Goal: Ask a question: Seek information or help from site administrators or community

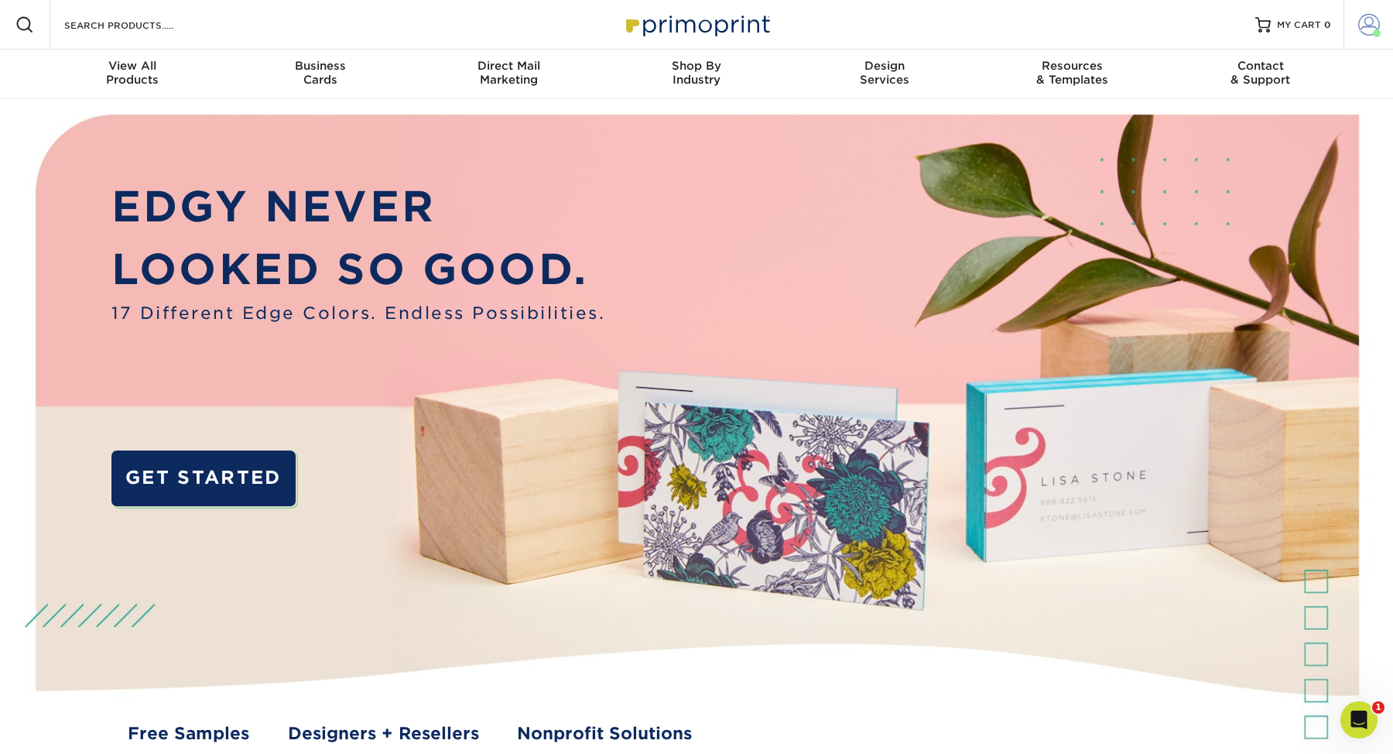
click at [1369, 18] on span at bounding box center [1369, 25] width 22 height 22
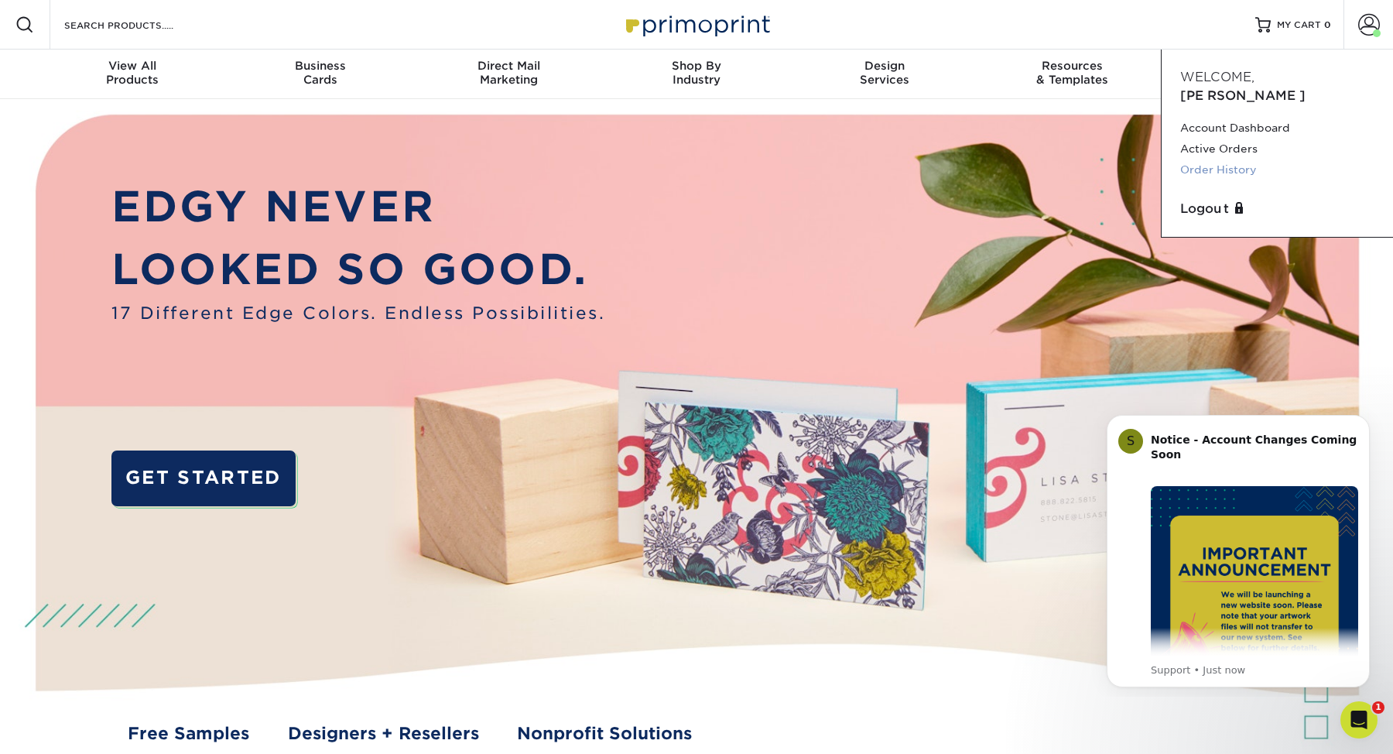
click at [1233, 159] on link "Order History" at bounding box center [1277, 169] width 194 height 21
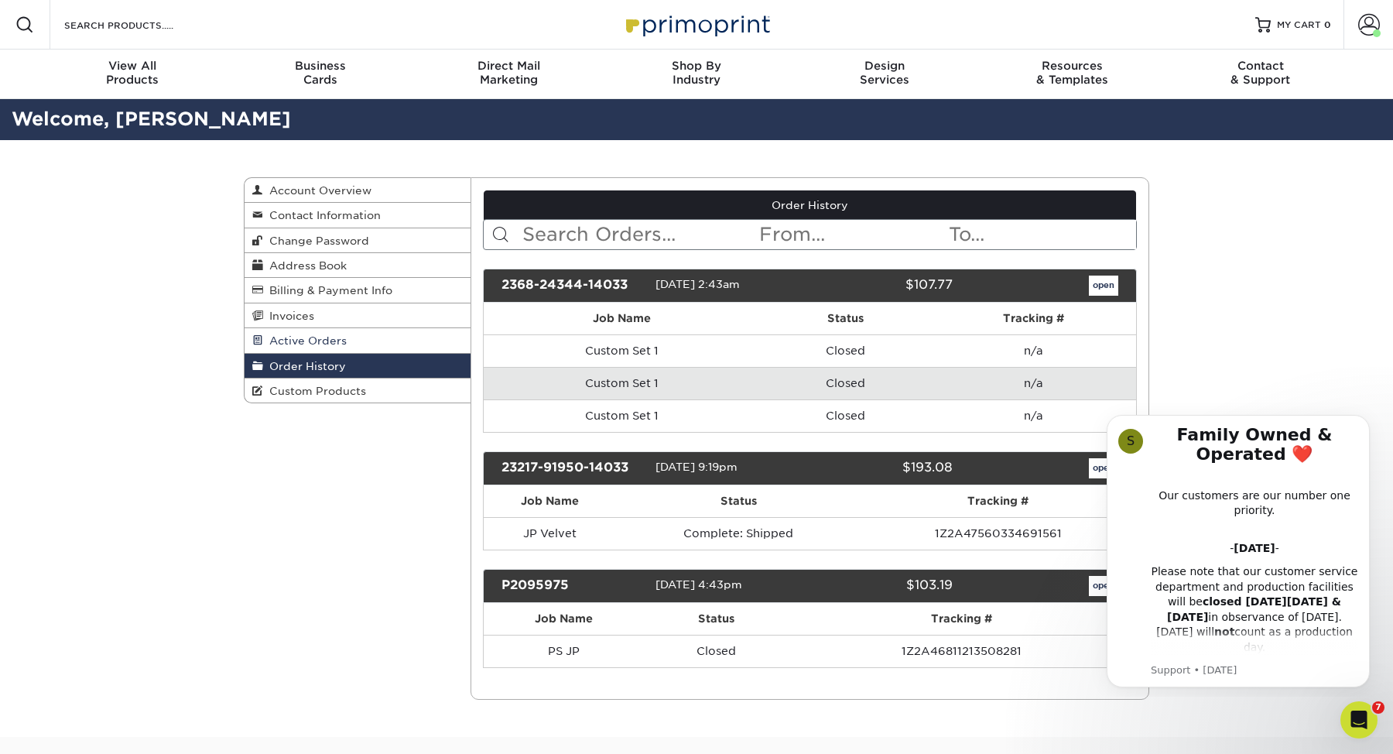
click at [338, 343] on span "Active Orders" at bounding box center [305, 340] width 84 height 12
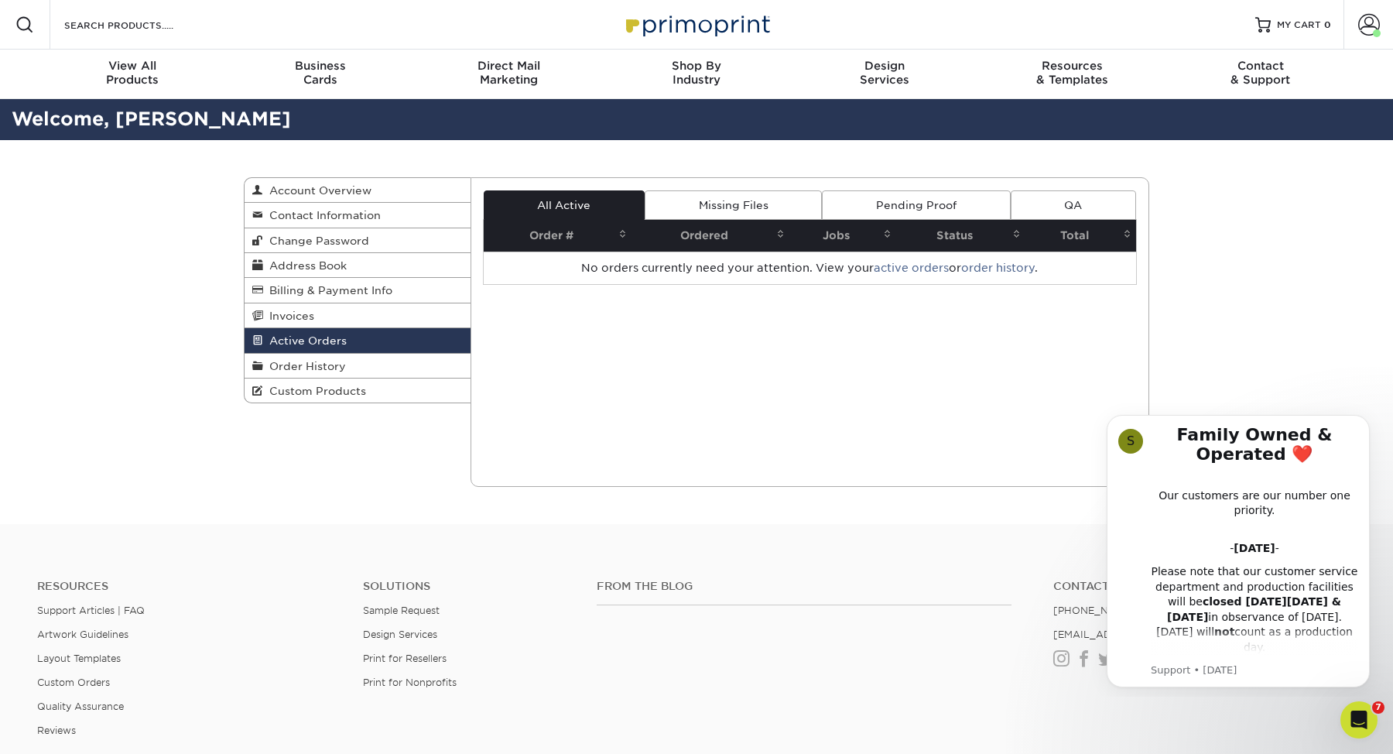
click at [1004, 324] on div "Current Orders 0 Active 0 Missing Files" at bounding box center [810, 332] width 679 height 310
click at [520, 68] on span "Direct Mail" at bounding box center [509, 66] width 188 height 14
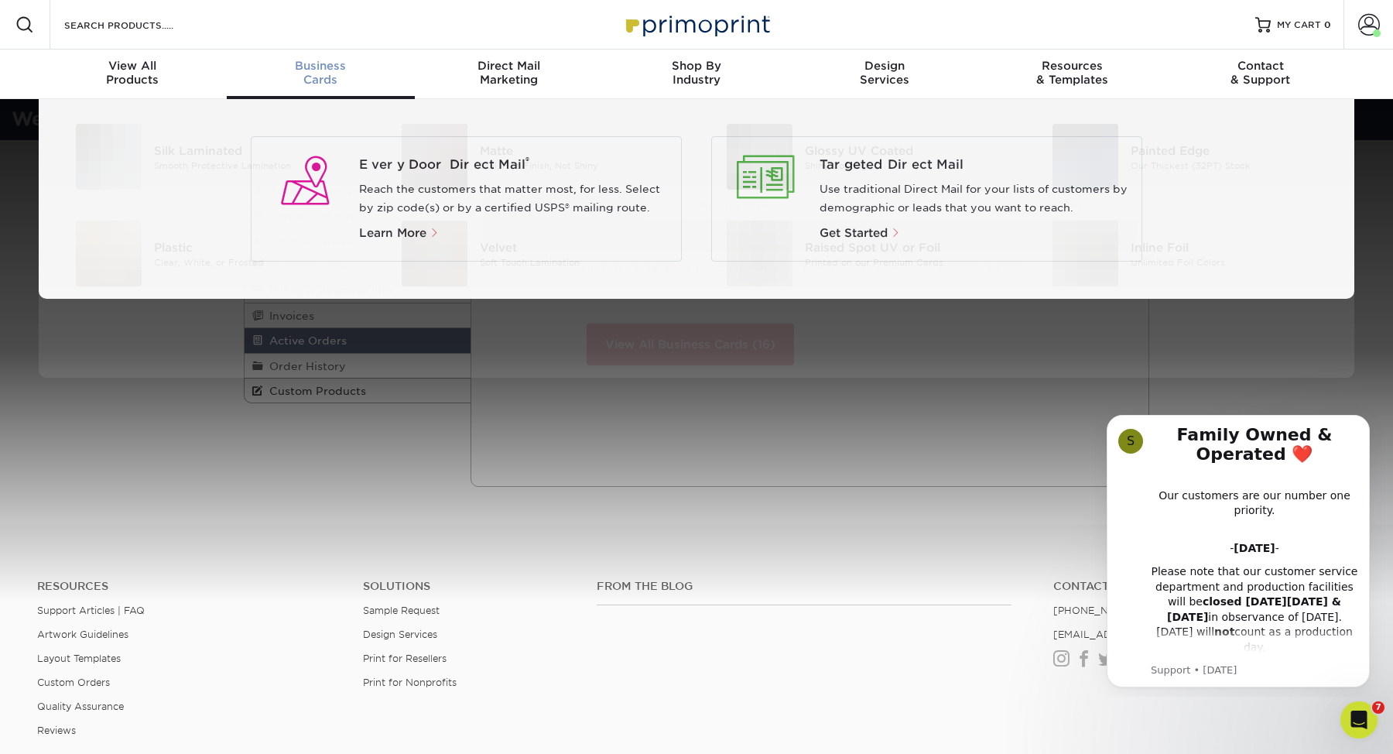
click at [360, 81] on div "Business Cards" at bounding box center [321, 73] width 188 height 28
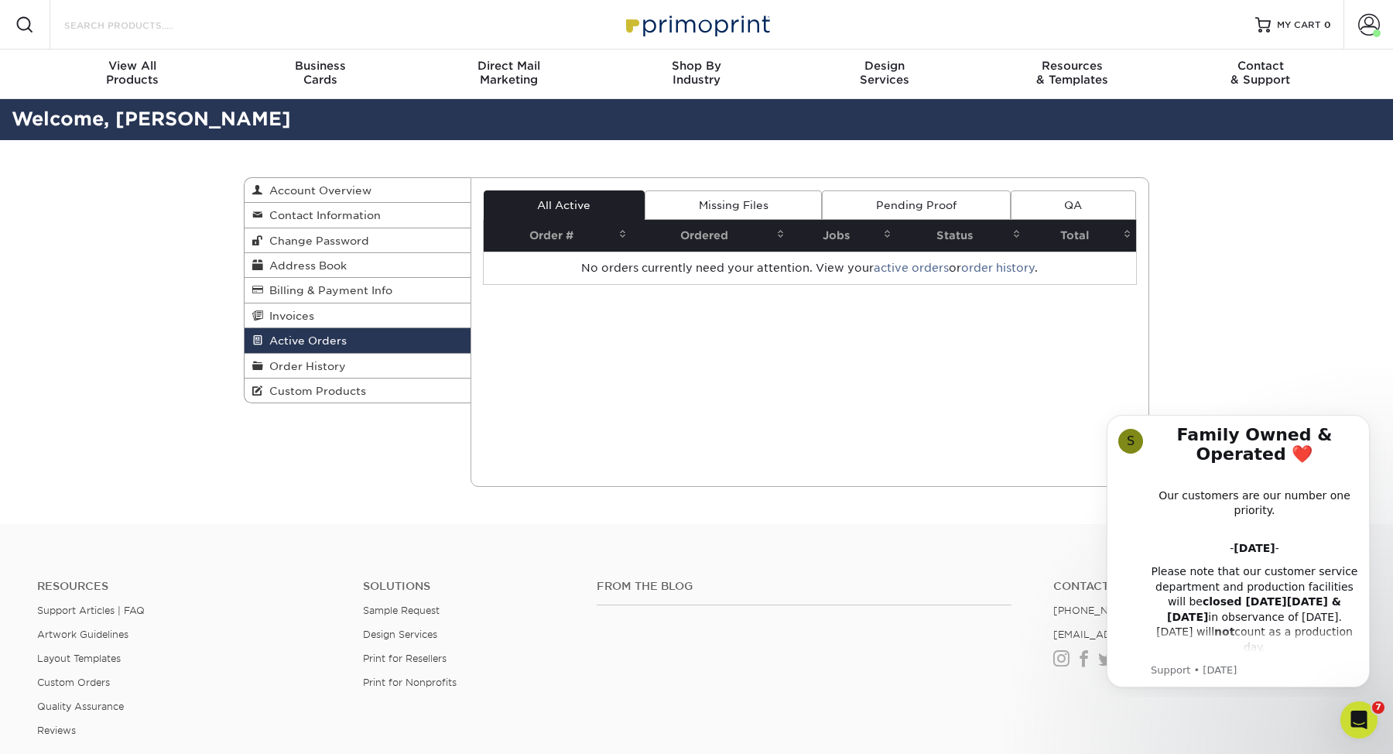
click at [142, 18] on input "Search Products" at bounding box center [138, 24] width 151 height 19
paste input "ros@premiersoft.net"
type input "ros@premiersoft.net"
click at [1359, 722] on icon "Open Intercom Messenger" at bounding box center [1357, 718] width 26 height 26
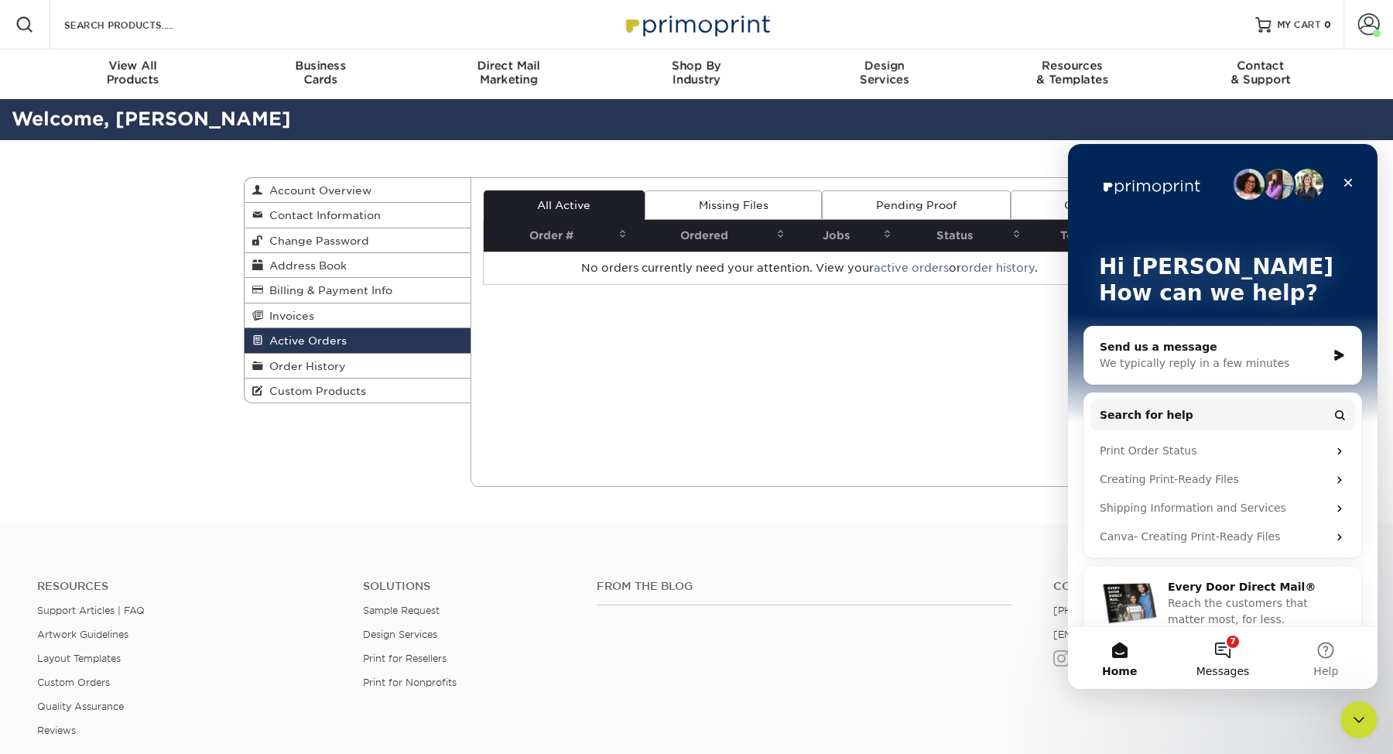
click at [1208, 652] on button "7 Messages" at bounding box center [1222, 658] width 103 height 62
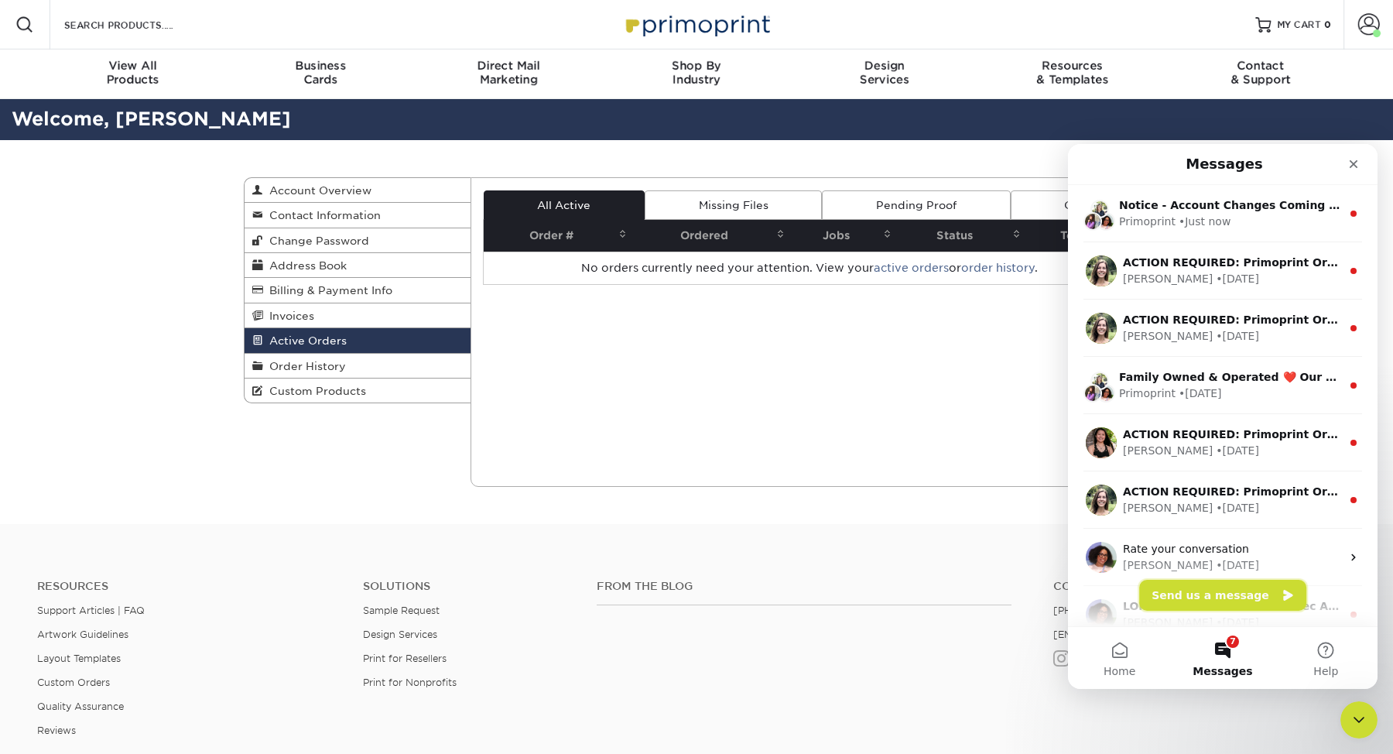
click at [1211, 597] on button "Send us a message" at bounding box center [1222, 595] width 167 height 31
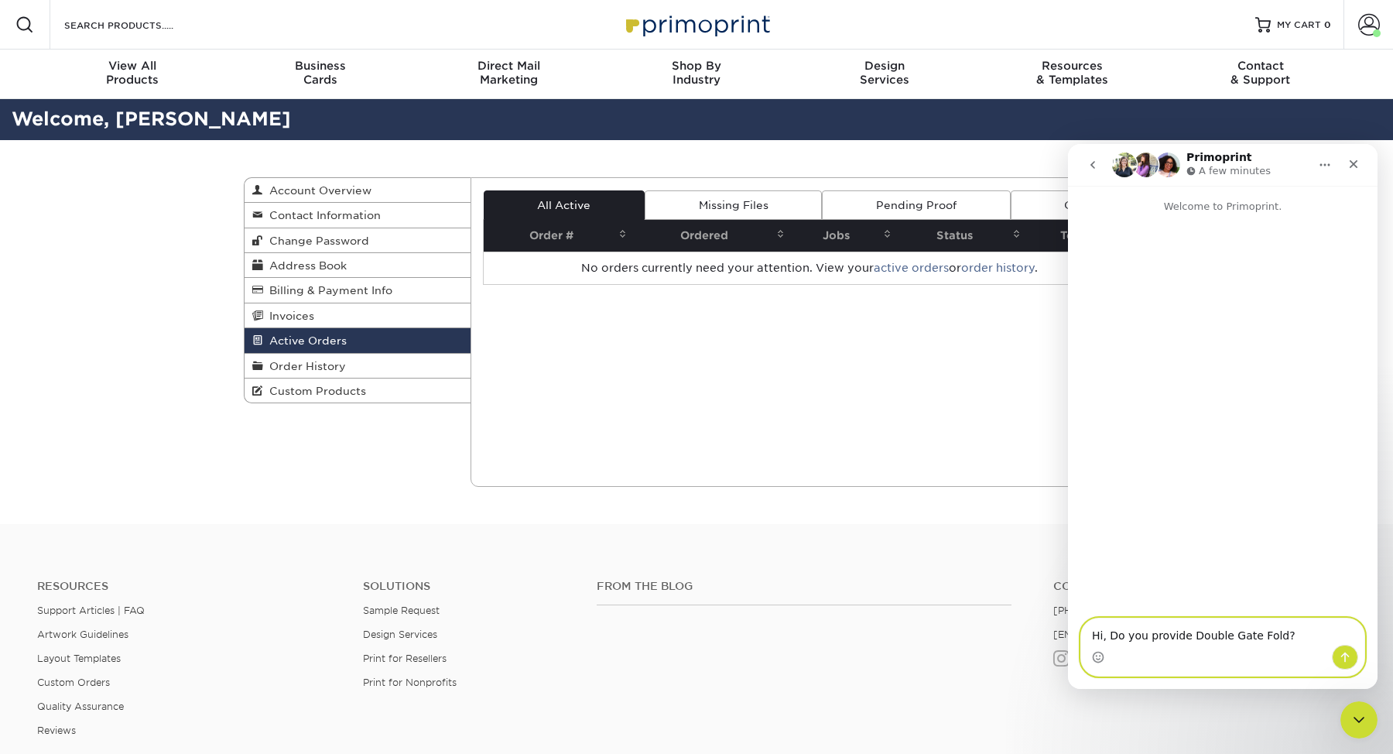
type textarea "Hi, Do you provide Double Gate Fold?"
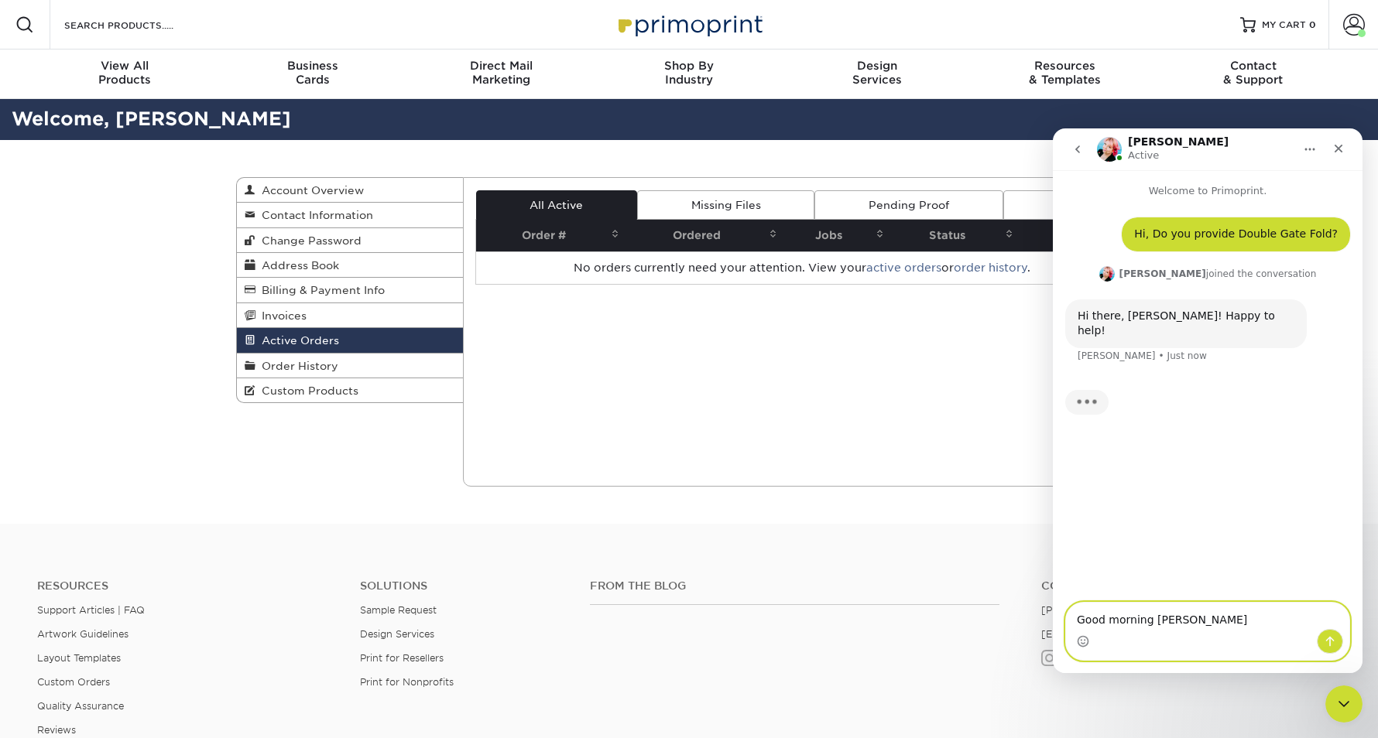
type textarea "Good morning [PERSON_NAME]"
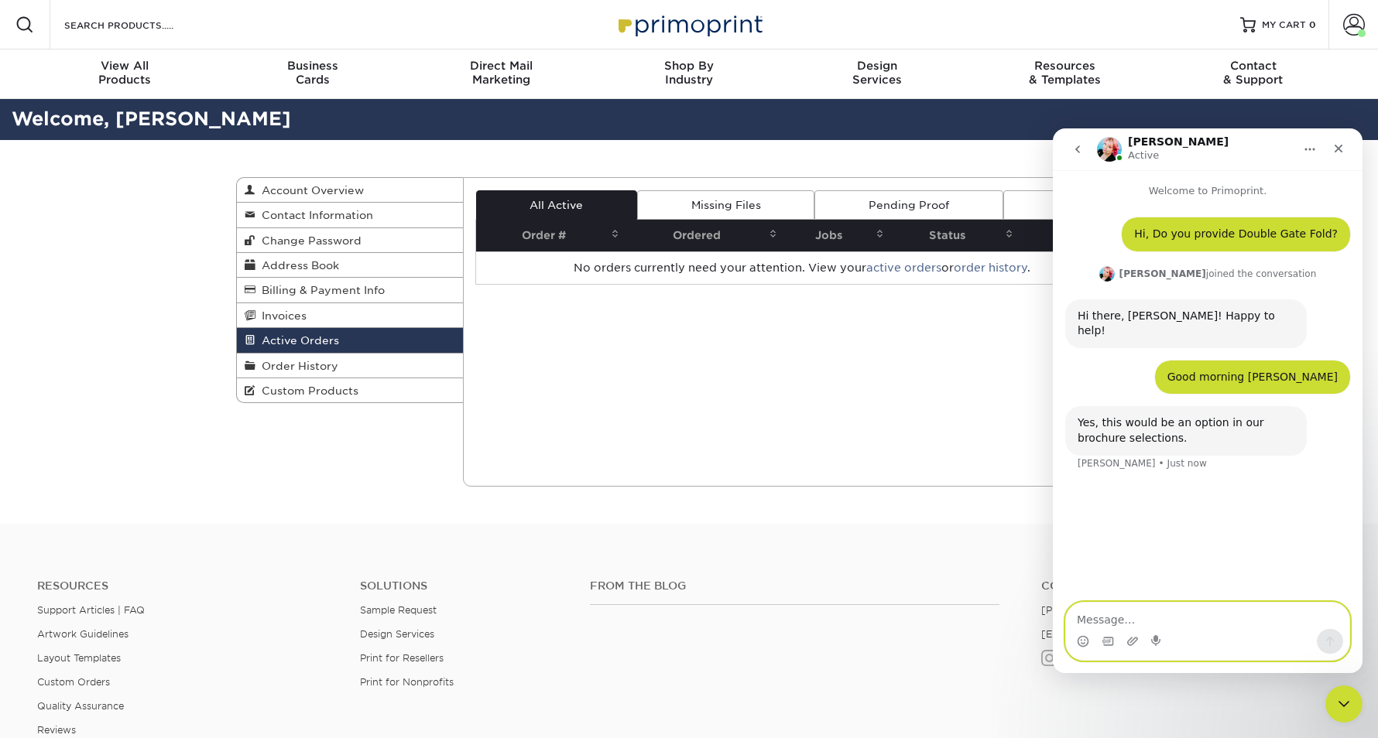
click at [1207, 621] on textarea "Message…" at bounding box center [1207, 616] width 283 height 26
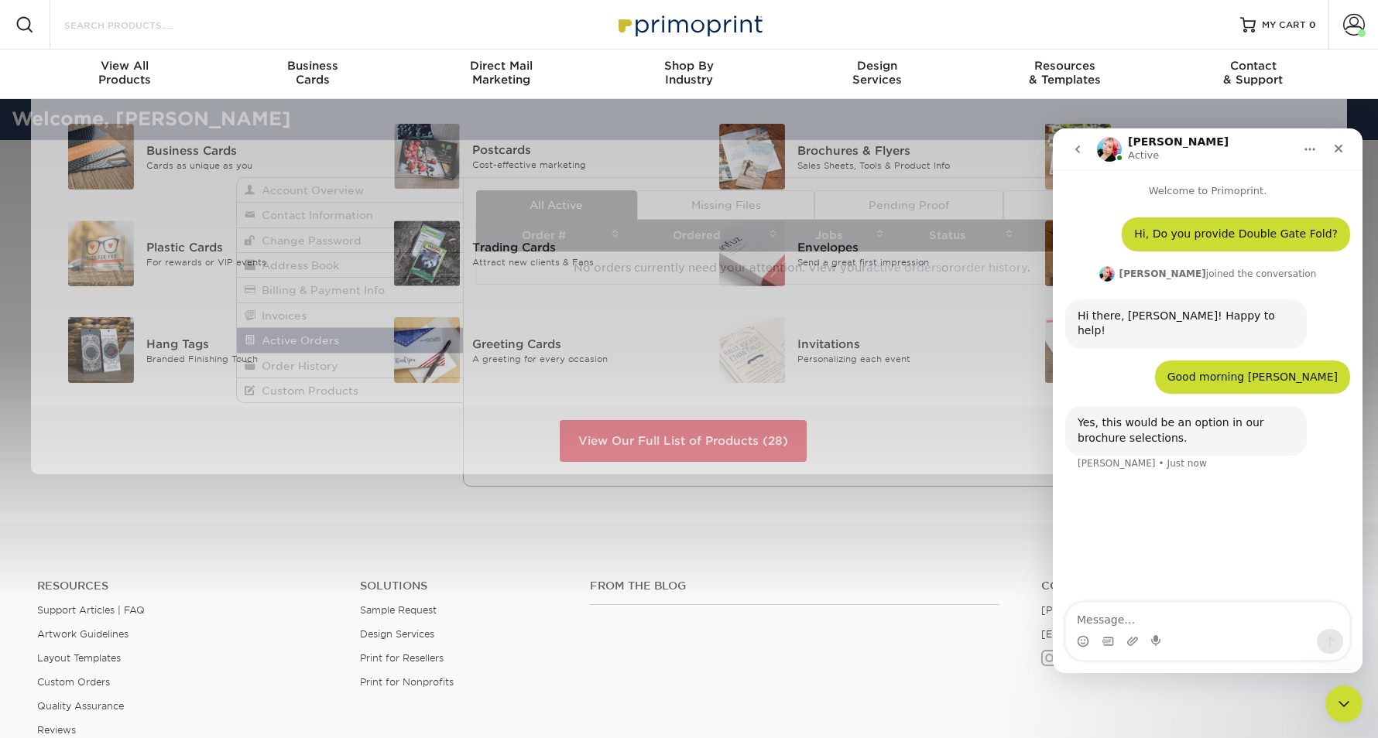
click at [111, 29] on input "Search Products" at bounding box center [138, 24] width 151 height 19
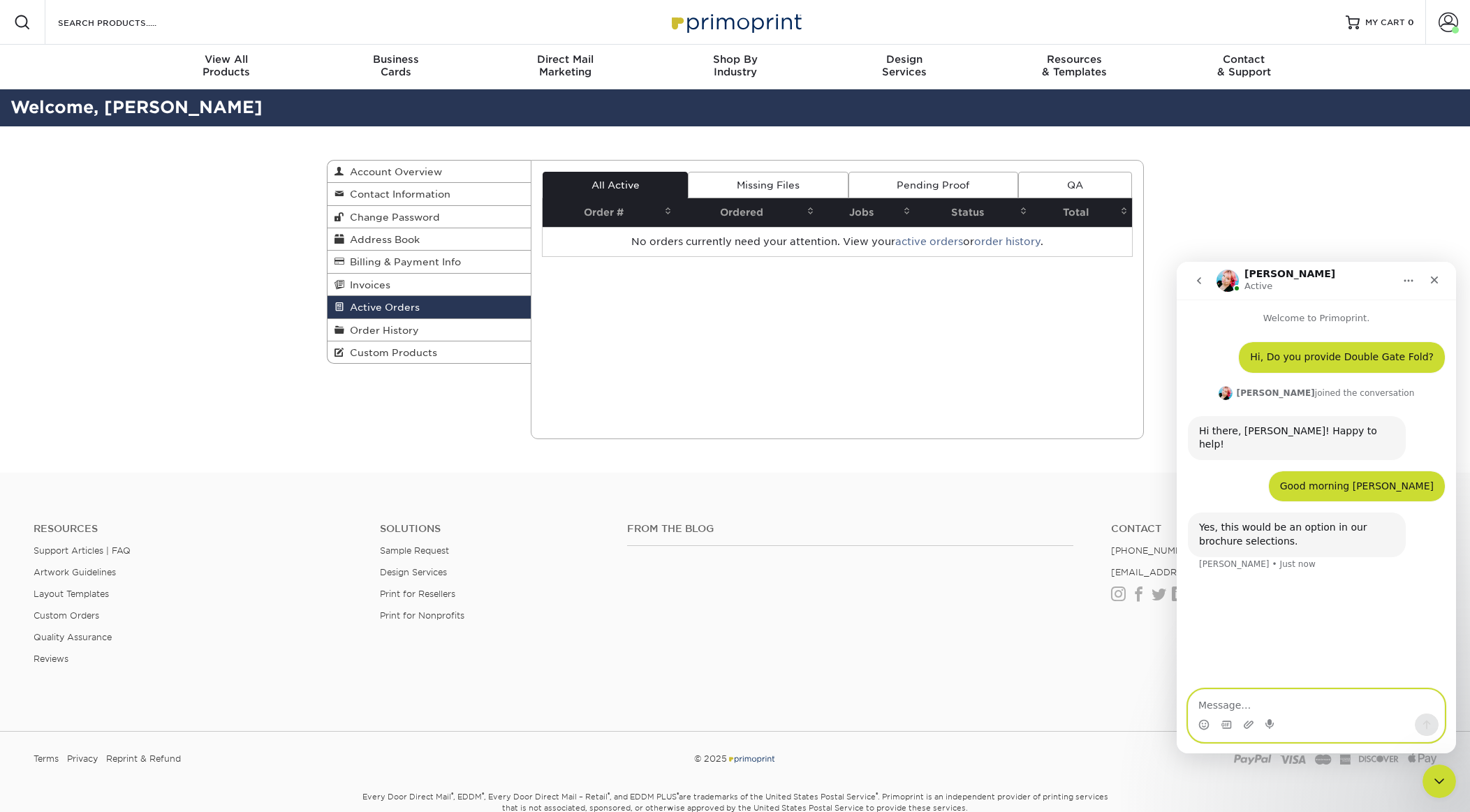
click at [1256, 679] on textarea "Message…" at bounding box center [1316, 702] width 255 height 23
type textarea "I didn't find this option"
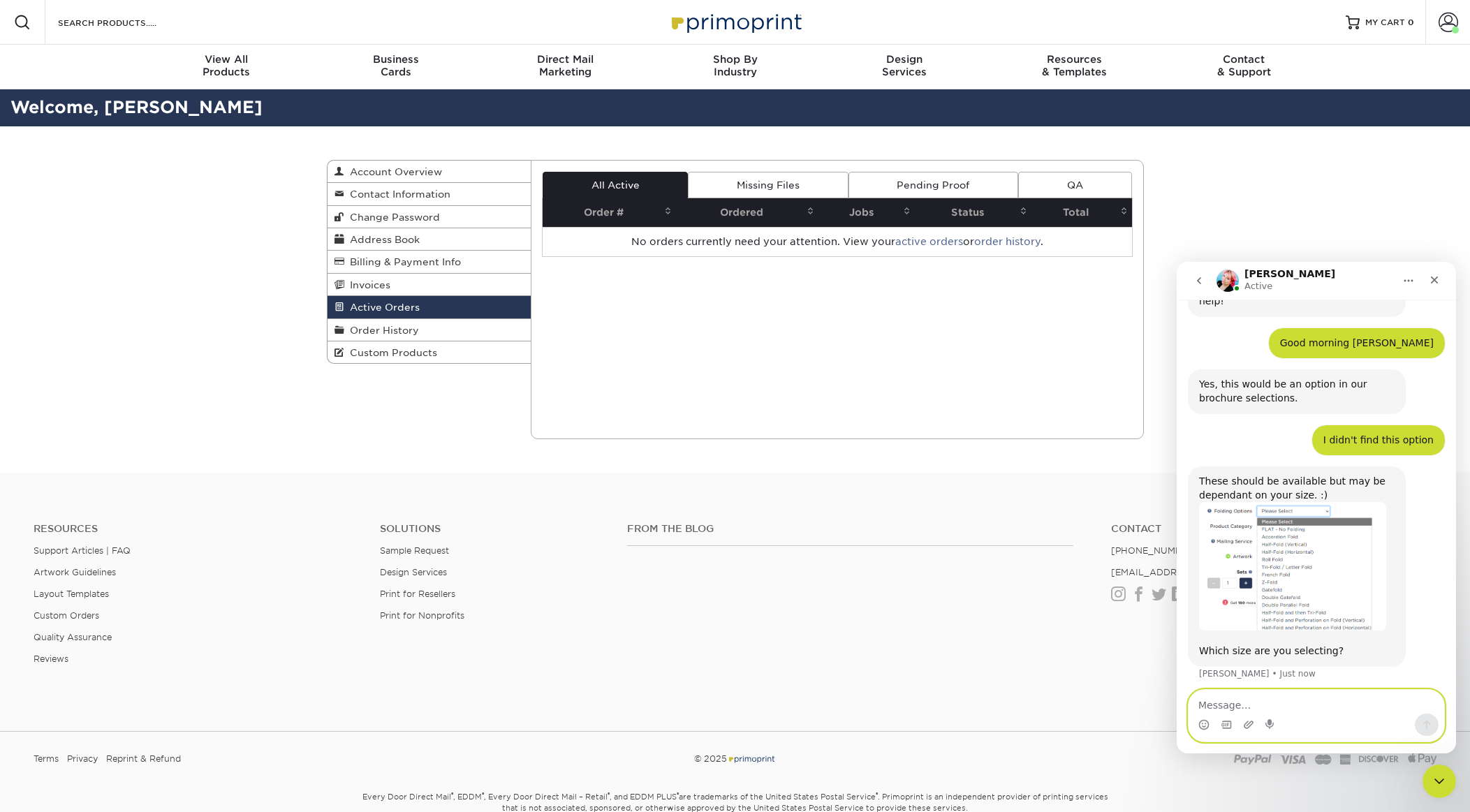
scroll to position [178, 0]
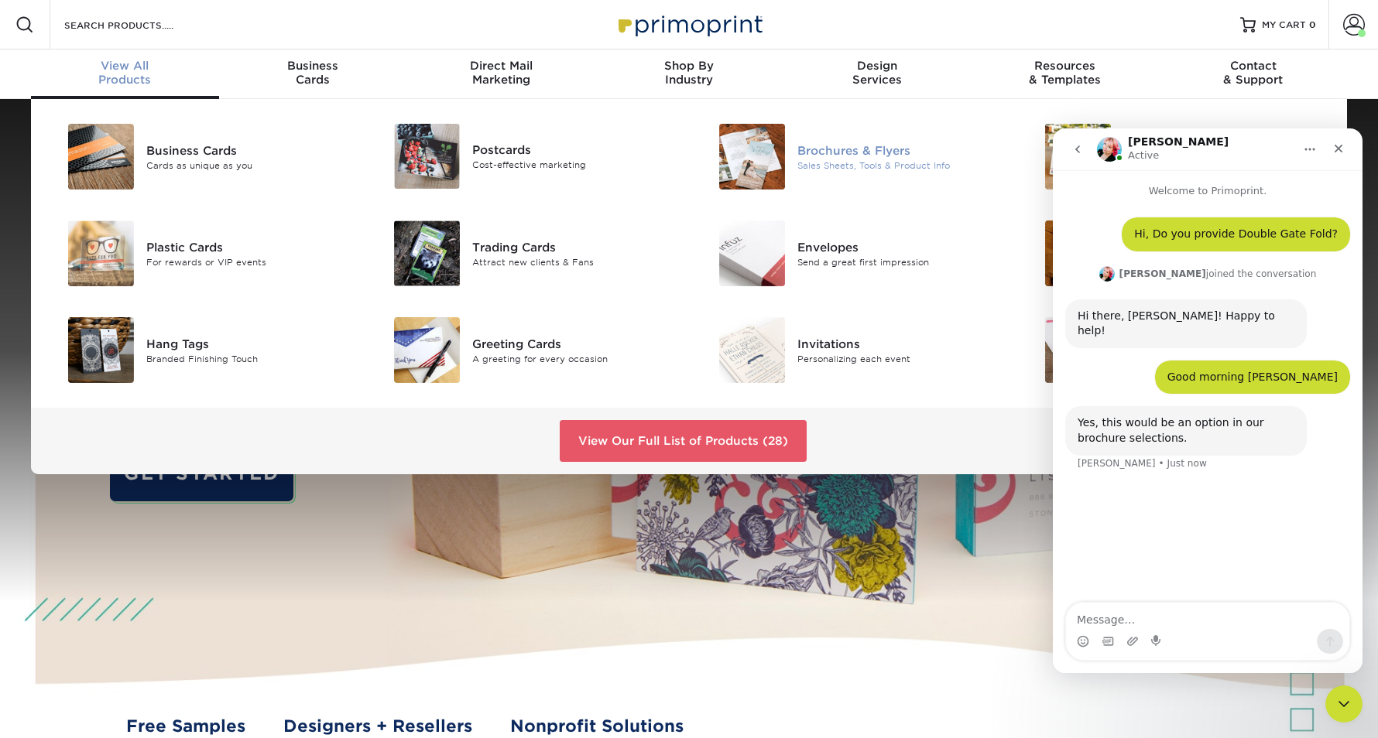
click at [797, 146] on div "Brochures & Flyers" at bounding box center [899, 150] width 205 height 17
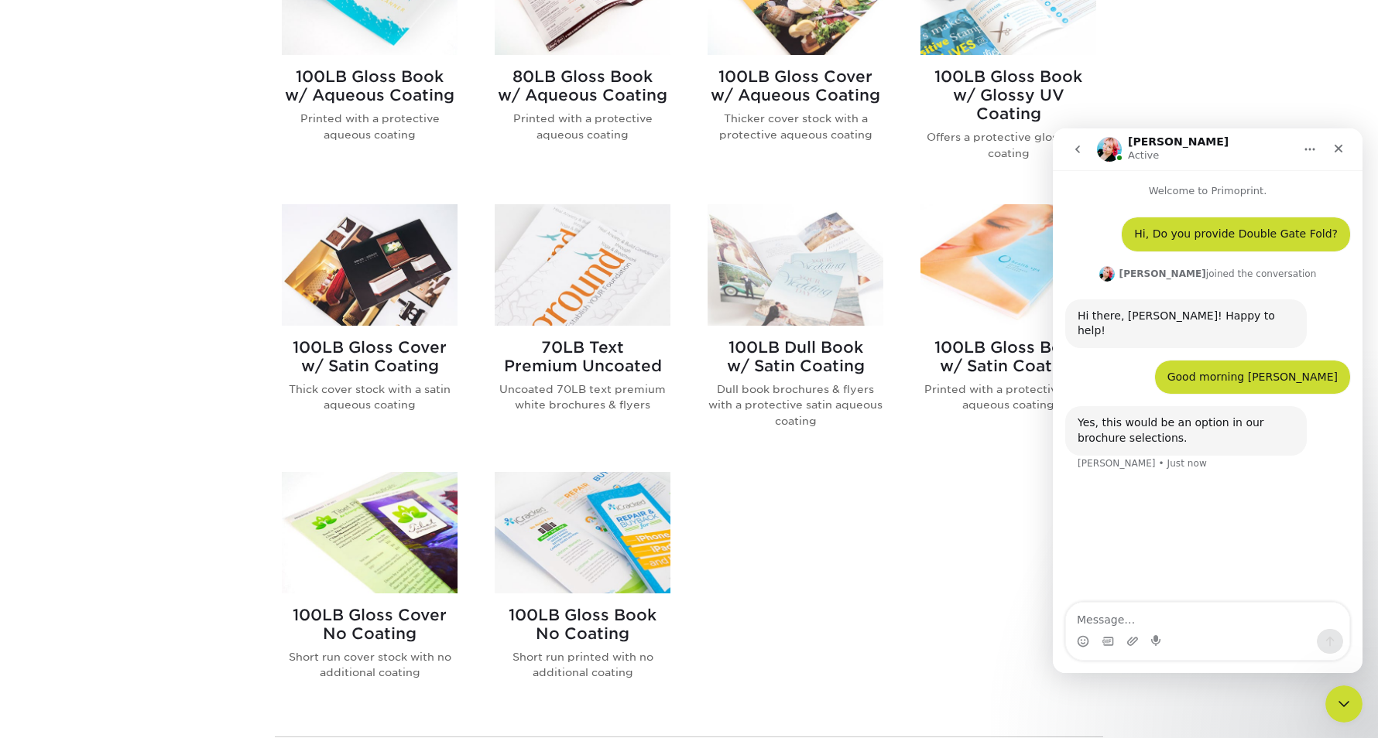
scroll to position [750, 0]
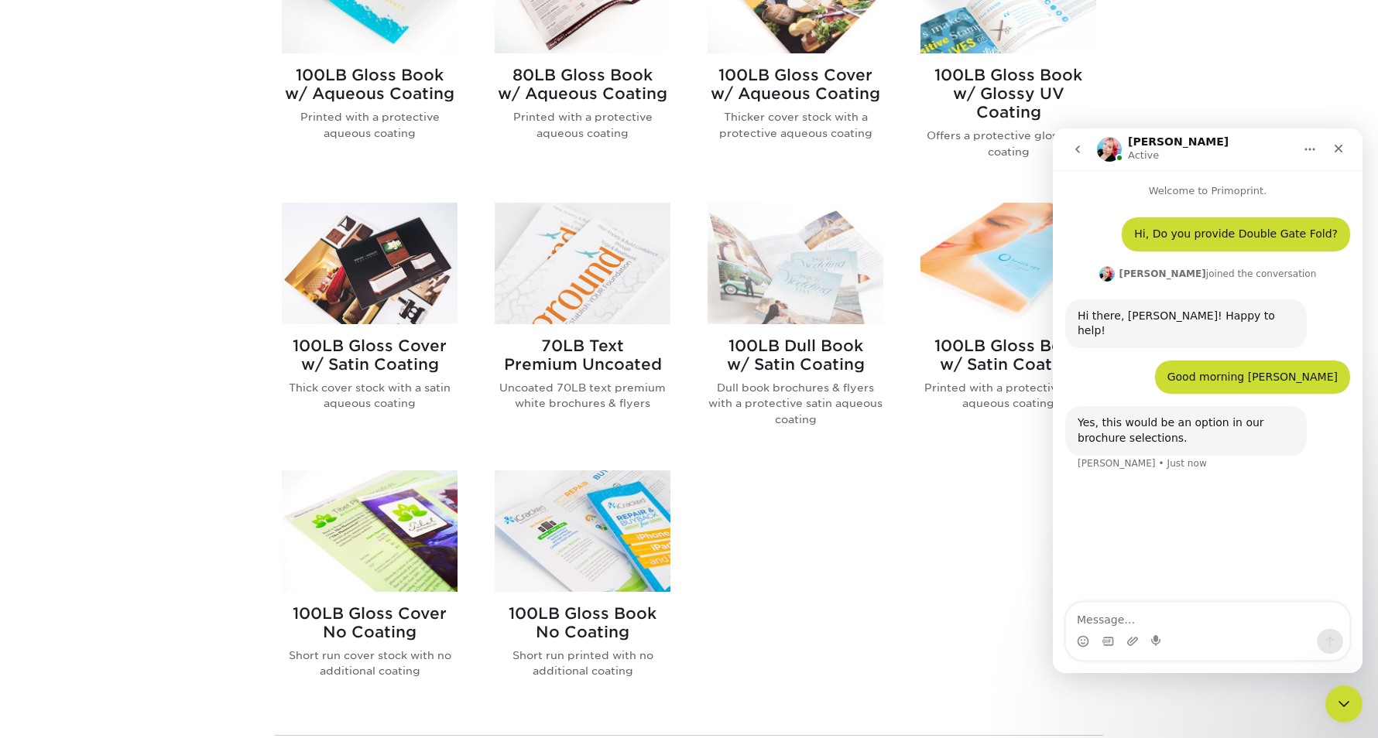
click at [415, 359] on h2 "100LB Gloss Cover w/ Satin Coating" at bounding box center [370, 355] width 176 height 37
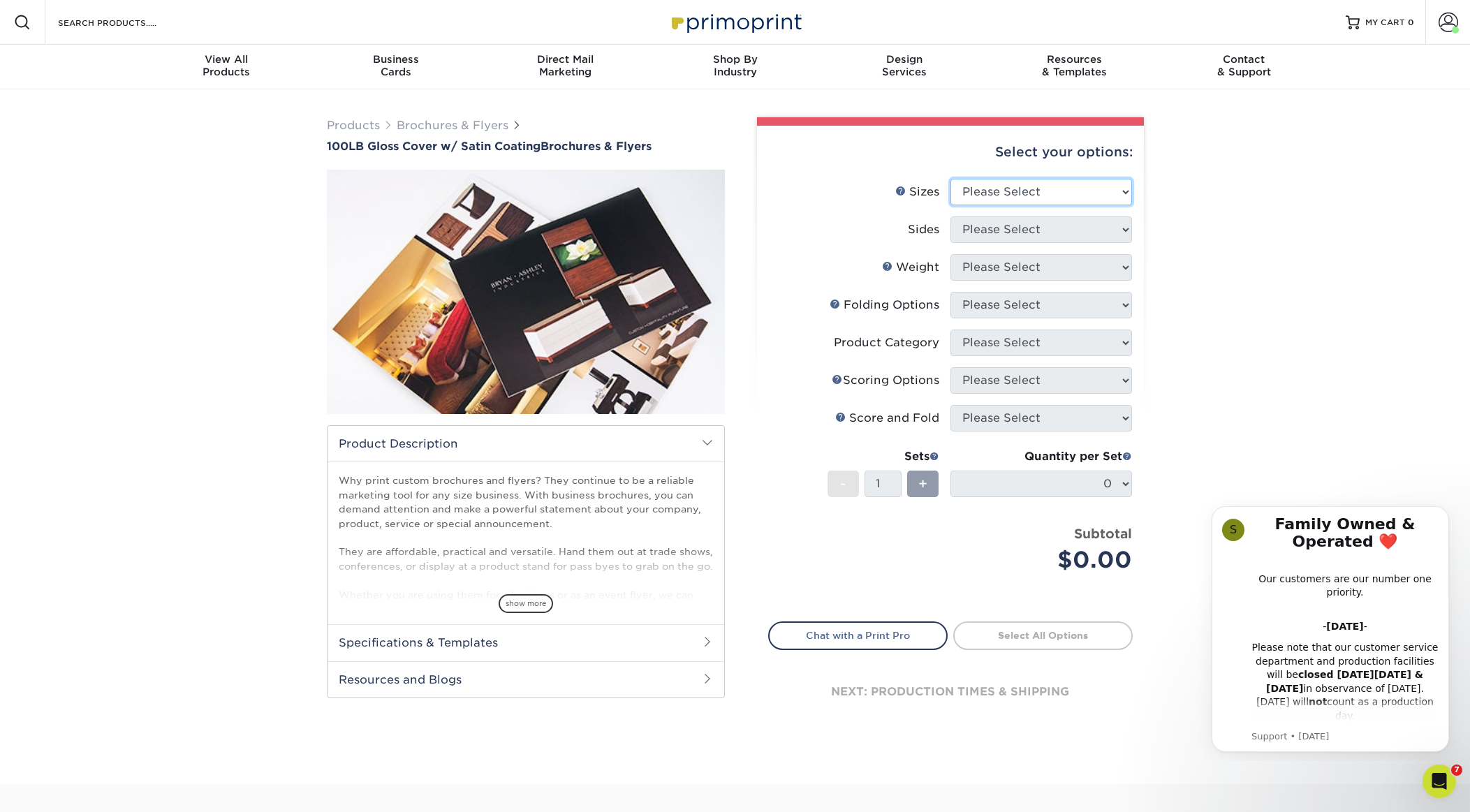
click at [1004, 184] on select "Please Select 3.67" x 8.5" 4" x 8.5" 4" x 11" 4" x 12" 4.25" x 11" 5.5" x 8.5" …" at bounding box center [1040, 191] width 181 height 26
select select "17.00x22.00"
click at [950, 179] on select "Please Select 3.67" x 8.5" 4" x 8.5" 4" x 11" 4" x 12" 4.25" x 11" 5.5" x 8.5" …" at bounding box center [1040, 191] width 181 height 26
click at [1019, 230] on select "Please Select Print Both Sides Print Front Only" at bounding box center [1040, 229] width 181 height 26
select select "13abbda7-1d64-4f25-8bb2-c179b224825d"
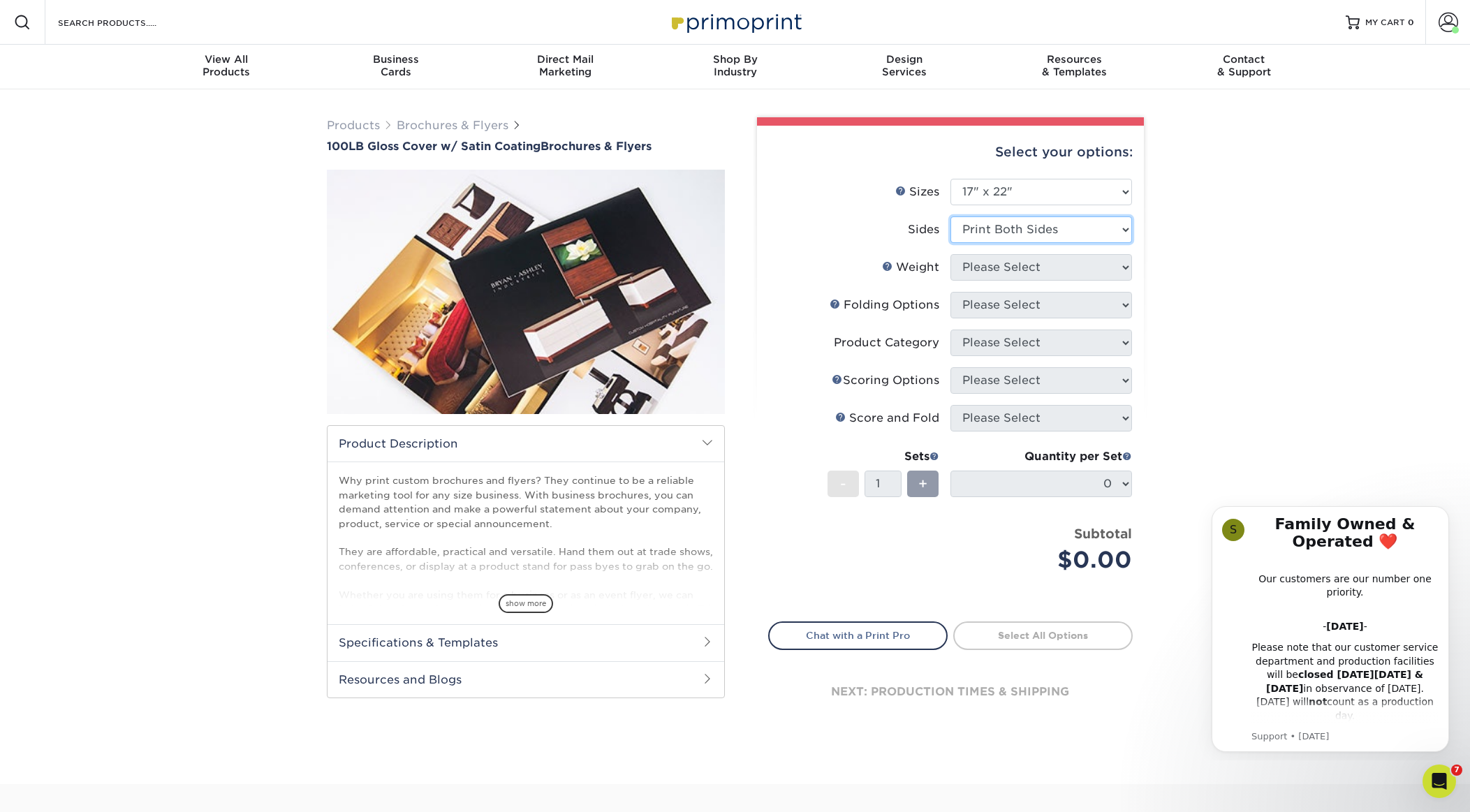
click at [950, 217] on select "Please Select Print Both Sides Print Front Only" at bounding box center [1040, 229] width 181 height 26
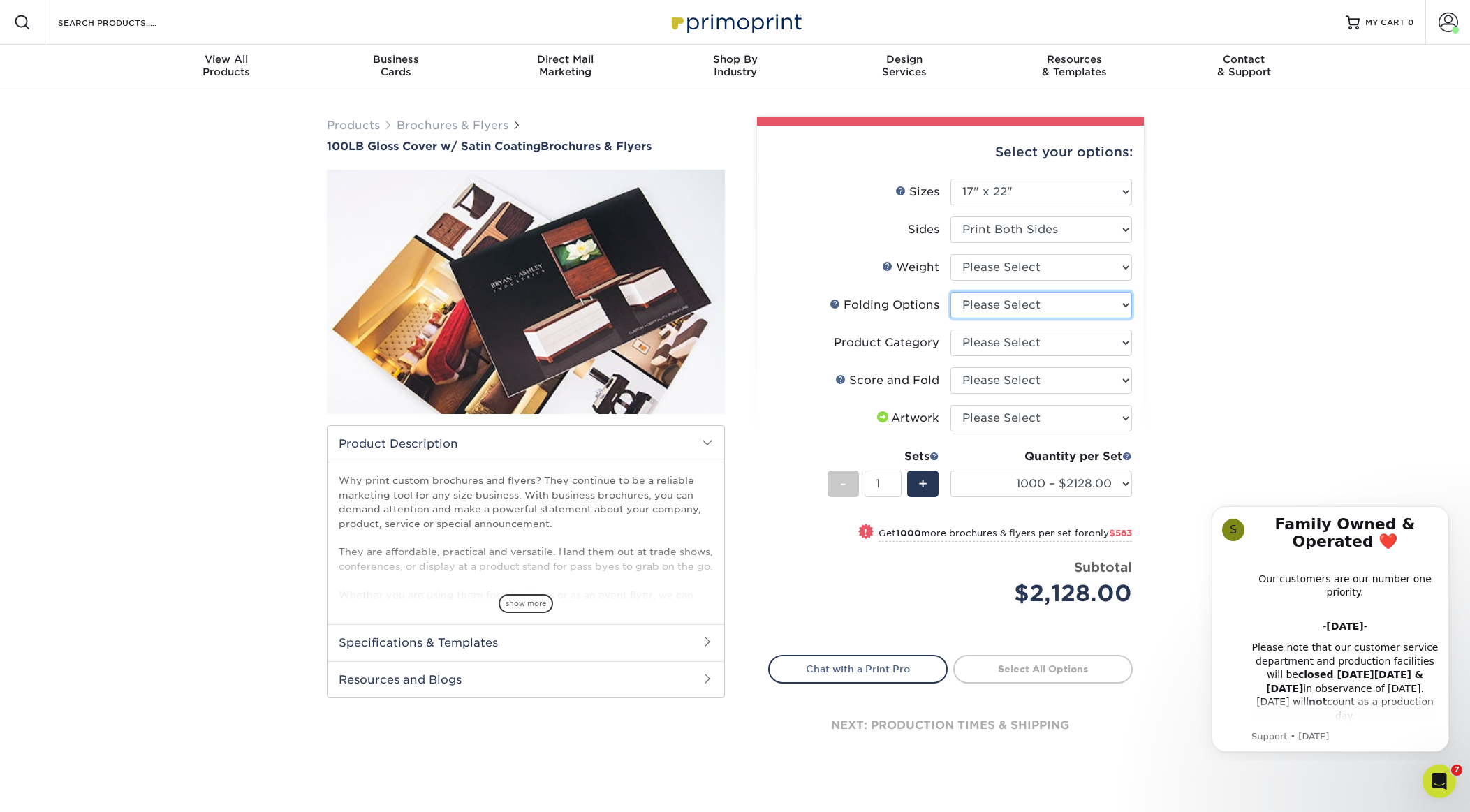
click at [1017, 314] on select "Please Select FLAT - No Folding" at bounding box center [1040, 304] width 181 height 26
click at [1061, 374] on select "Please Select No Scoring and Folding Score & fold in half Score and Tri-Fold" at bounding box center [1040, 380] width 181 height 26
click at [1074, 494] on select "1000 – $2128.00 2000 – $2711.00 2500 – $2824.00 3000 – $3398.00 4000 – $4088.00…" at bounding box center [1040, 484] width 181 height 26
click at [1053, 267] on select "Please Select 100LB" at bounding box center [1040, 267] width 181 height 26
select select "100LB"
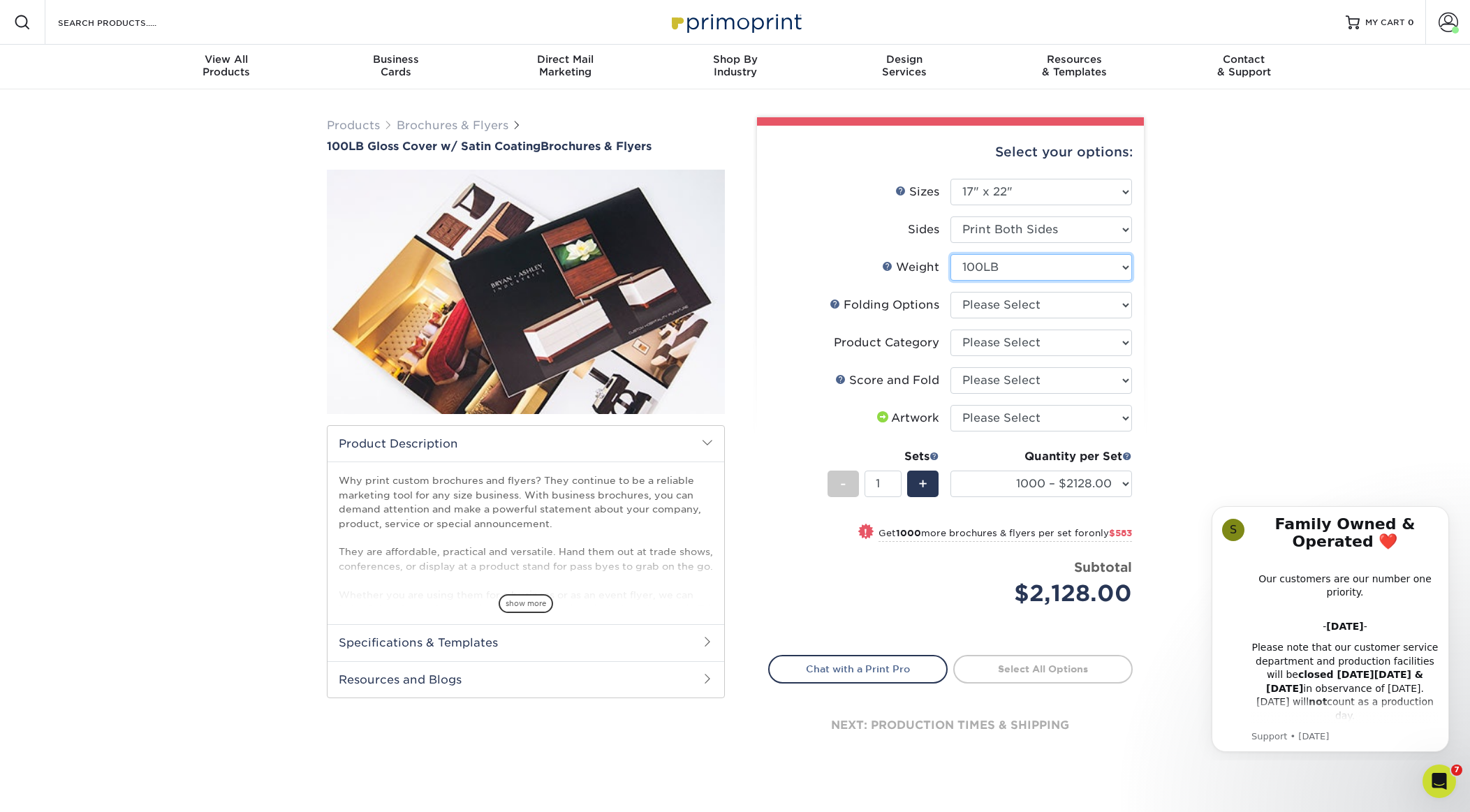
click at [950, 254] on select "Please Select 100LB" at bounding box center [1040, 267] width 181 height 26
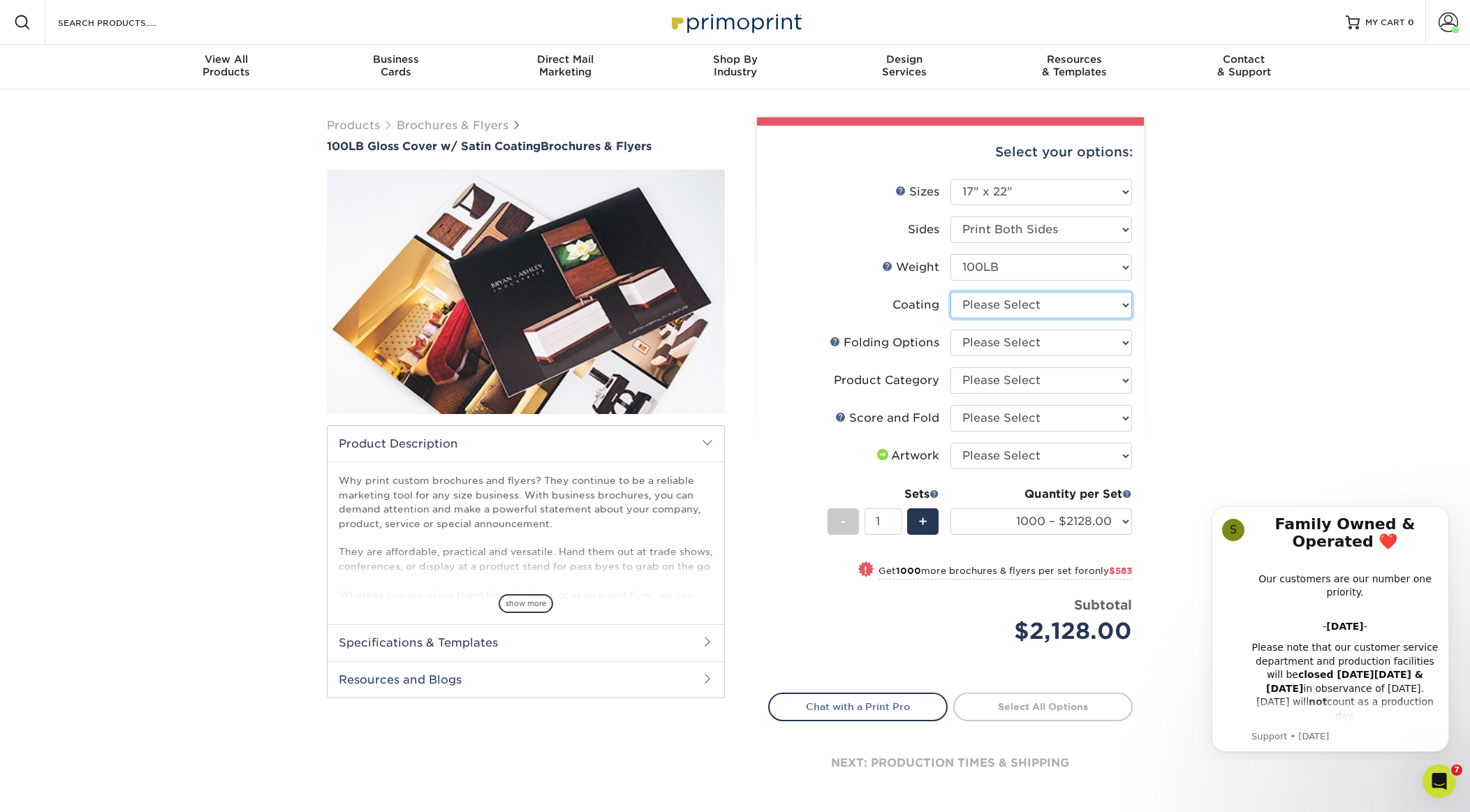
click at [1037, 298] on select at bounding box center [1040, 304] width 181 height 26
click at [1088, 296] on select at bounding box center [1040, 304] width 181 height 26
select select "1753ff32-3d28-4f95-990a-6fda0dbe3d7c"
click at [950, 291] on select at bounding box center [1040, 304] width 181 height 26
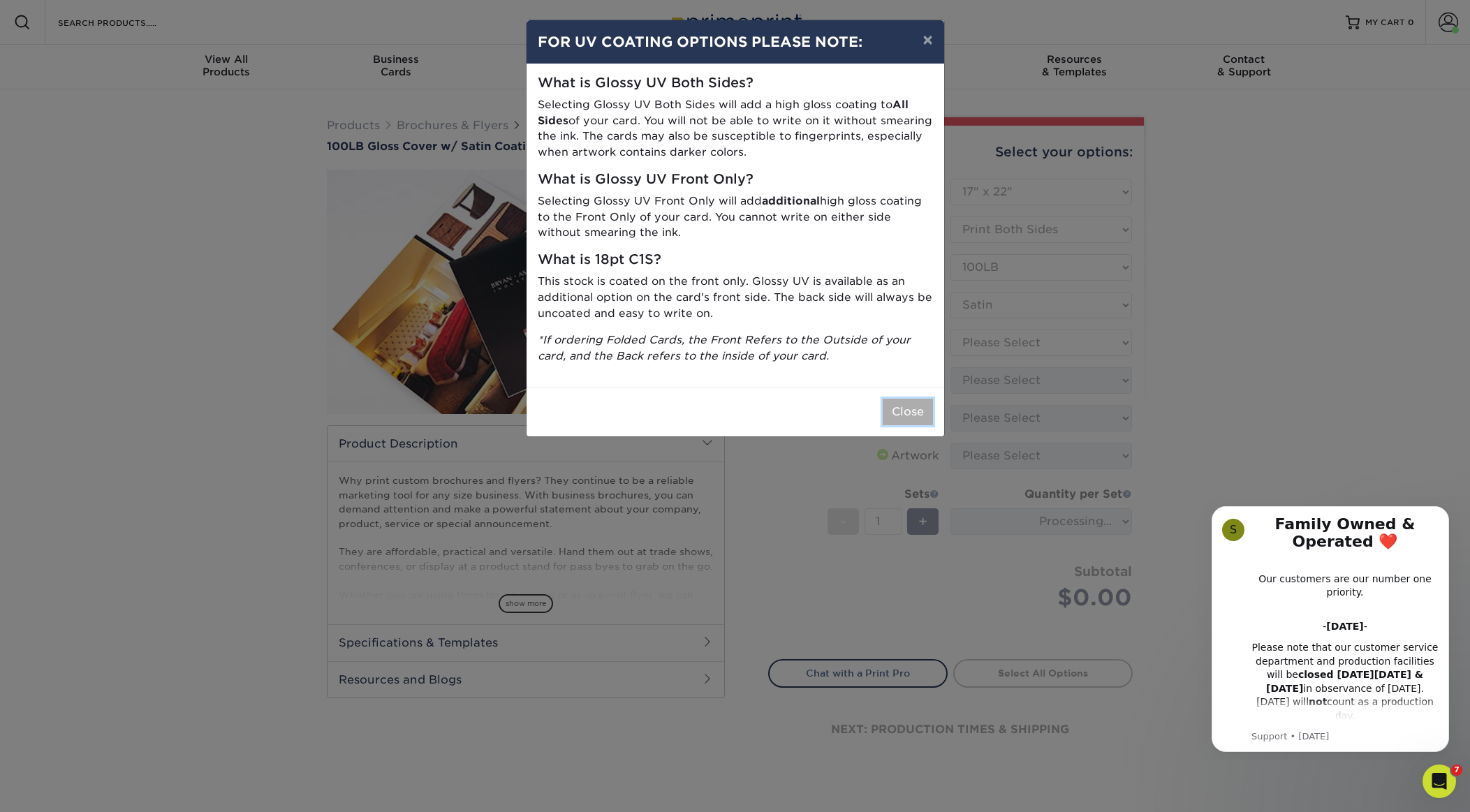
click at [910, 418] on button "Close" at bounding box center [908, 411] width 51 height 26
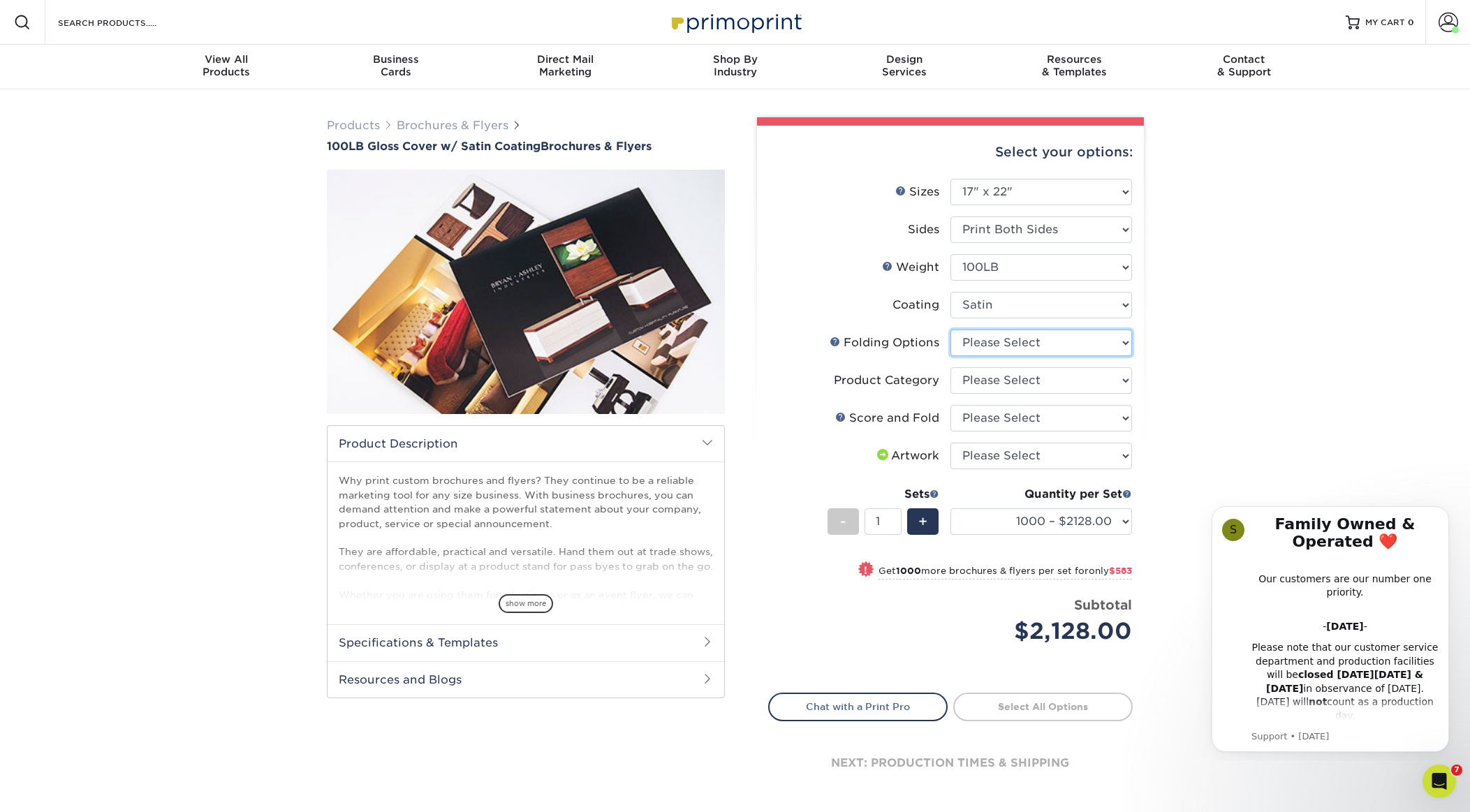
click at [1026, 338] on select "Please Select FLAT - No Folding" at bounding box center [1040, 342] width 181 height 26
click at [977, 421] on select "Please Select No Scoring and Folding Score & fold in half Score and Tri-Fold" at bounding box center [1040, 418] width 181 height 26
select select "a16c219e-16ac-4cab-aed3-3adba38009f9"
click at [950, 405] on select "Please Select No Scoring and Folding Score & fold in half Score and Tri-Fold" at bounding box center [1040, 418] width 181 height 26
click at [1063, 520] on select "1000 – $2156.75 2000 – $2751.25 2500 – $2870.00 3000 – $3449.75 4000 – $4151.25…" at bounding box center [1040, 521] width 181 height 26
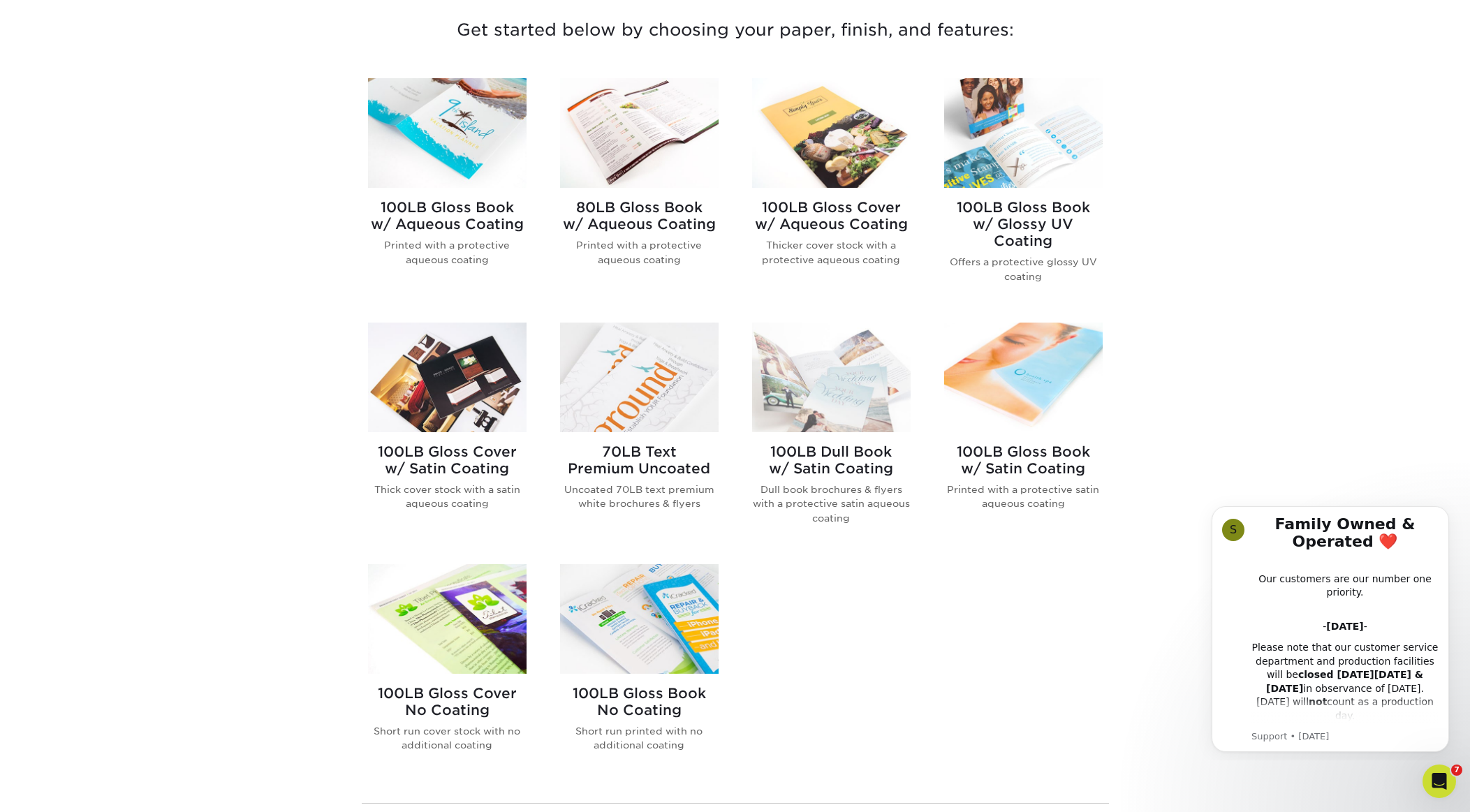
scroll to position [530, 0]
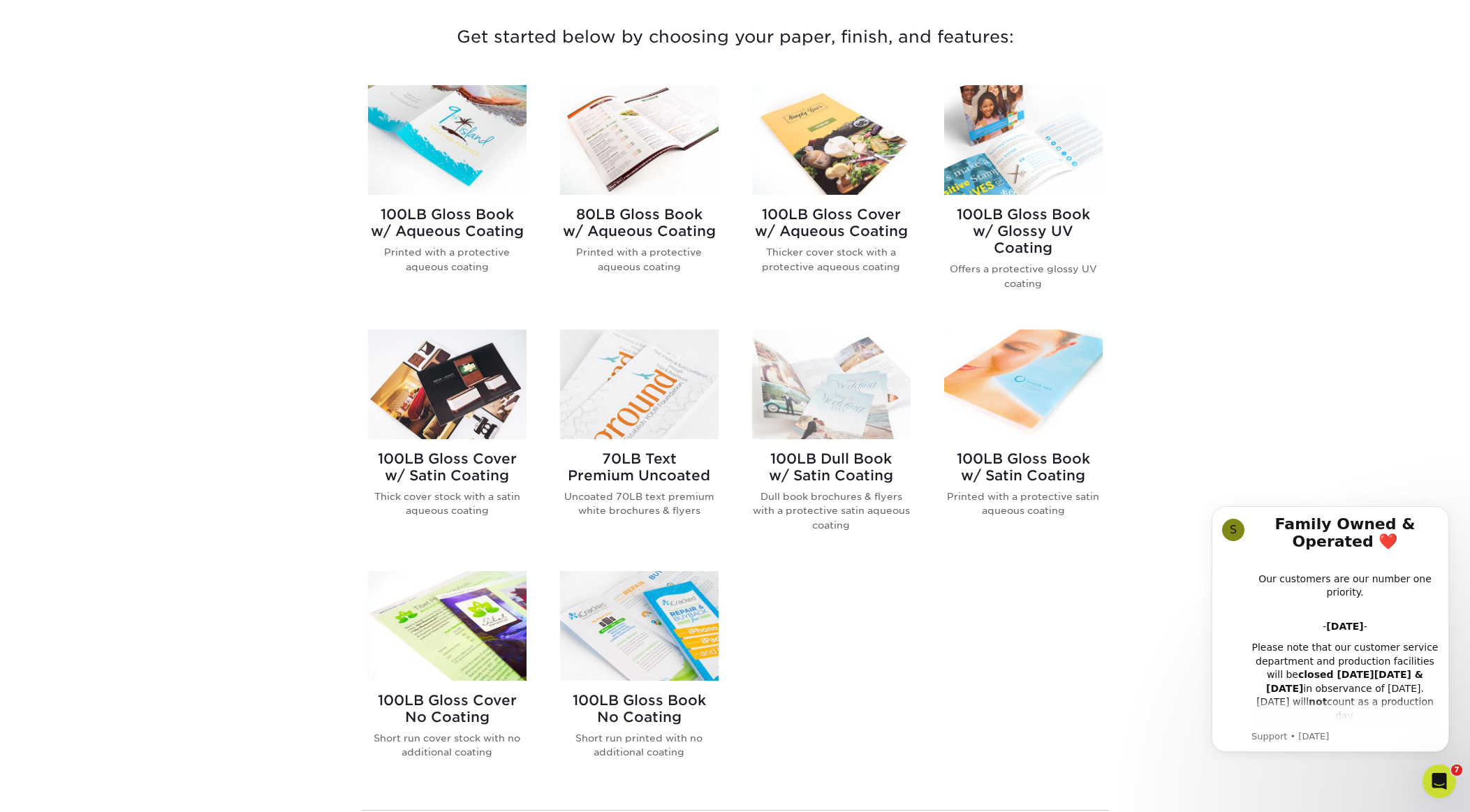
click at [1035, 155] on img at bounding box center [1023, 140] width 159 height 110
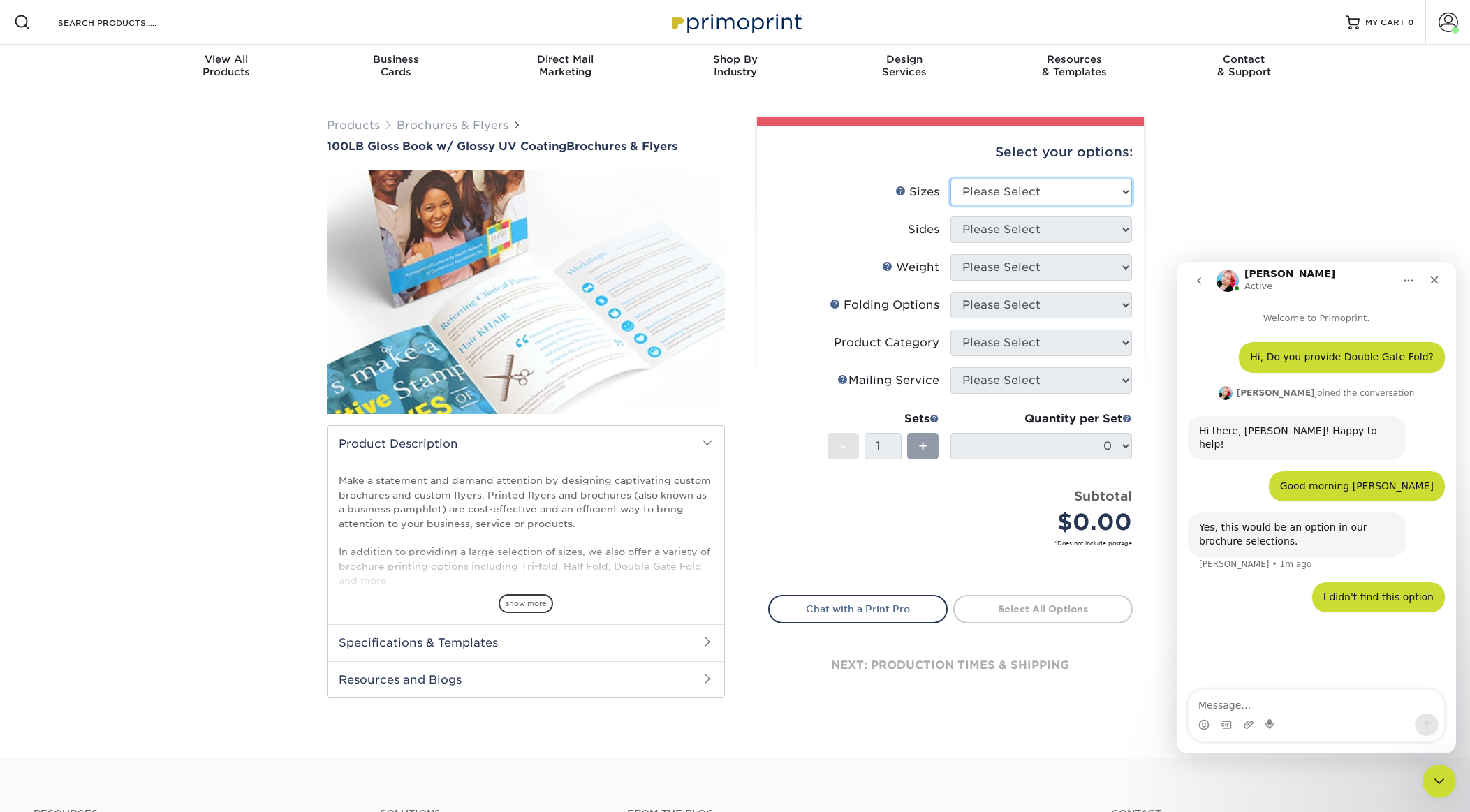
click at [1031, 187] on select "Please Select 3.67" x 8.5" 4" x 6" 4" x 8.5" 4" x 9" 4" x 11" 4.25" x 5.5" 4.25…" at bounding box center [1040, 191] width 181 height 26
select select "11.00x25.50"
click at [950, 179] on select "Please Select 3.67" x 8.5" 4" x 6" 4" x 8.5" 4" x 9" 4" x 11" 4.25" x 5.5" 4.25…" at bounding box center [1040, 191] width 181 height 26
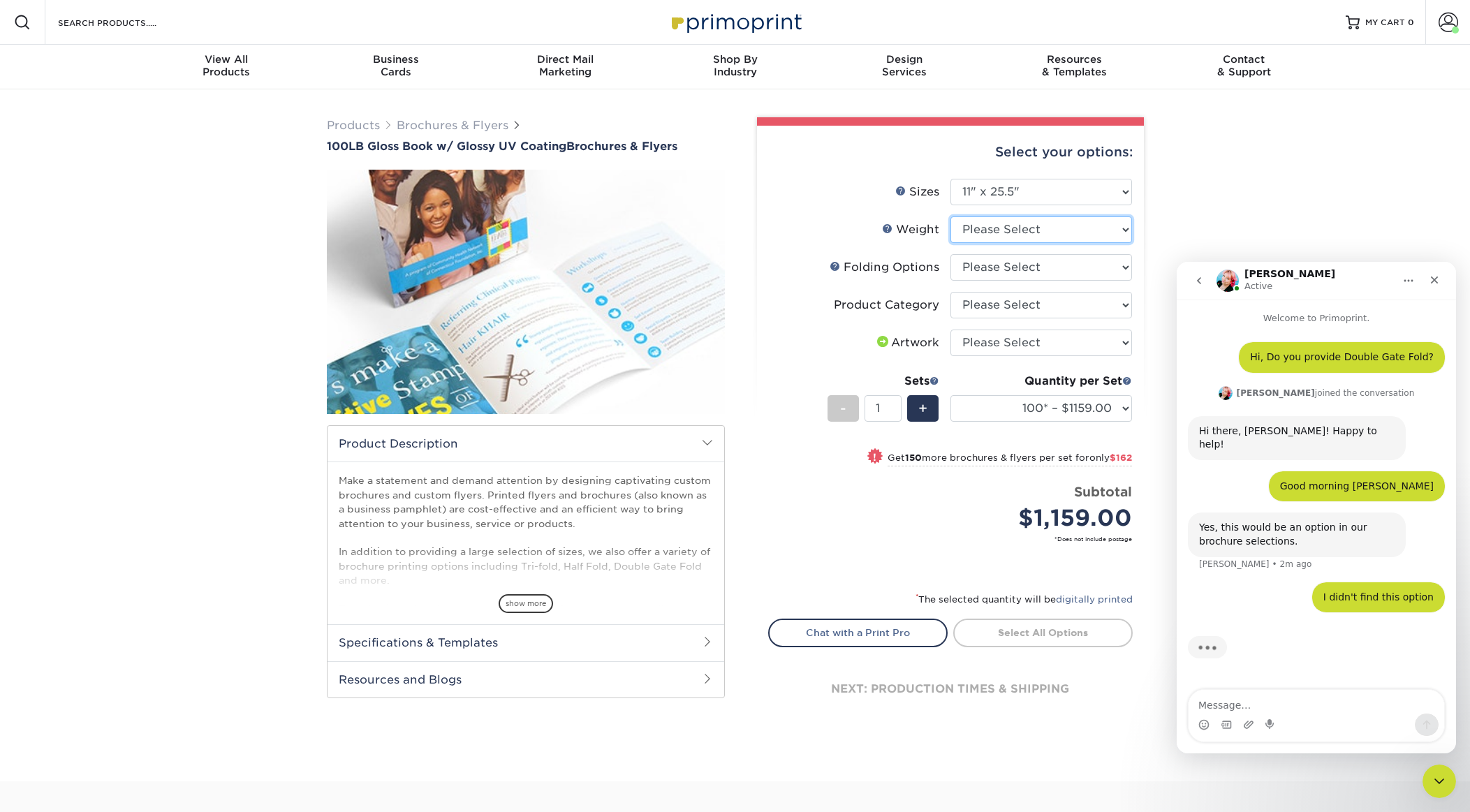
click at [1022, 230] on select "Please Select 100LB" at bounding box center [1040, 229] width 181 height 26
select select "100LB"
click at [950, 217] on select "Please Select 100LB" at bounding box center [1040, 229] width 181 height 26
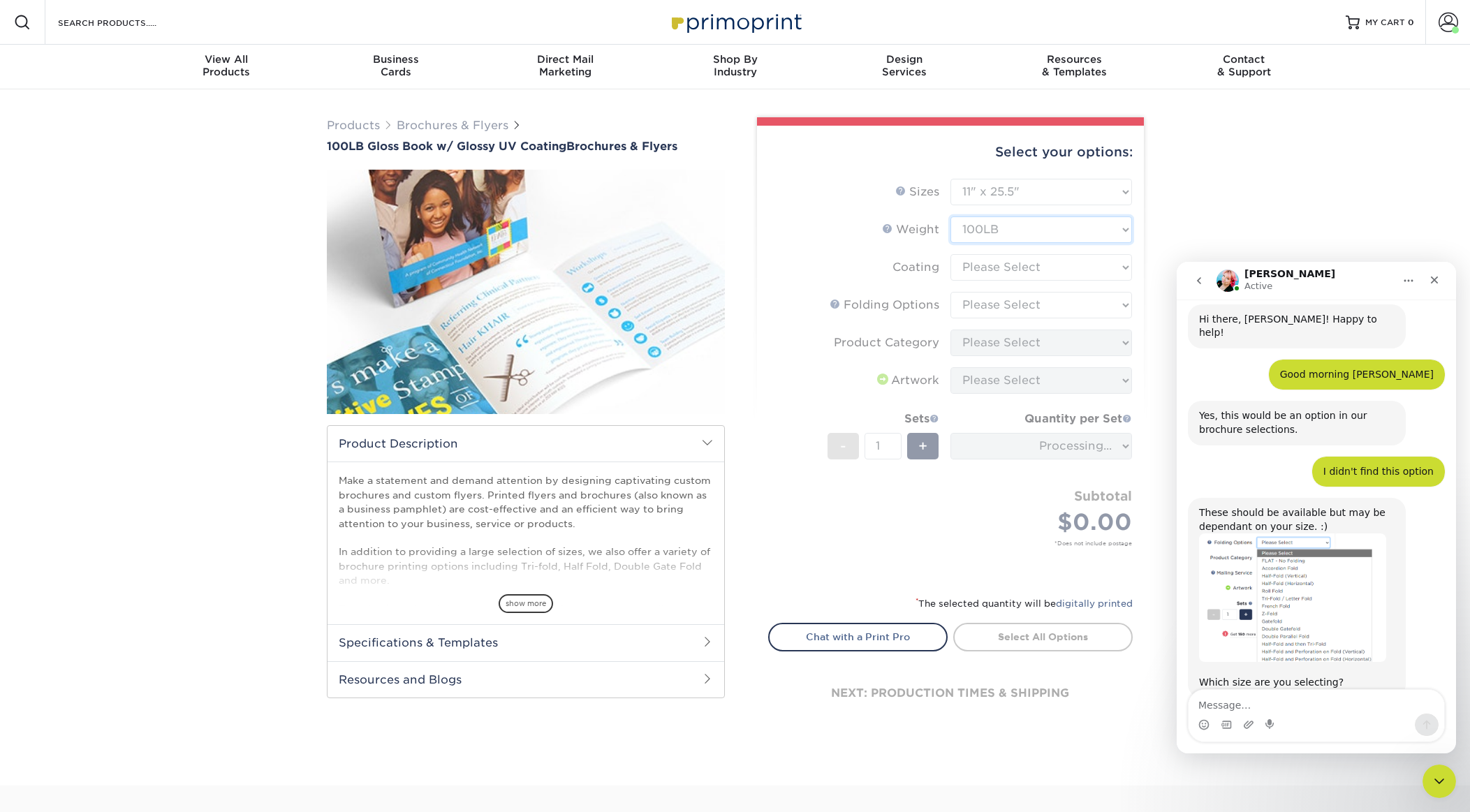
scroll to position [135, 0]
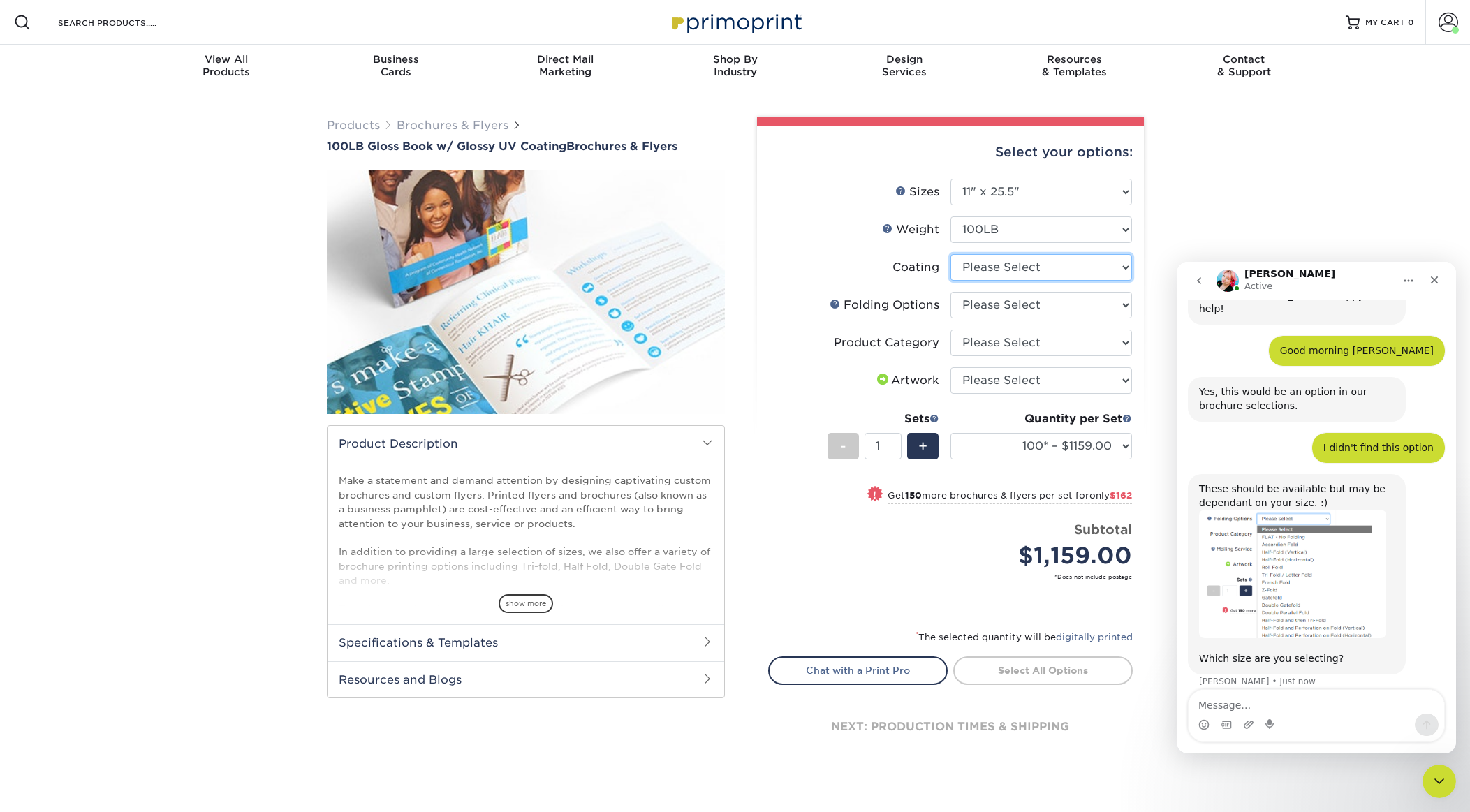
click at [1043, 275] on select at bounding box center [1040, 267] width 181 height 26
click at [1063, 310] on select "Please Select FLAT - No Folding Tri-Fold / Letter Fold" at bounding box center [1040, 304] width 181 height 26
click at [1284, 532] on img "Jenny says…" at bounding box center [1292, 574] width 187 height 128
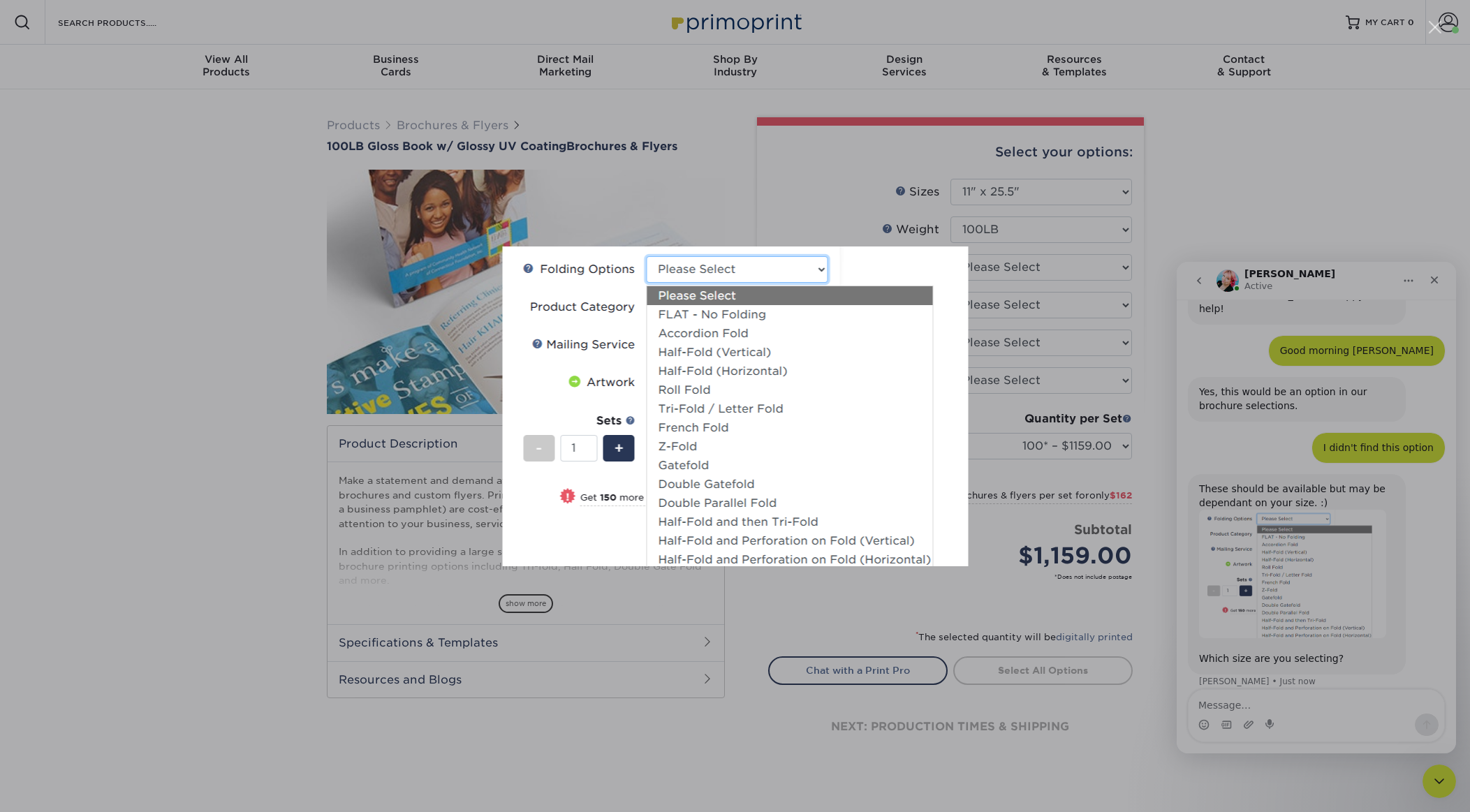
scroll to position [0, 0]
click at [1280, 447] on div "Intercom messenger" at bounding box center [735, 406] width 1470 height 812
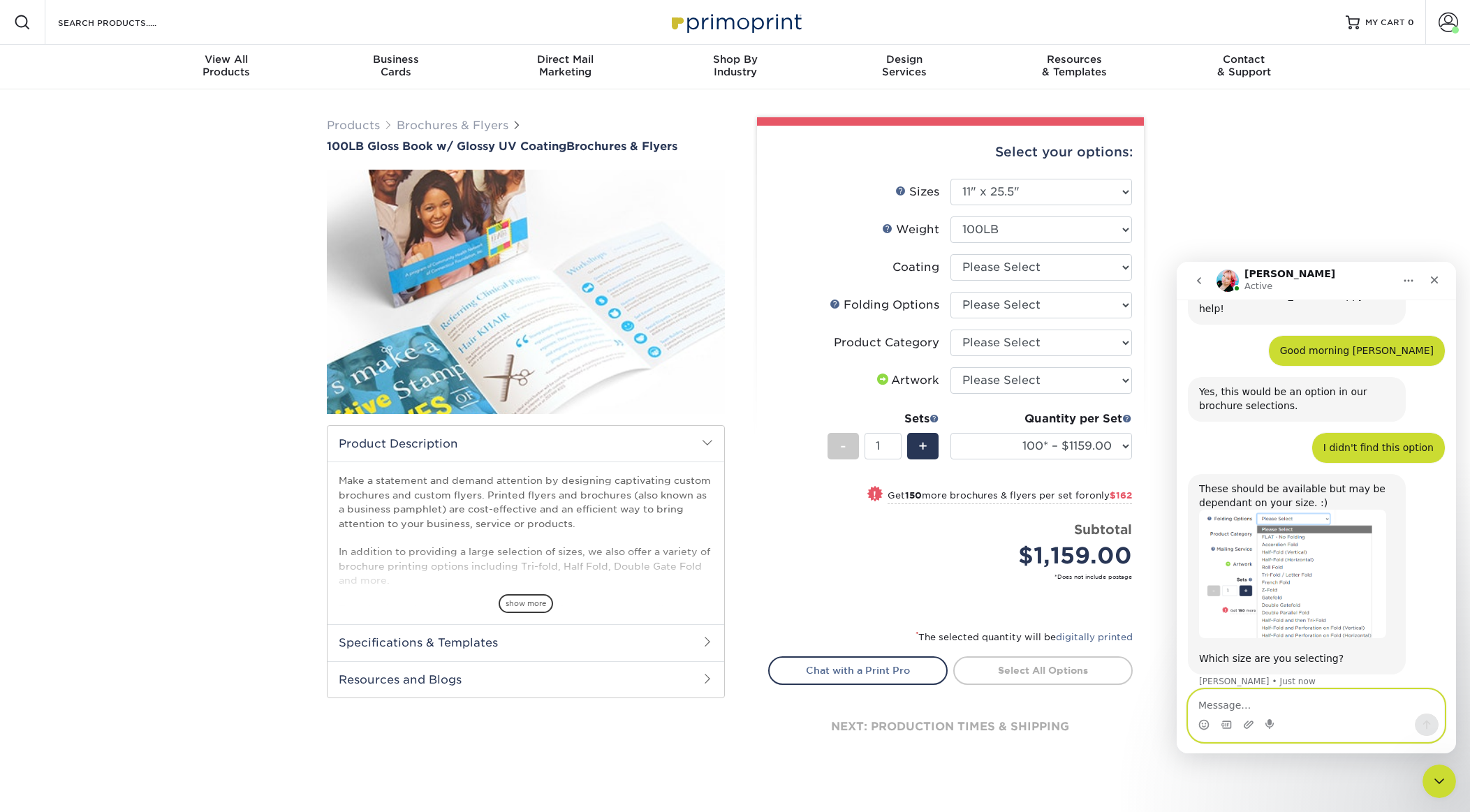
click at [1311, 699] on textarea "Message…" at bounding box center [1316, 702] width 255 height 23
type textarea "11x25.5""
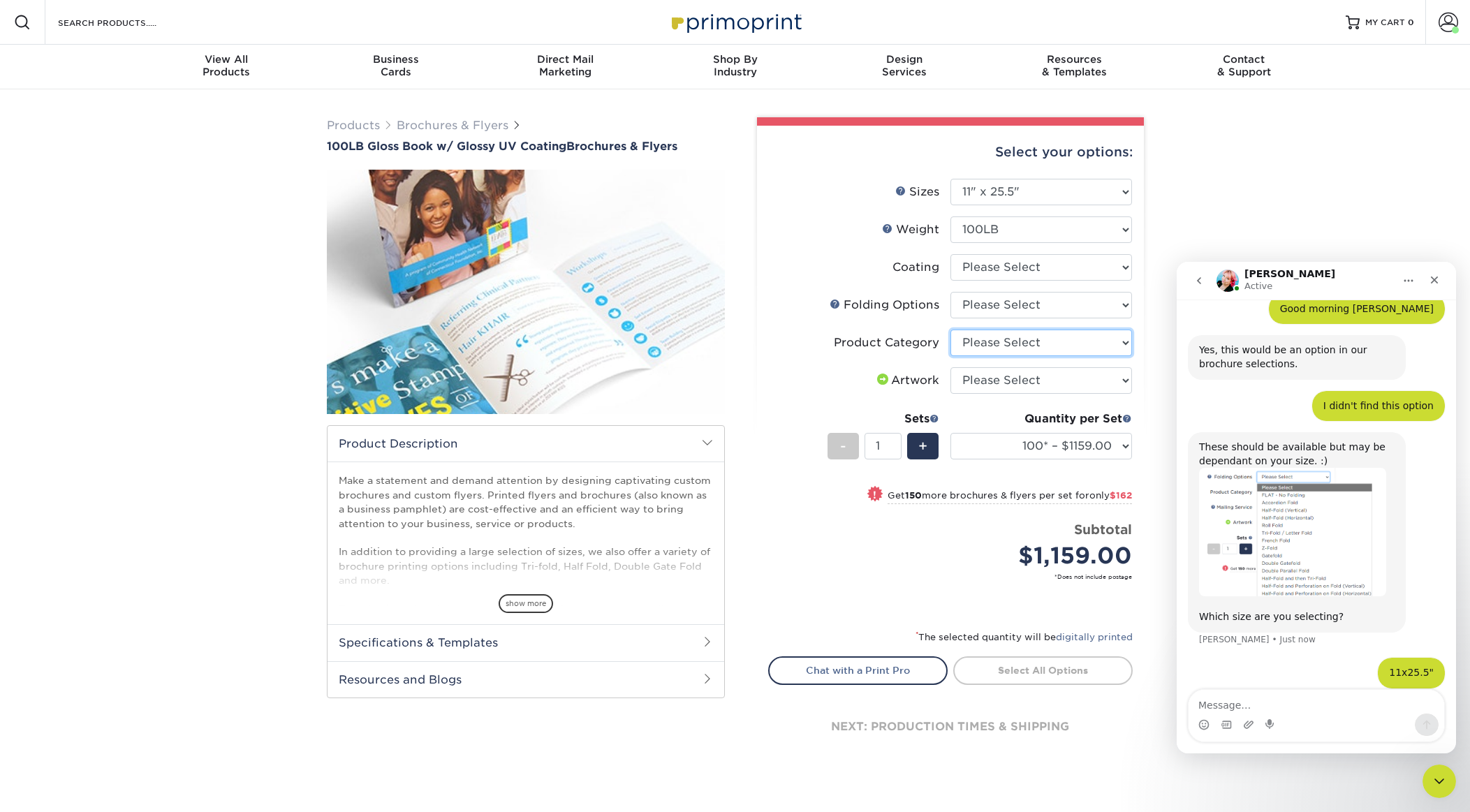
click at [1061, 329] on select "Please Select Flyers and Brochures" at bounding box center [1040, 342] width 181 height 26
click at [990, 311] on select "Please Select FLAT - No Folding Tri-Fold / Letter Fold" at bounding box center [1040, 304] width 181 height 26
click at [1012, 347] on select "Please Select Flyers and Brochures" at bounding box center [1040, 342] width 181 height 26
click at [985, 347] on select "Please Select Flyers and Brochures" at bounding box center [1040, 342] width 181 height 26
click at [975, 345] on select "Please Select Flyers and Brochures" at bounding box center [1040, 342] width 181 height 26
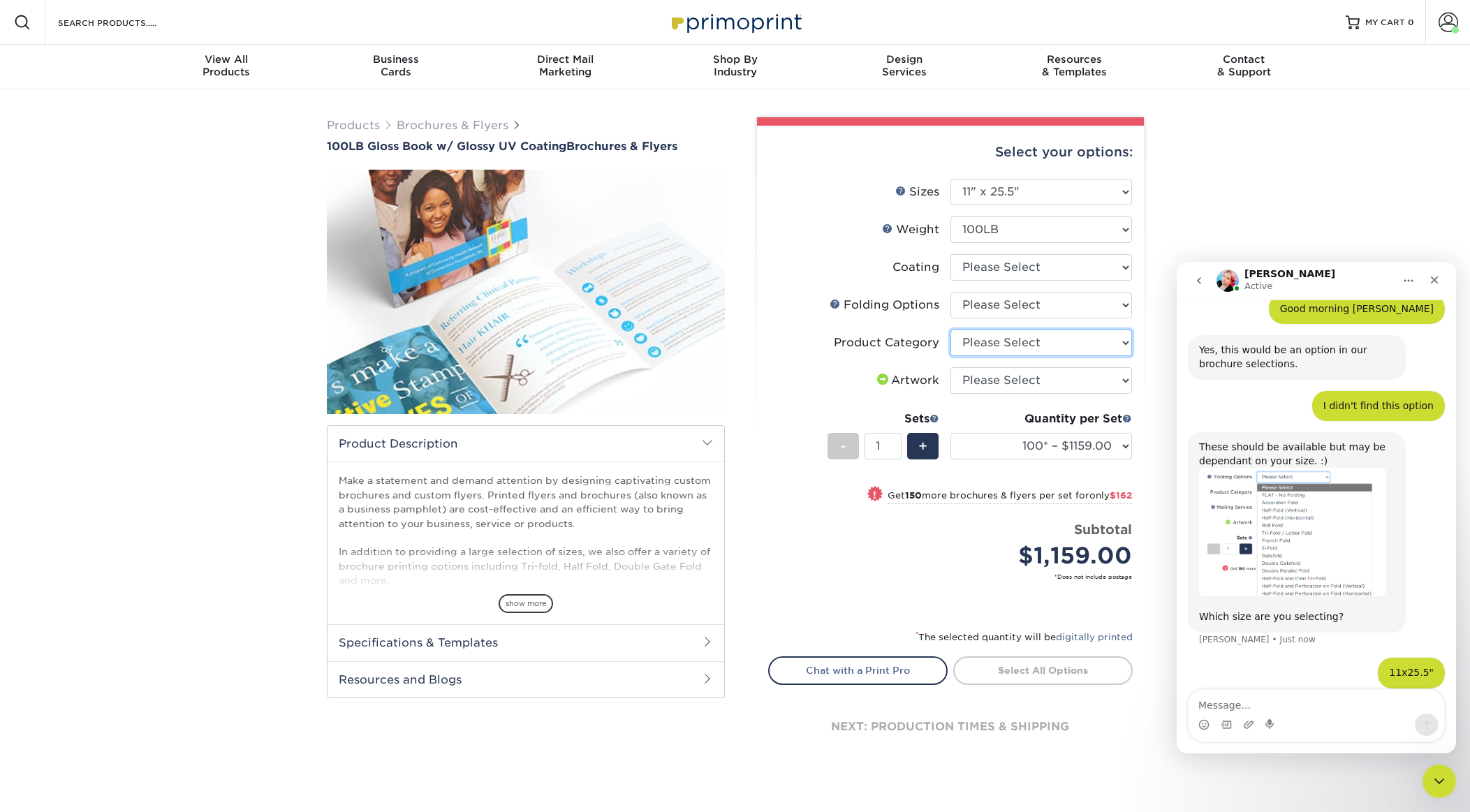
select select "1a668080-6b7c-4174-b399-2c3833b27ef4"
click at [950, 329] on select "Please Select Flyers and Brochures" at bounding box center [1040, 342] width 181 height 26
click at [996, 375] on select "Please Select I will upload files I need a design - $175" at bounding box center [1040, 380] width 181 height 26
select select "upload"
click at [950, 367] on select "Please Select I will upload files I need a design - $175" at bounding box center [1040, 380] width 181 height 26
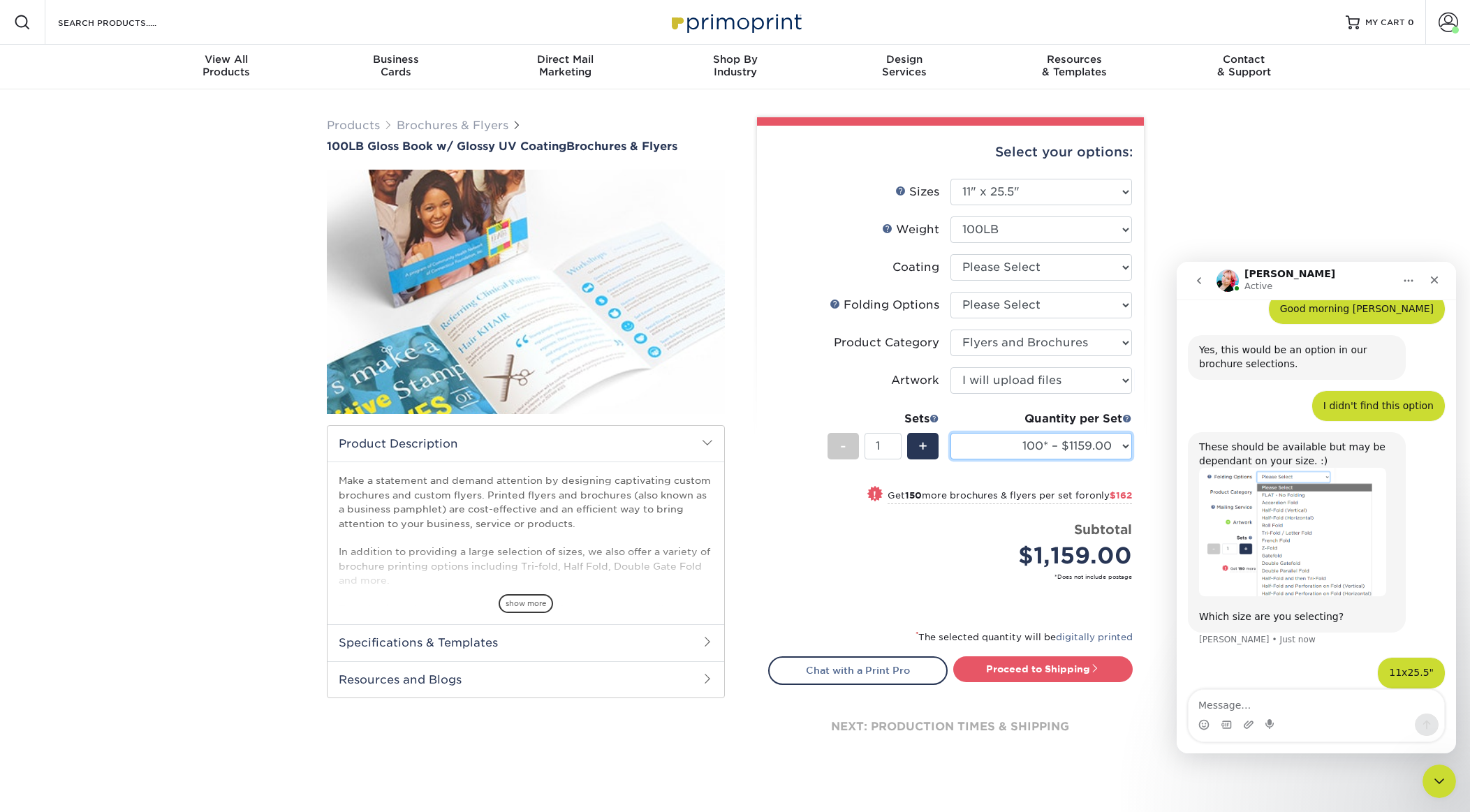
click at [1076, 448] on select "100* – $1159.00 250* – $1321.00 500 – $1400.00 1000 – $1445.00 2000 – $1697.00 …" at bounding box center [1040, 446] width 181 height 26
click at [1108, 501] on small "Get 150 more brochures & flyers per set for only $162" at bounding box center [1010, 496] width 245 height 14
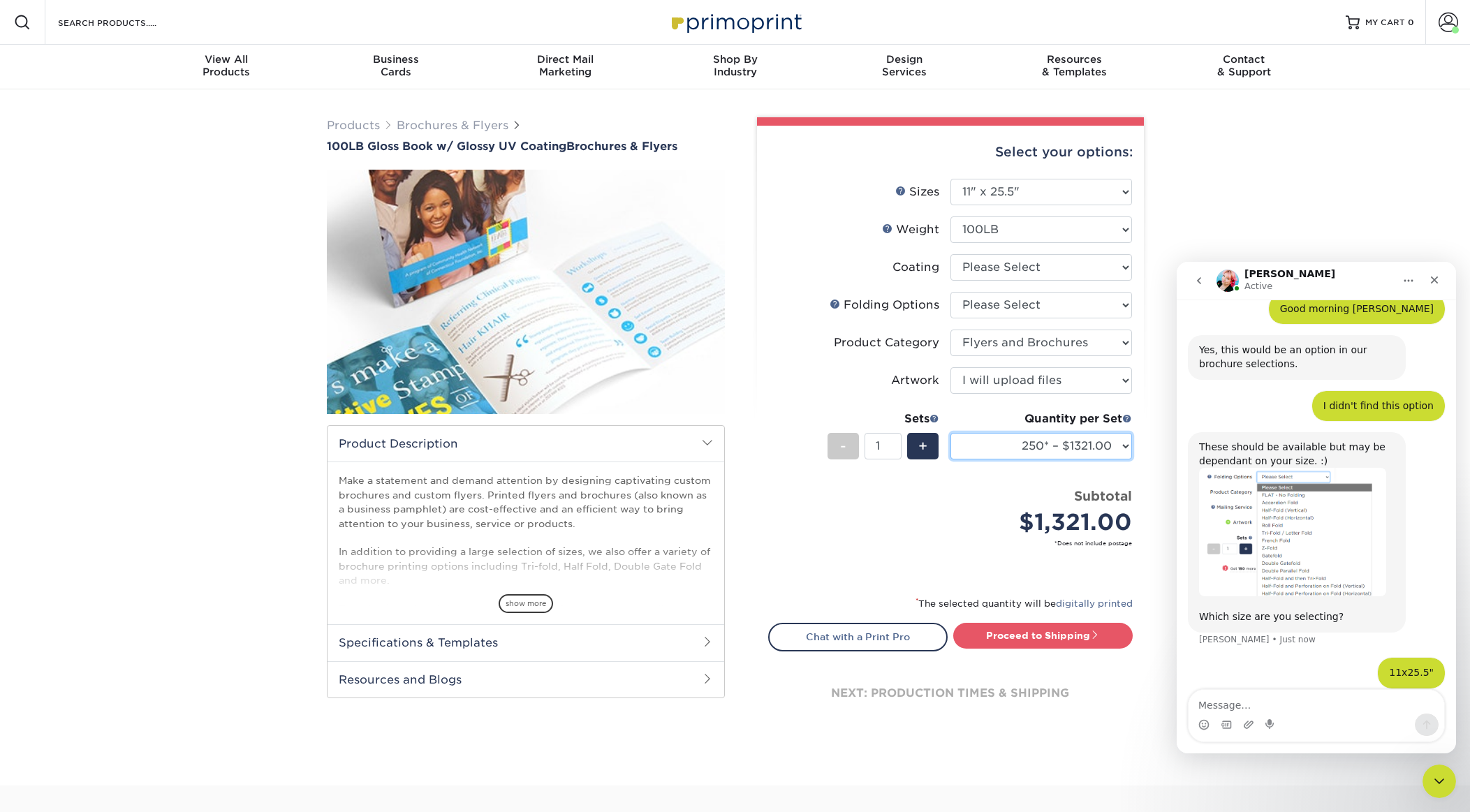
click at [1110, 451] on select "100* – $1159.00 250* – $1321.00 500 – $1400.00 1000 – $1445.00 2000 – $1697.00 …" at bounding box center [1040, 446] width 181 height 26
select select "100* – $1159.00"
click at [950, 433] on select "100* – $1159.00 250* – $1321.00 500 – $1400.00 1000 – $1445.00 2000 – $1697.00 …" at bounding box center [1040, 446] width 181 height 26
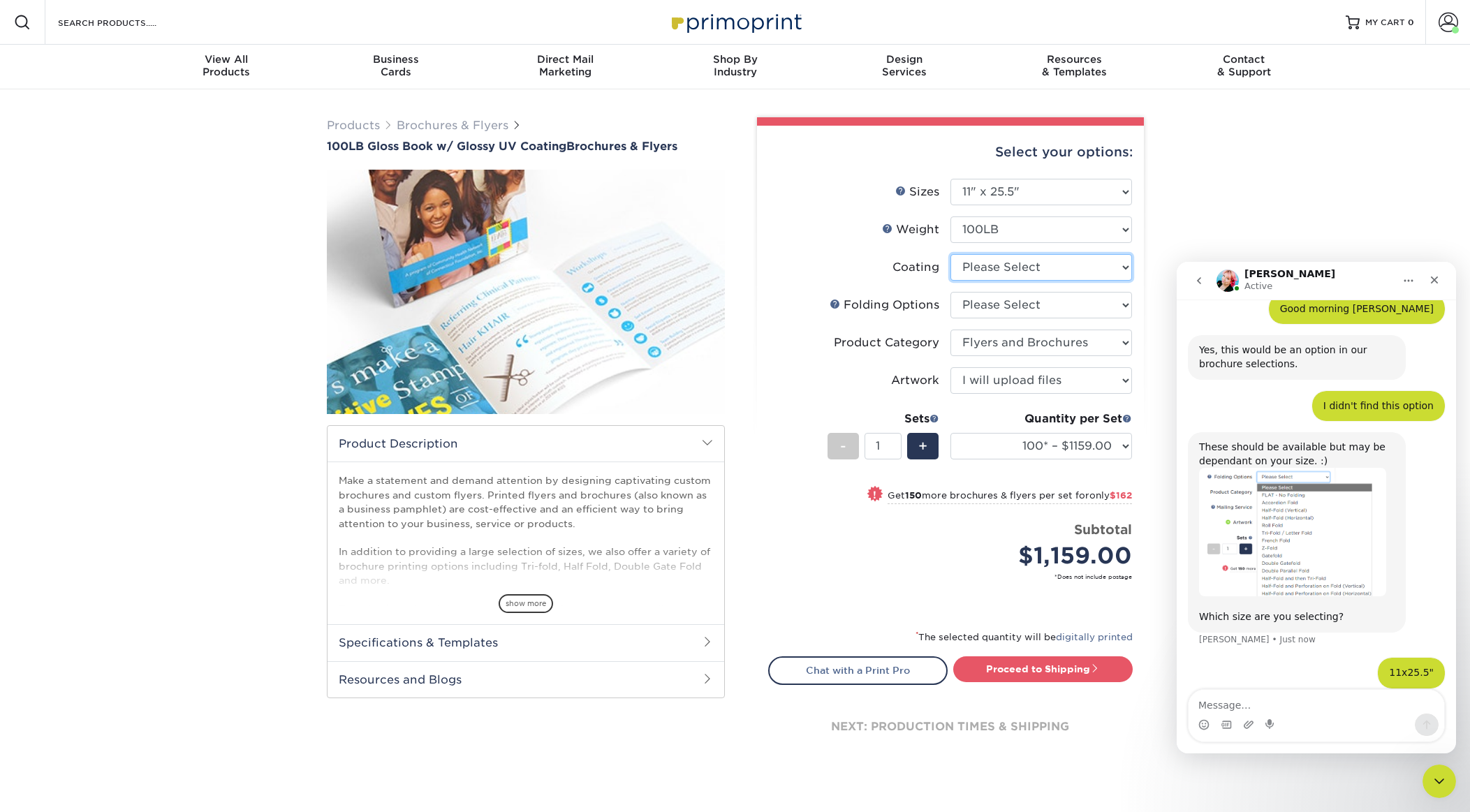
click at [1058, 257] on select at bounding box center [1040, 267] width 181 height 26
select select "ae367451-b2b8-45df-a344-0f05b6a12993"
click at [950, 254] on select at bounding box center [1040, 267] width 181 height 26
select select "-1"
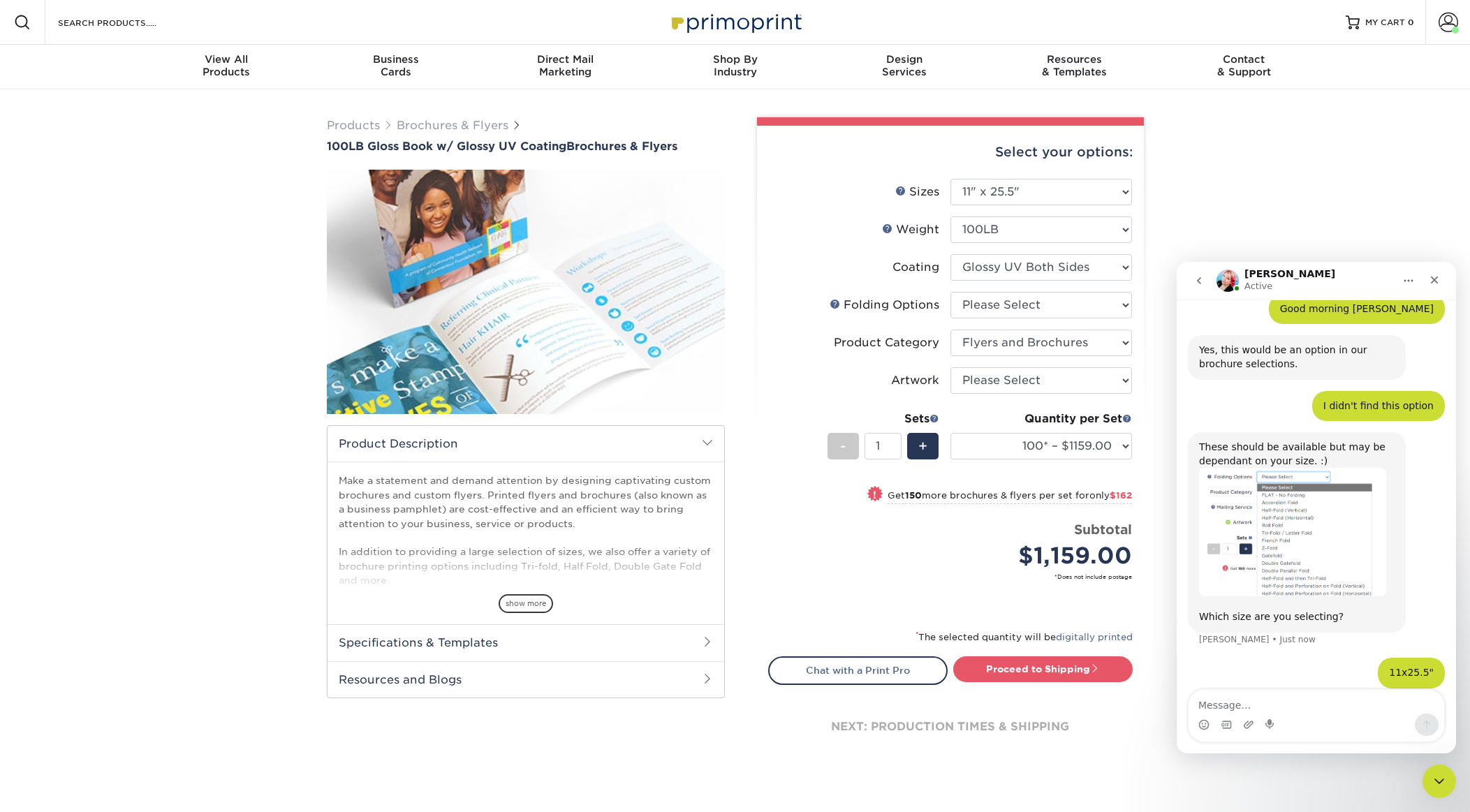
select select "-1"
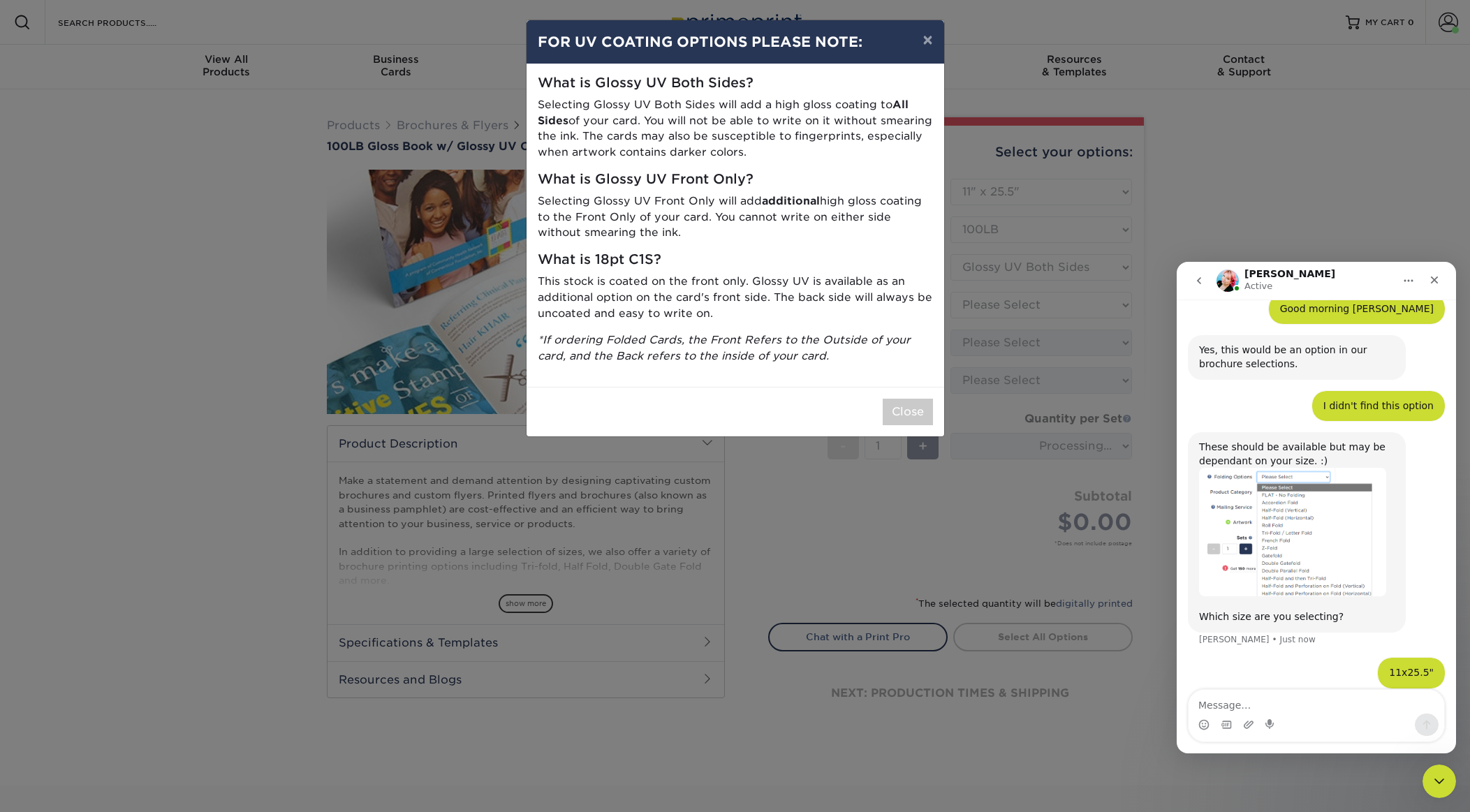
scroll to position [231, 0]
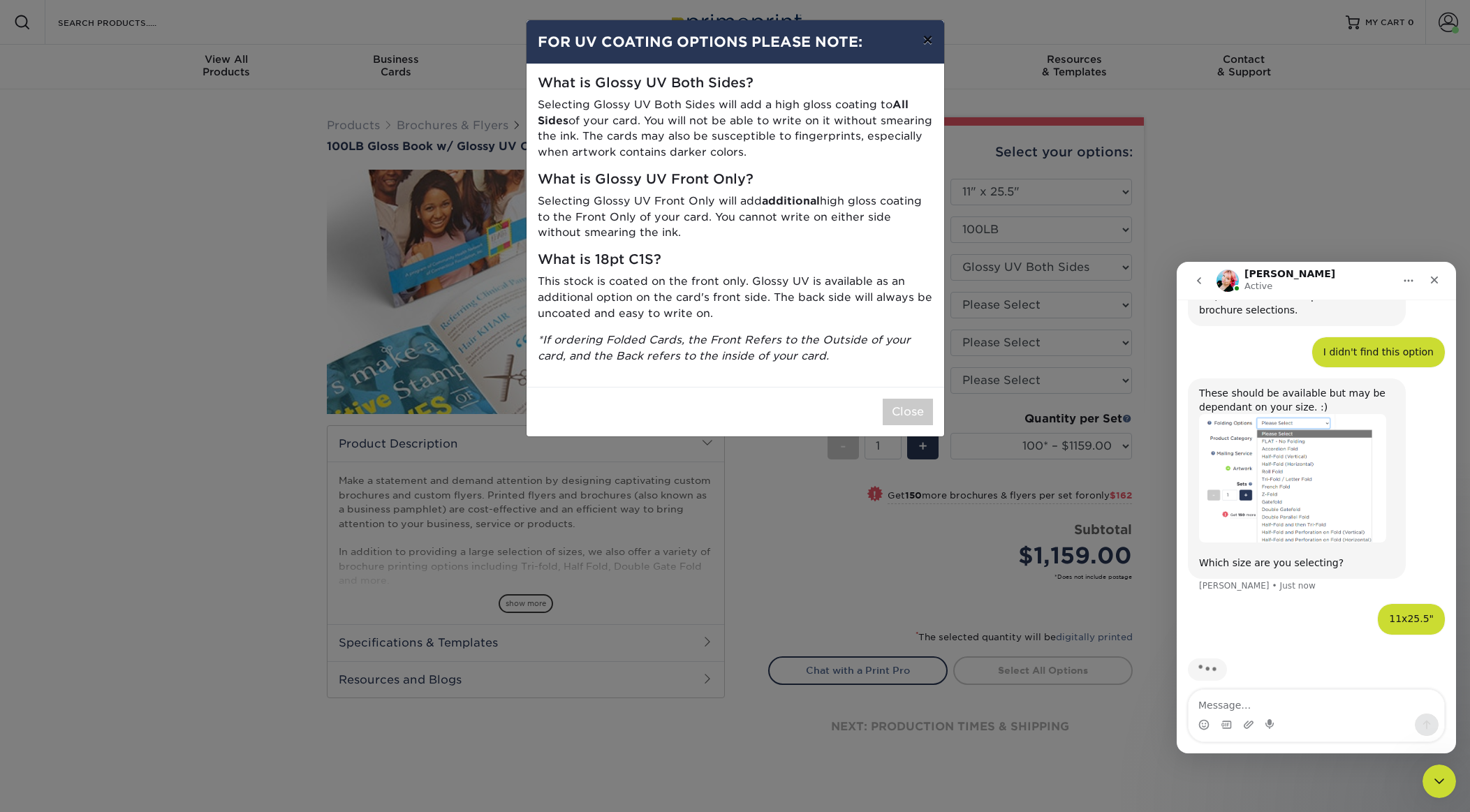
click at [925, 37] on button "×" at bounding box center [928, 39] width 32 height 39
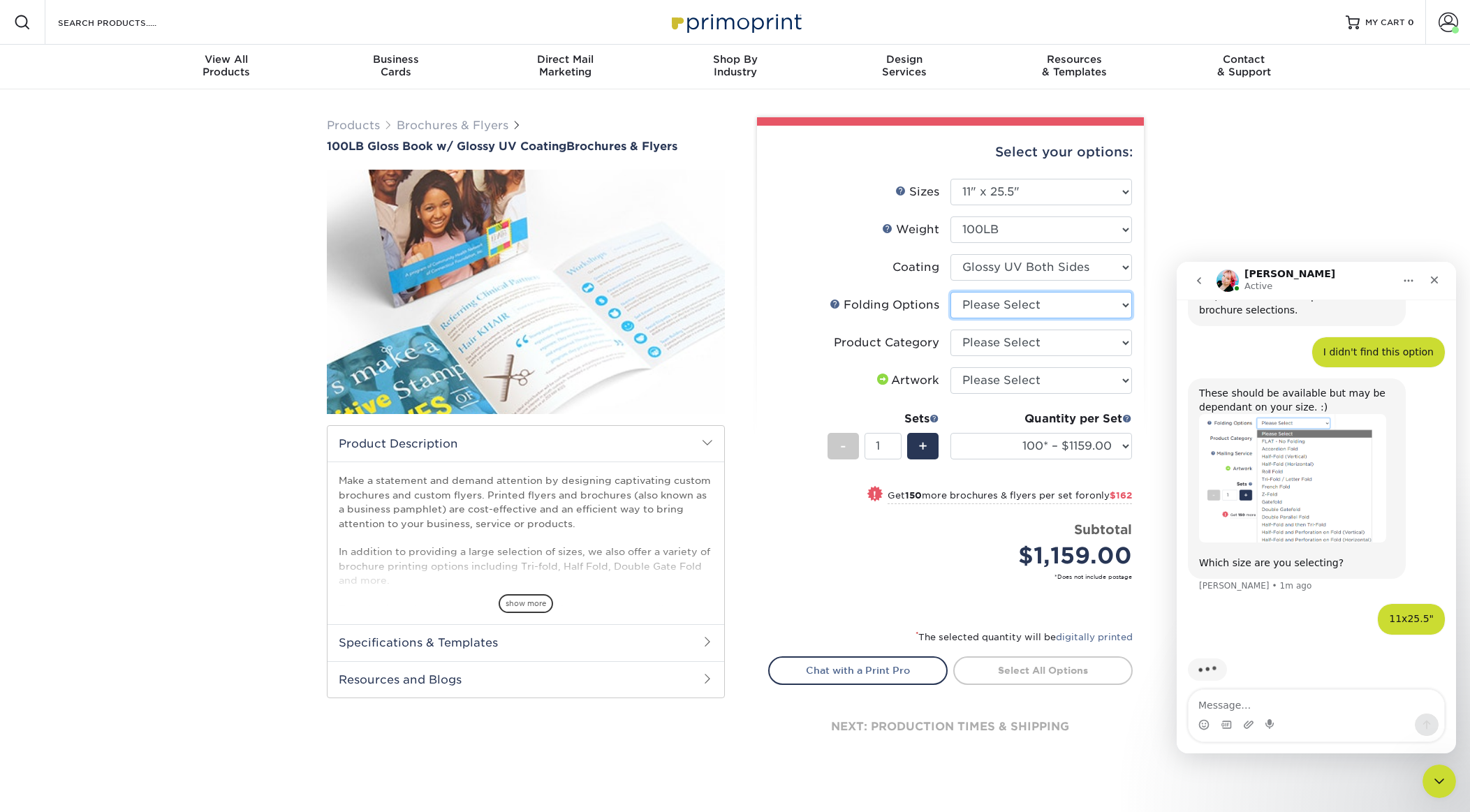
click at [1061, 306] on select "Please Select FLAT - No Folding Tri-Fold / Letter Fold" at bounding box center [1040, 304] width 181 height 26
click at [1049, 196] on select "Please Select 3.67" x 8.5" 4" x 6" 4" x 8.5" 4" x 9" 4" x 11" 4.25" x 5.5" 4.25…" at bounding box center [1040, 191] width 181 height 26
click at [1306, 460] on img "Jenny says…" at bounding box center [1292, 478] width 187 height 128
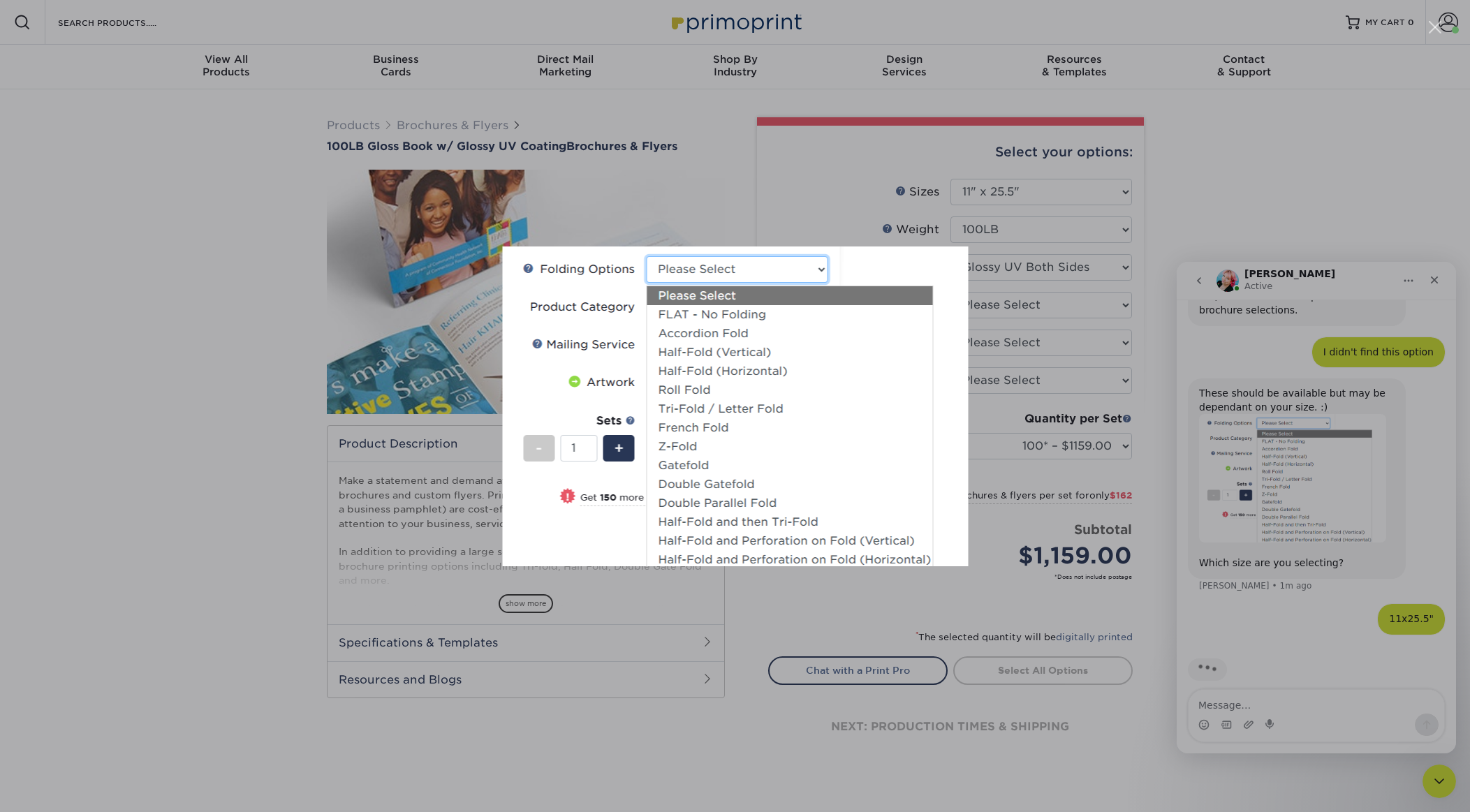
click at [1305, 460] on div "Intercom messenger" at bounding box center [735, 406] width 1470 height 812
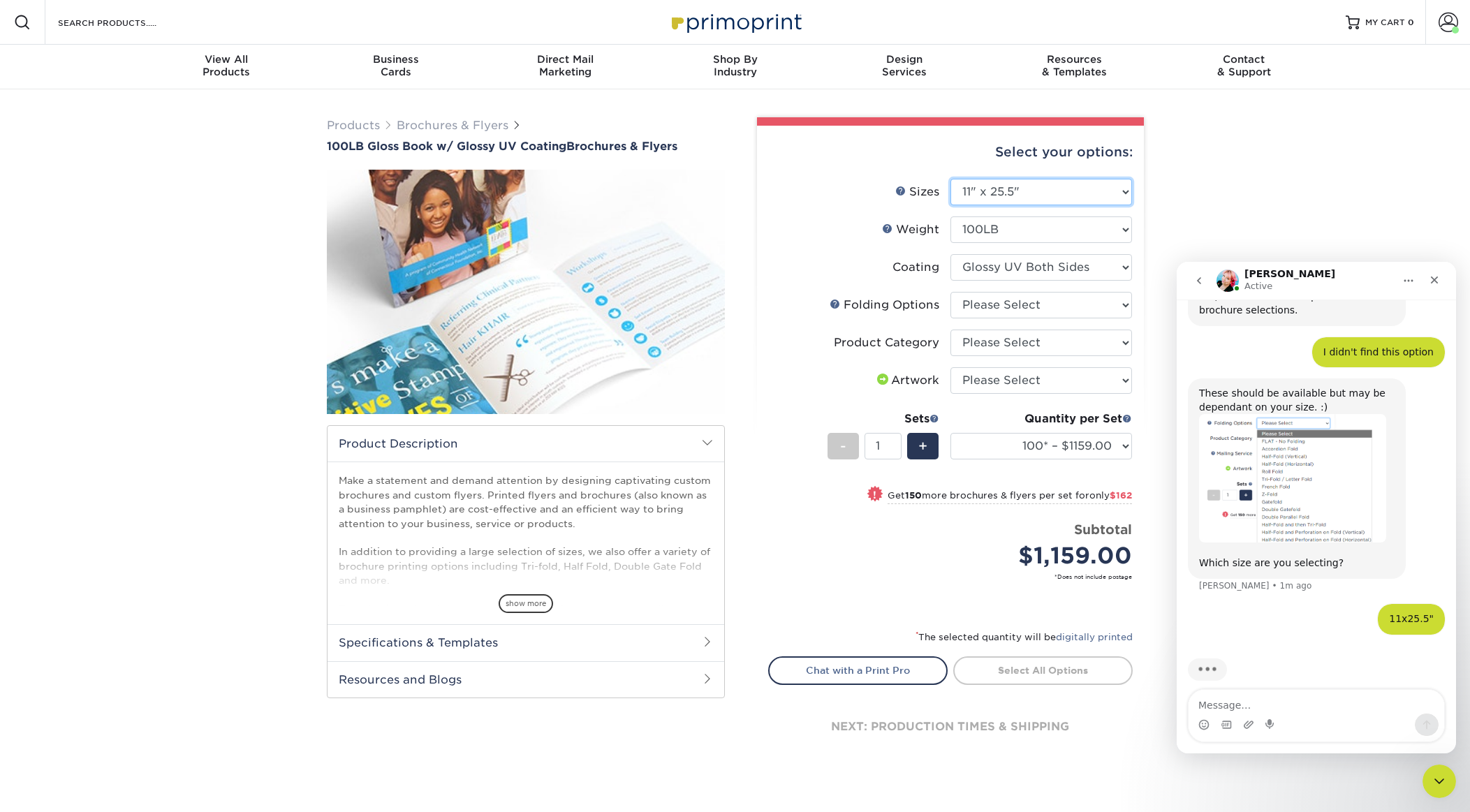
click at [1044, 188] on select "Please Select 3.67" x 8.5" 4" x 6" 4" x 8.5" 4" x 9" 4" x 11" 4.25" x 5.5" 4.25…" at bounding box center [1040, 191] width 181 height 26
select select "8.00x10.00"
click at [950, 179] on select "Please Select 3.67" x 8.5" 4" x 6" 4" x 8.5" 4" x 9" 4" x 11" 4.25" x 5.5" 4.25…" at bounding box center [1040, 191] width 181 height 26
select select "-1"
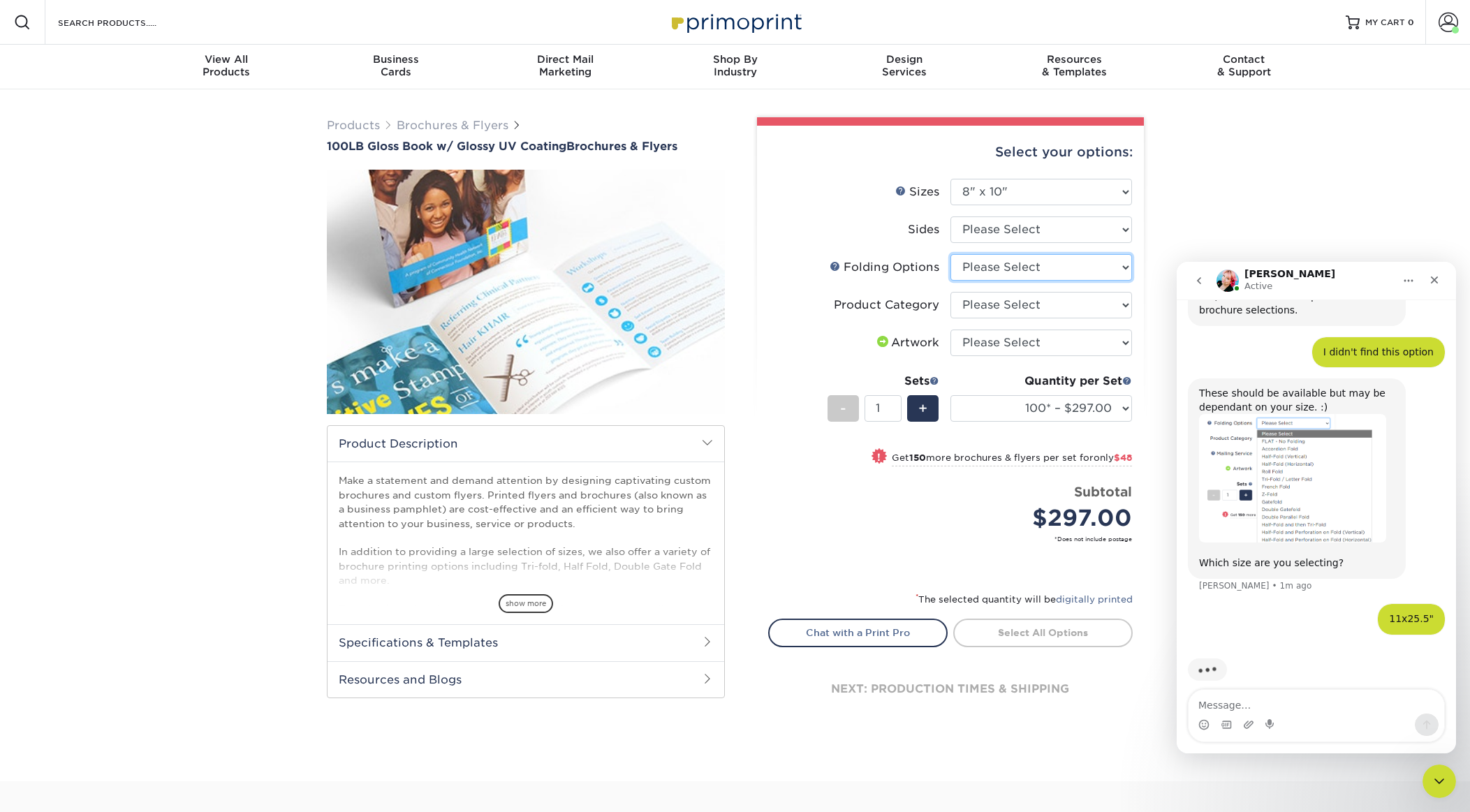
click at [1054, 259] on select "Please Select FLAT - No Folding Accordion Fold Tri-Fold / Letter Fold French Fo…" at bounding box center [1040, 267] width 181 height 26
click at [1070, 262] on select "Please Select FLAT - No Folding Accordion Fold Tri-Fold / Letter Fold French Fo…" at bounding box center [1040, 267] width 181 height 26
click at [1003, 189] on select "Please Select 3.67" x 8.5" 4" x 6" 4" x 8.5" 4" x 9" 4" x 11" 4.25" x 5.5" 4.25…" at bounding box center [1040, 191] width 181 height 26
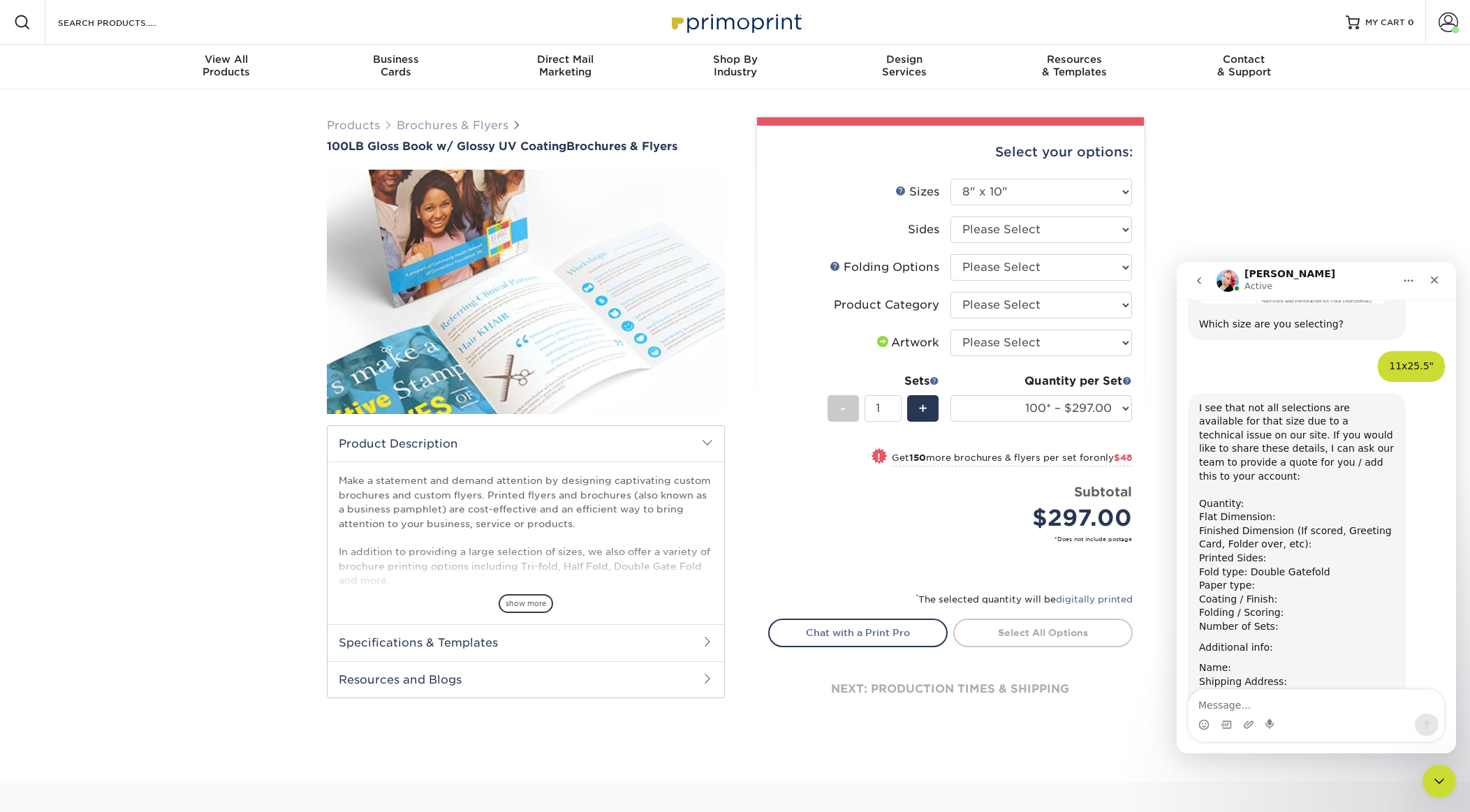
scroll to position [506, 0]
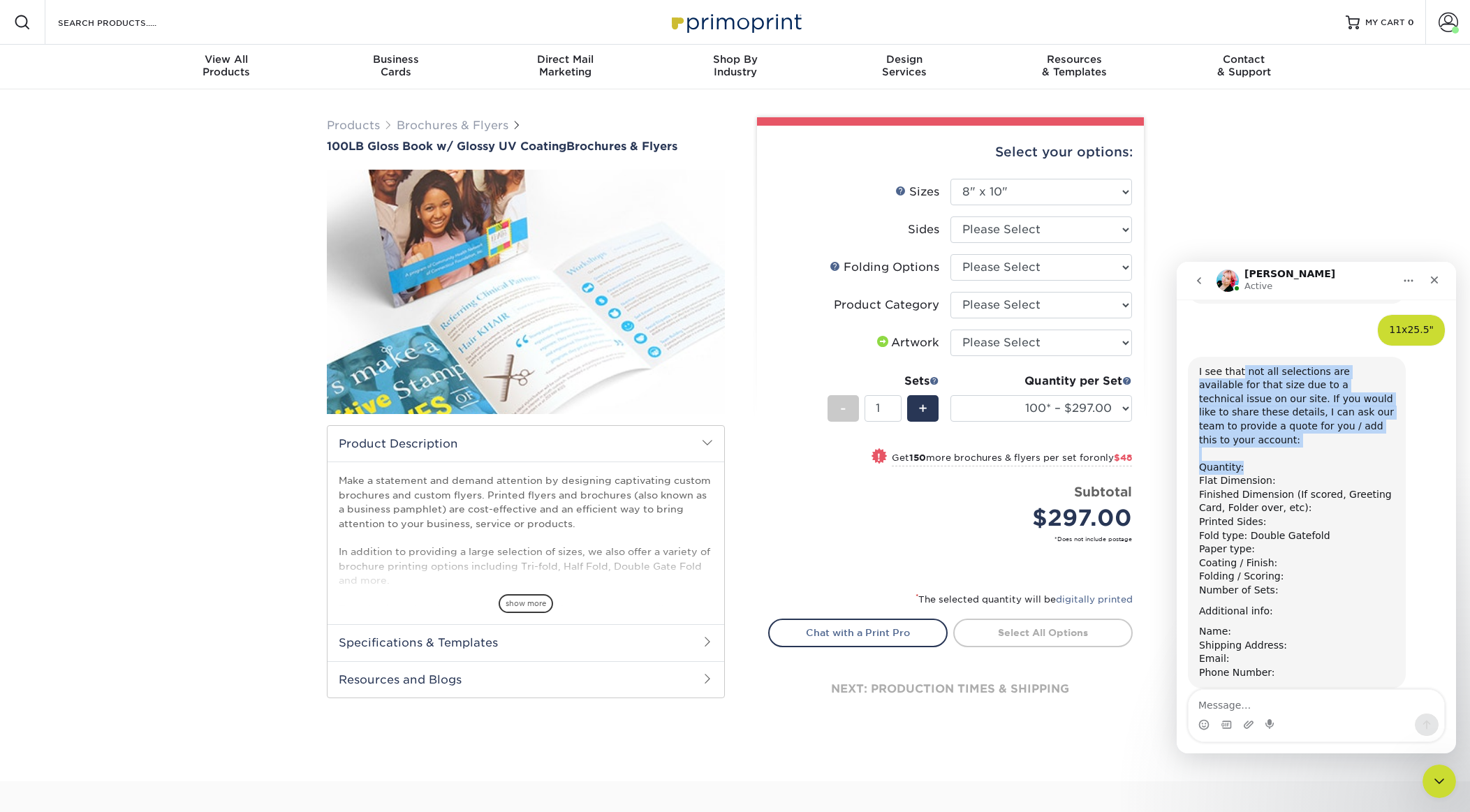
drag, startPoint x: 1241, startPoint y: 358, endPoint x: 1359, endPoint y: 445, distance: 146.6
click at [1361, 447] on div "I see that not all selections are available for that size due to a technical is…" at bounding box center [1297, 482] width 196 height 233
click at [1359, 445] on div "I see that not all selections are available for that size due to a technical is…" at bounding box center [1297, 482] width 196 height 233
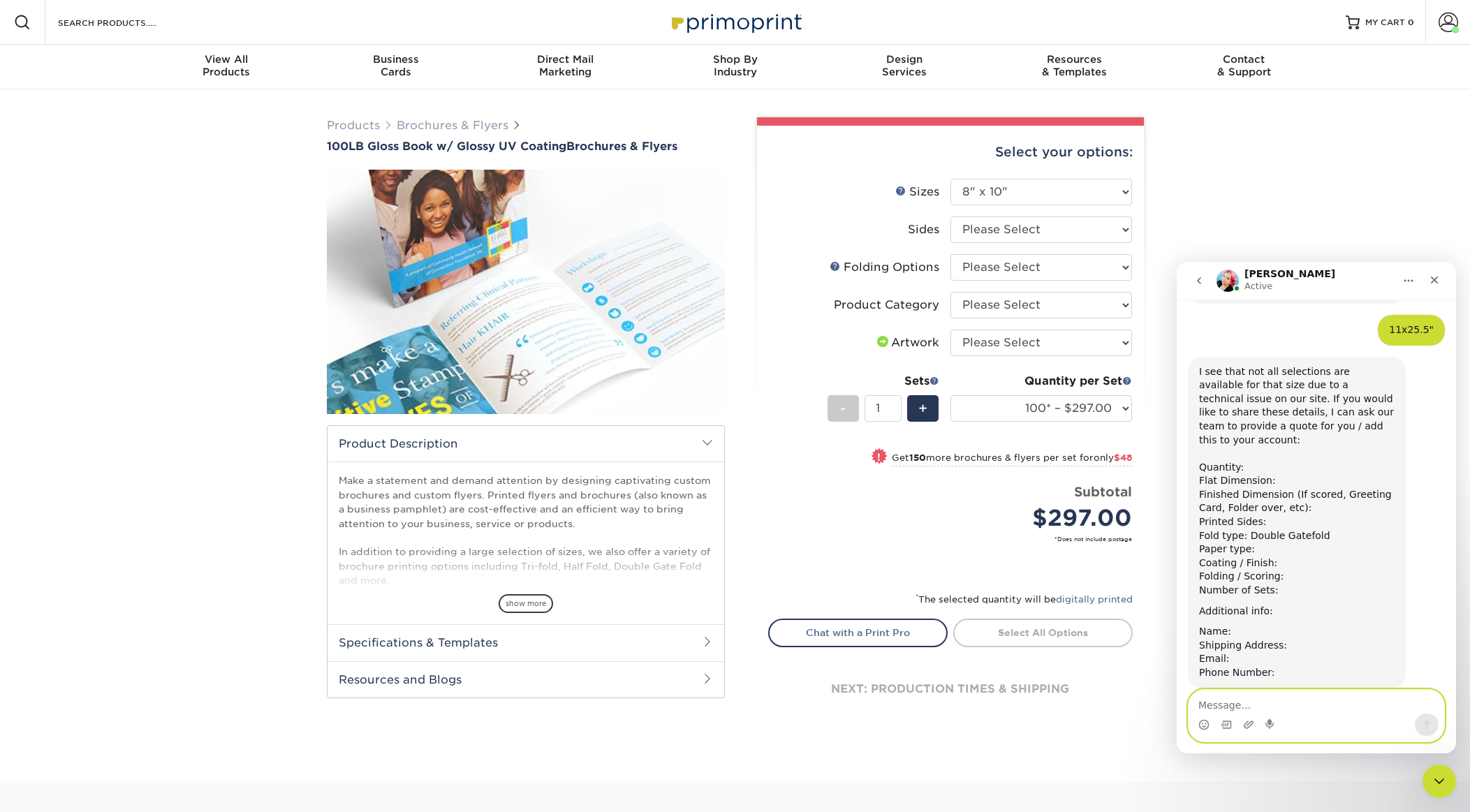
click at [1327, 705] on textarea "Message…" at bounding box center [1316, 702] width 255 height 23
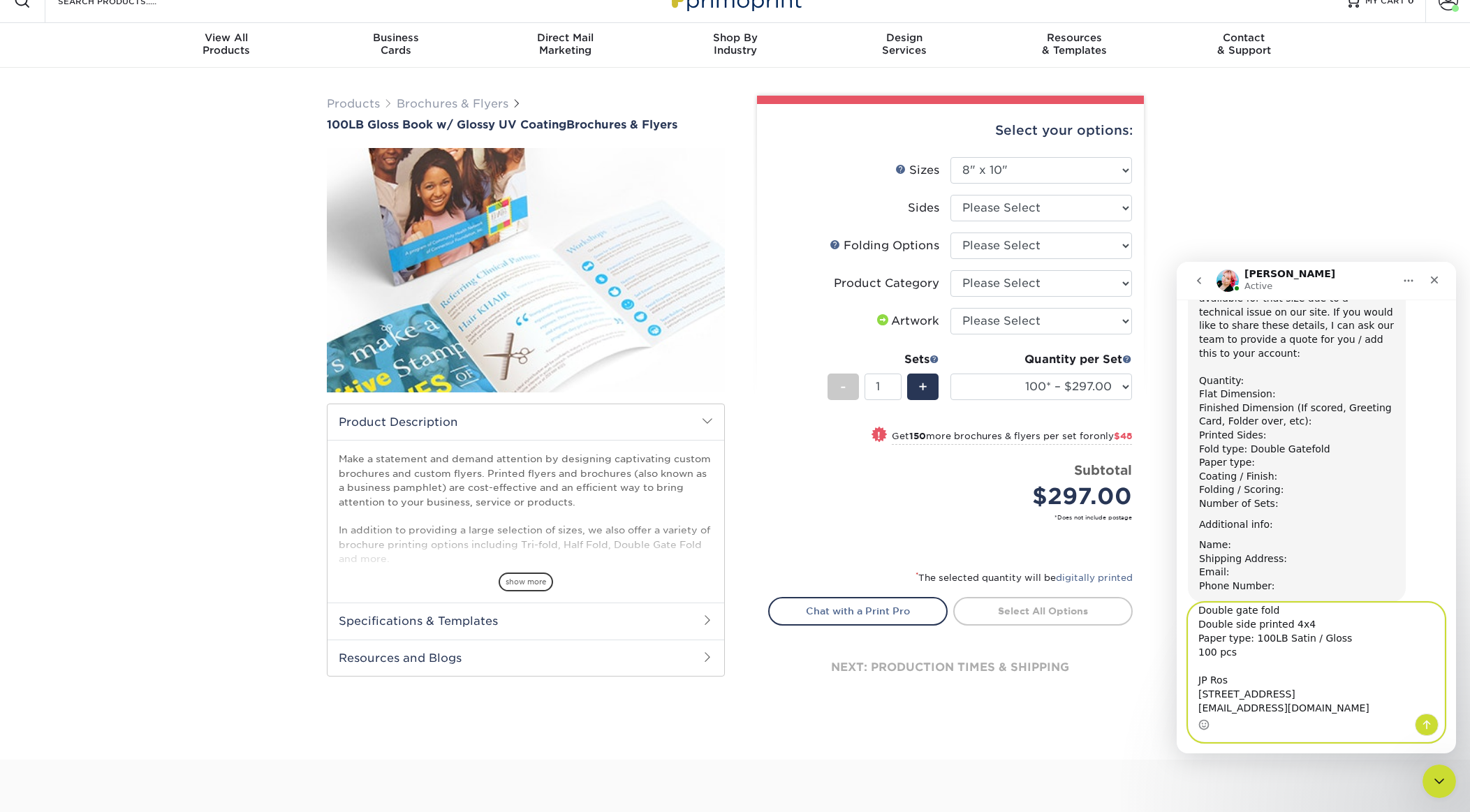
scroll to position [36, 0]
type textarea "25x11" Double gate fold Double side printed 4x4 Paper type: 100LB Satin / Gloss…"
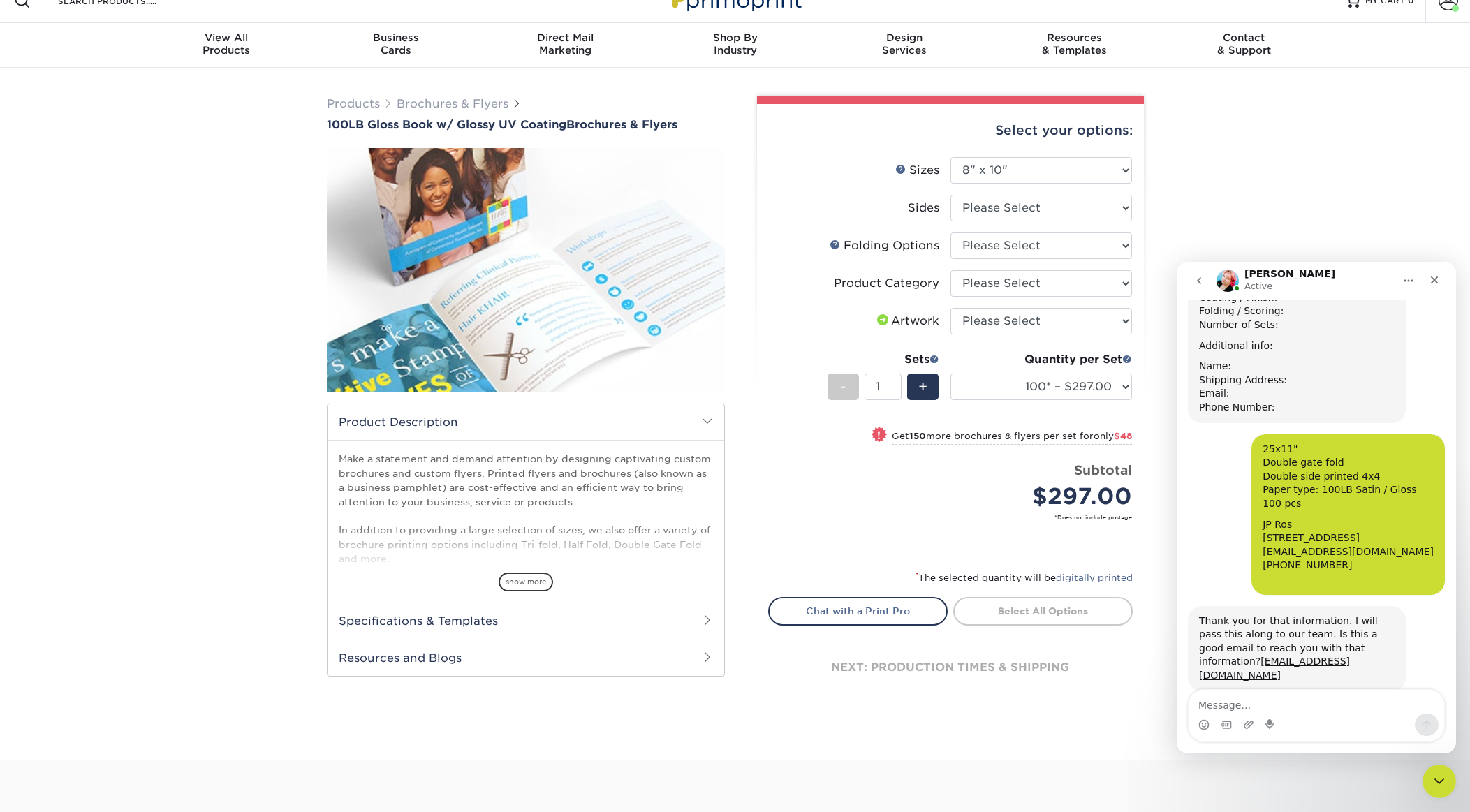
scroll to position [774, 0]
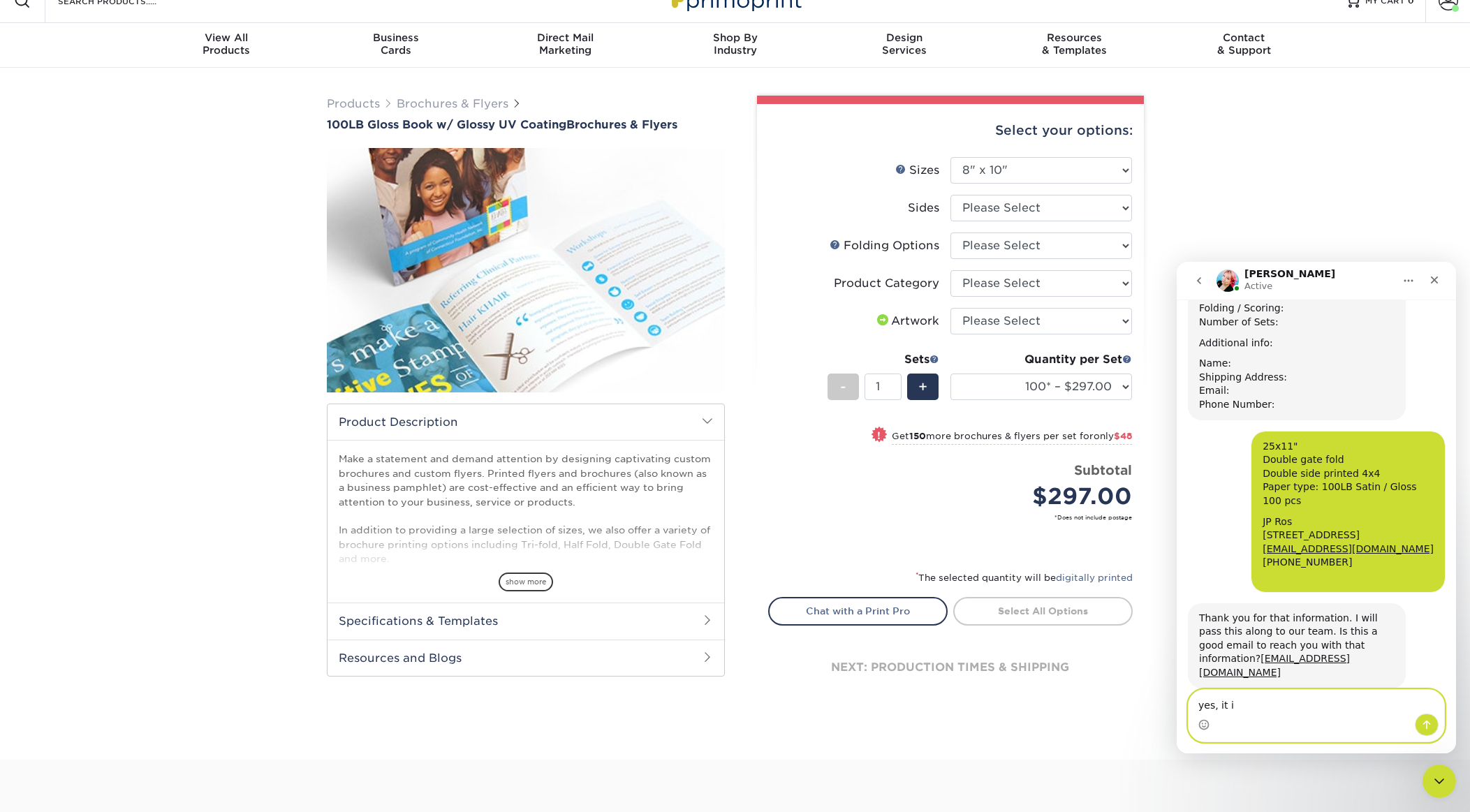
type textarea "yes, it is"
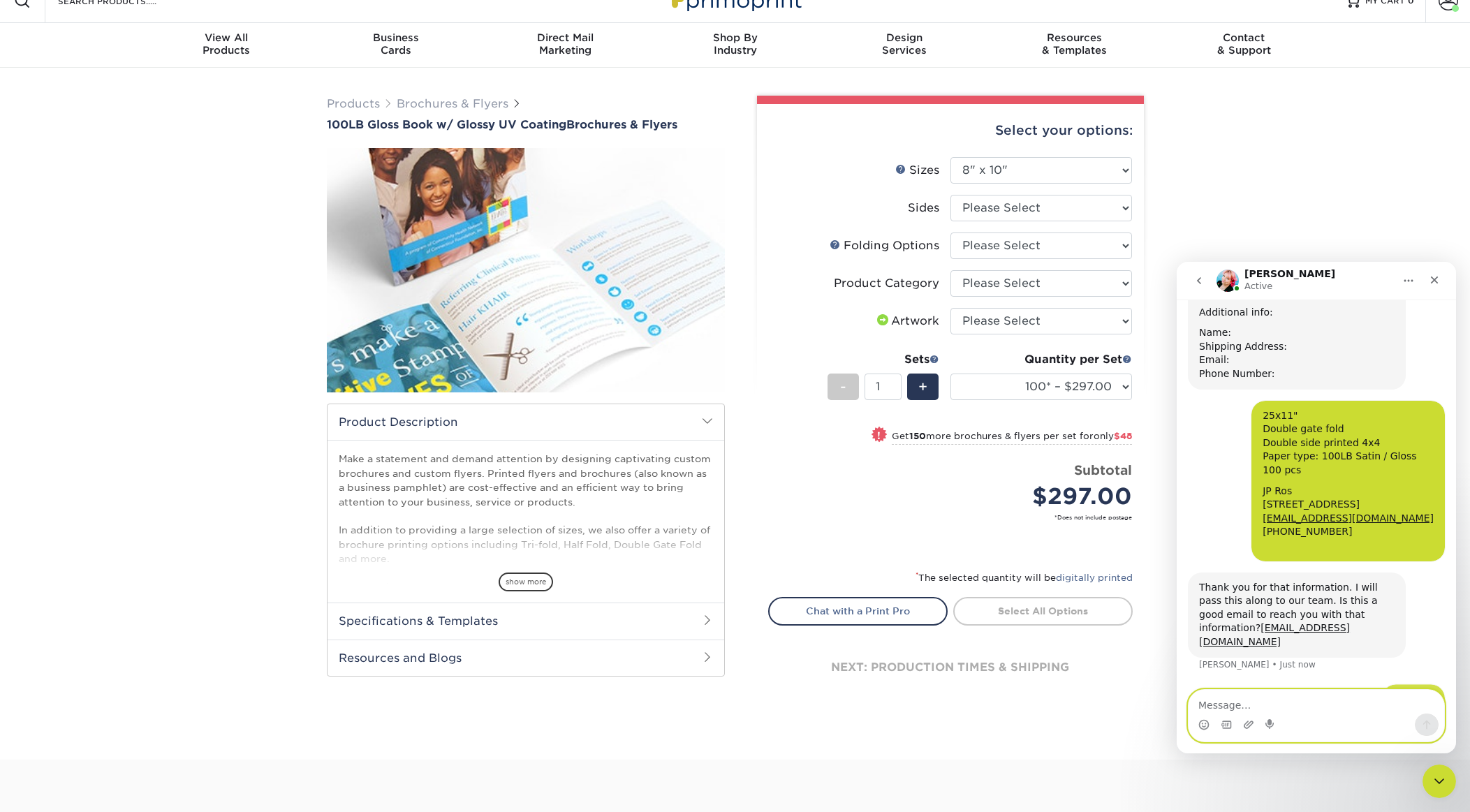
scroll to position [817, 0]
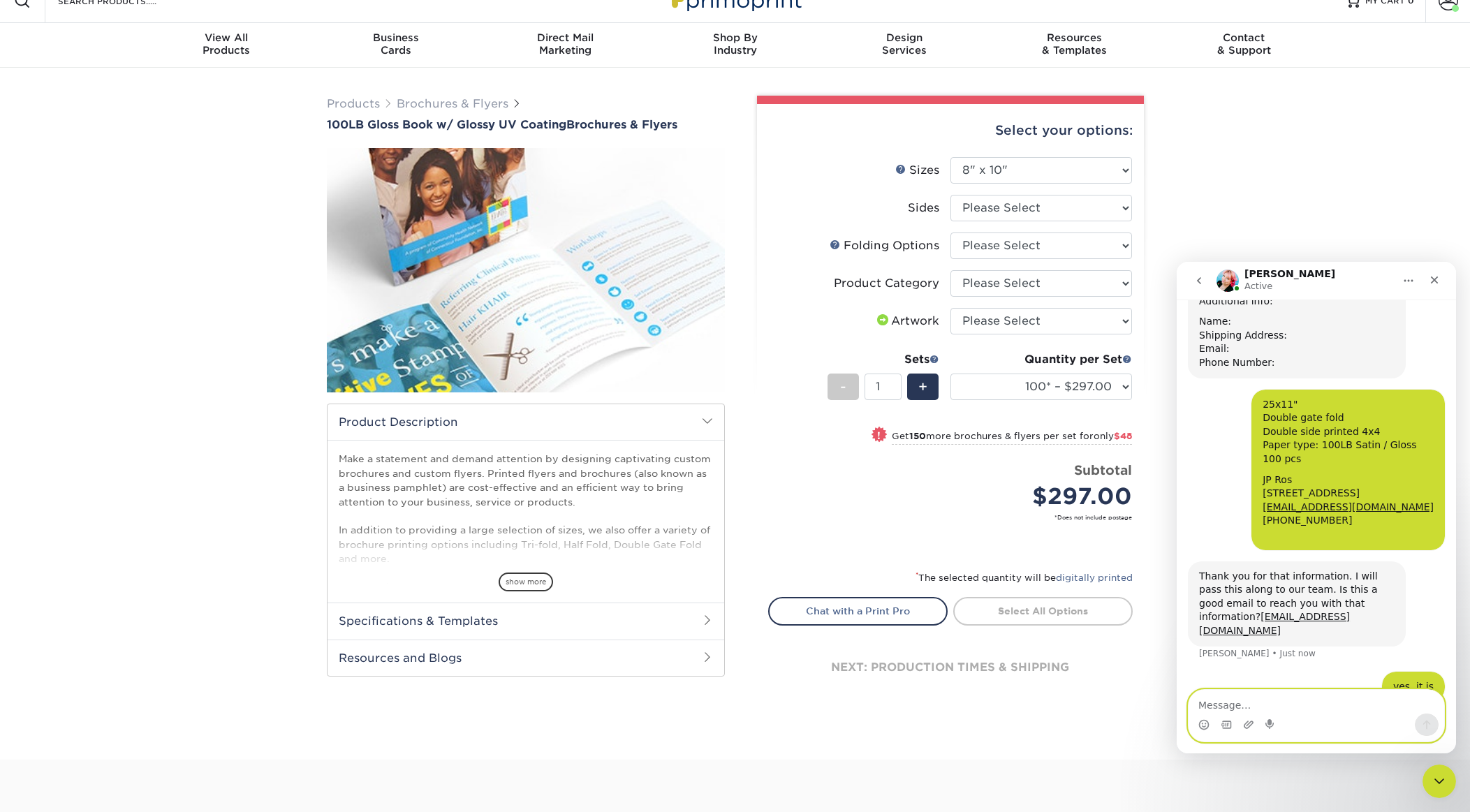
click at [1345, 710] on textarea "Message…" at bounding box center [1316, 702] width 255 height 23
type textarea "thank you"
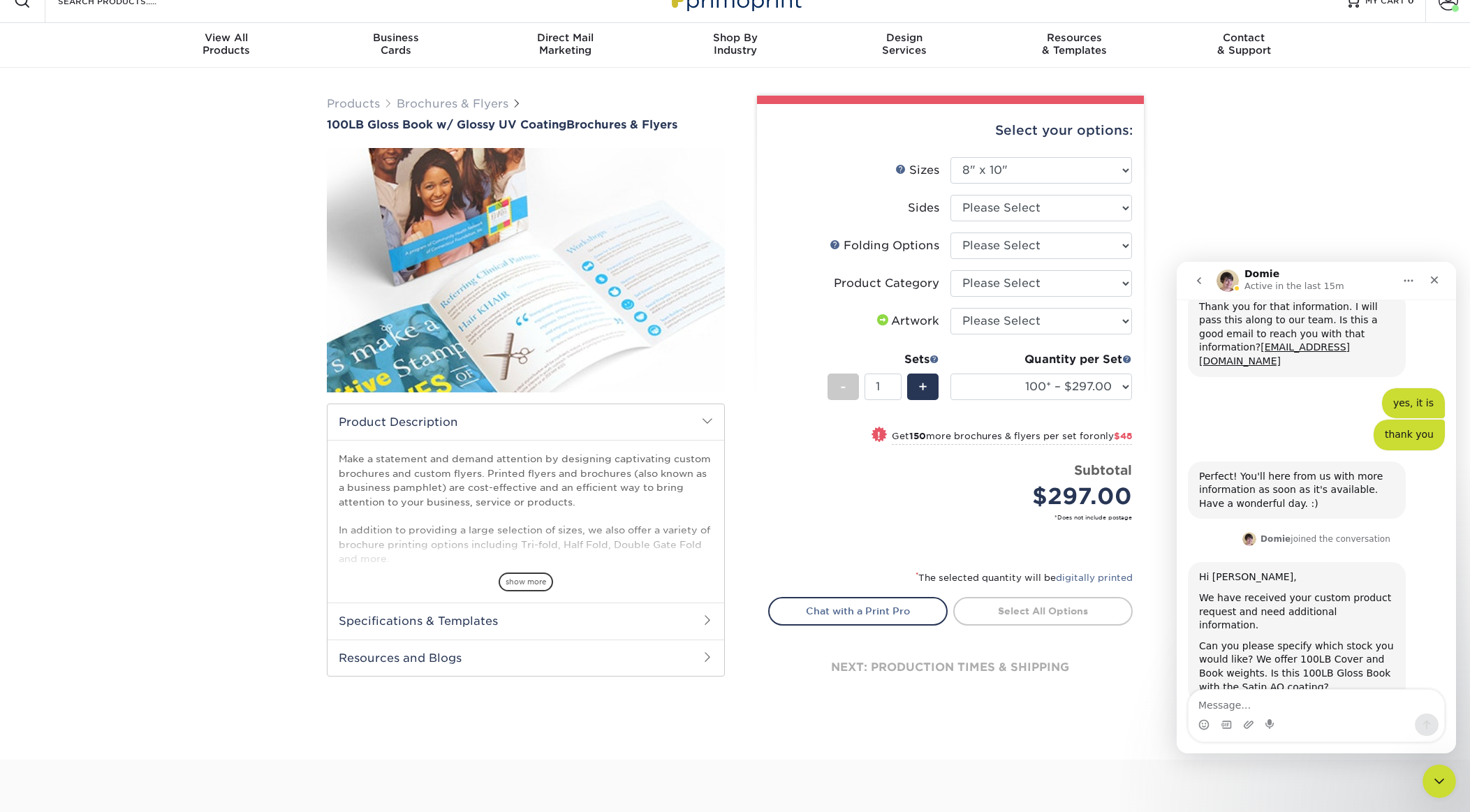
scroll to position [1086, 0]
drag, startPoint x: 1322, startPoint y: 647, endPoint x: 1286, endPoint y: 618, distance: 46.2
click at [1286, 639] on div "Can you please specify which stock you would like? We offer 100LB Cover and Boo…" at bounding box center [1297, 666] width 196 height 54
click at [1304, 639] on div "Can you please specify which stock you would like? We offer 100LB Cover and Boo…" at bounding box center [1297, 666] width 196 height 54
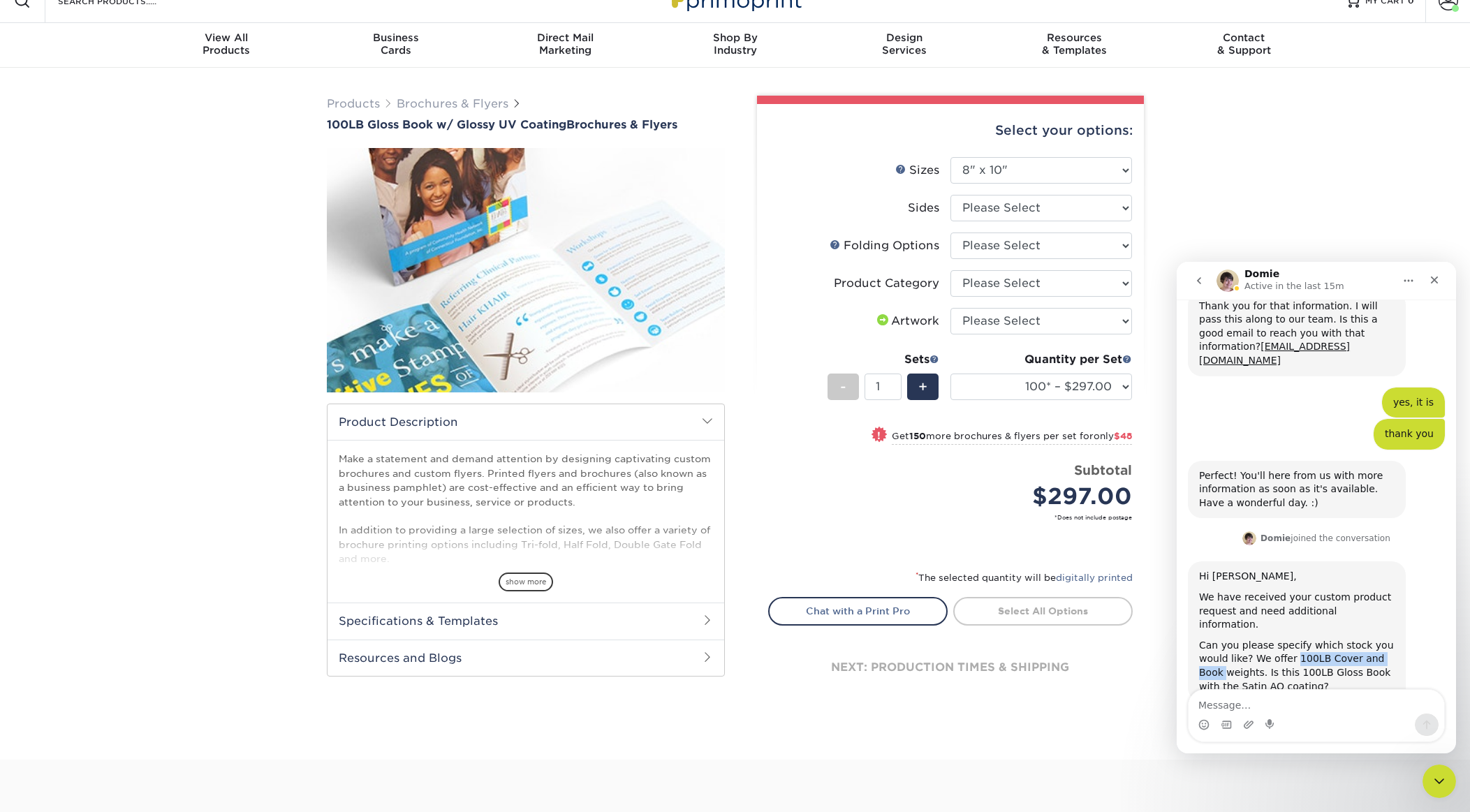
drag, startPoint x: 1304, startPoint y: 615, endPoint x: 1223, endPoint y: 633, distance: 83.0
click at [1223, 639] on div "Can you please specify which stock you would like? We offer 100LB Cover and Boo…" at bounding box center [1297, 666] width 196 height 54
click at [1268, 639] on div "Can you please specify which stock you would like? We offer 100LB Cover and Boo…" at bounding box center [1297, 666] width 196 height 54
click at [1296, 639] on div "Can you please specify which stock you would like? We offer 100LB Cover and Boo…" at bounding box center [1297, 666] width 196 height 54
drag, startPoint x: 1296, startPoint y: 629, endPoint x: 1291, endPoint y: 648, distance: 19.6
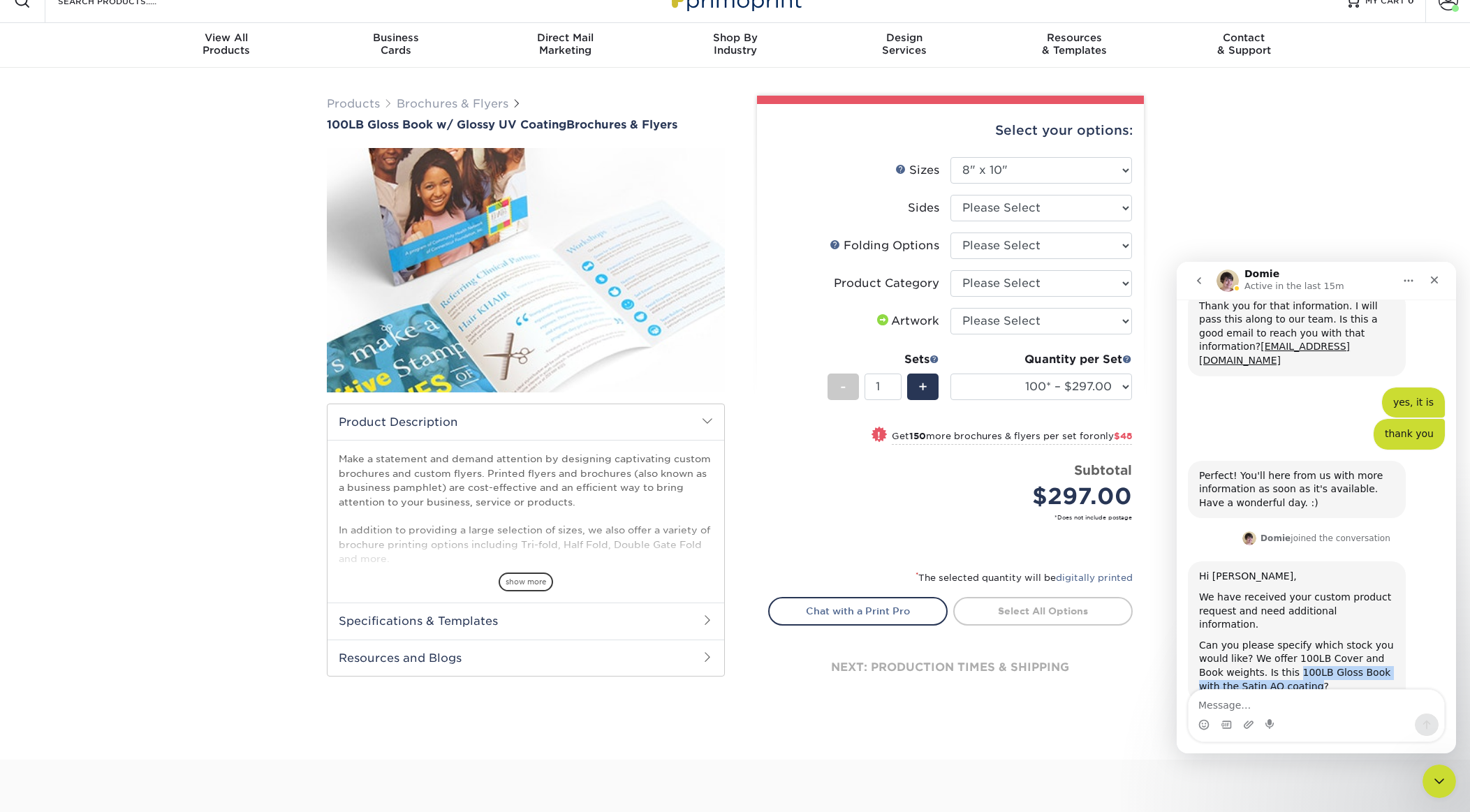
click at [1291, 648] on div "Can you please specify which stock you would like? We offer 100LB Cover and Boo…" at bounding box center [1297, 666] width 196 height 54
click at [1293, 687] on div "Hi [PERSON_NAME], We have received your custom product request and need additio…" at bounding box center [1316, 647] width 257 height 171
click at [1290, 696] on textarea "Message…" at bounding box center [1316, 702] width 255 height 23
type textarea "can you send me the GSM for them?"
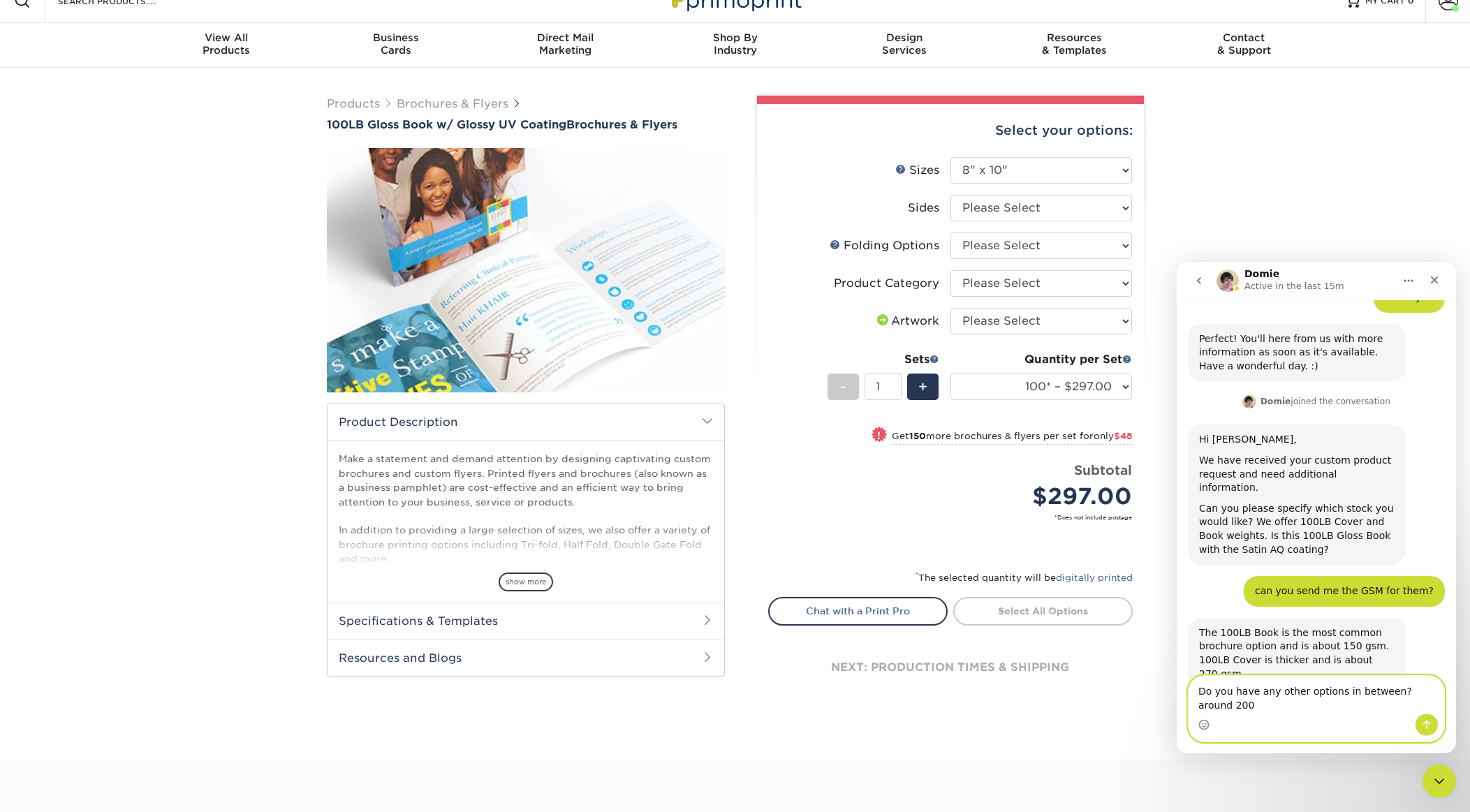
scroll to position [1224, 0]
type textarea "Do you have any other options in between? around 200gsm?"
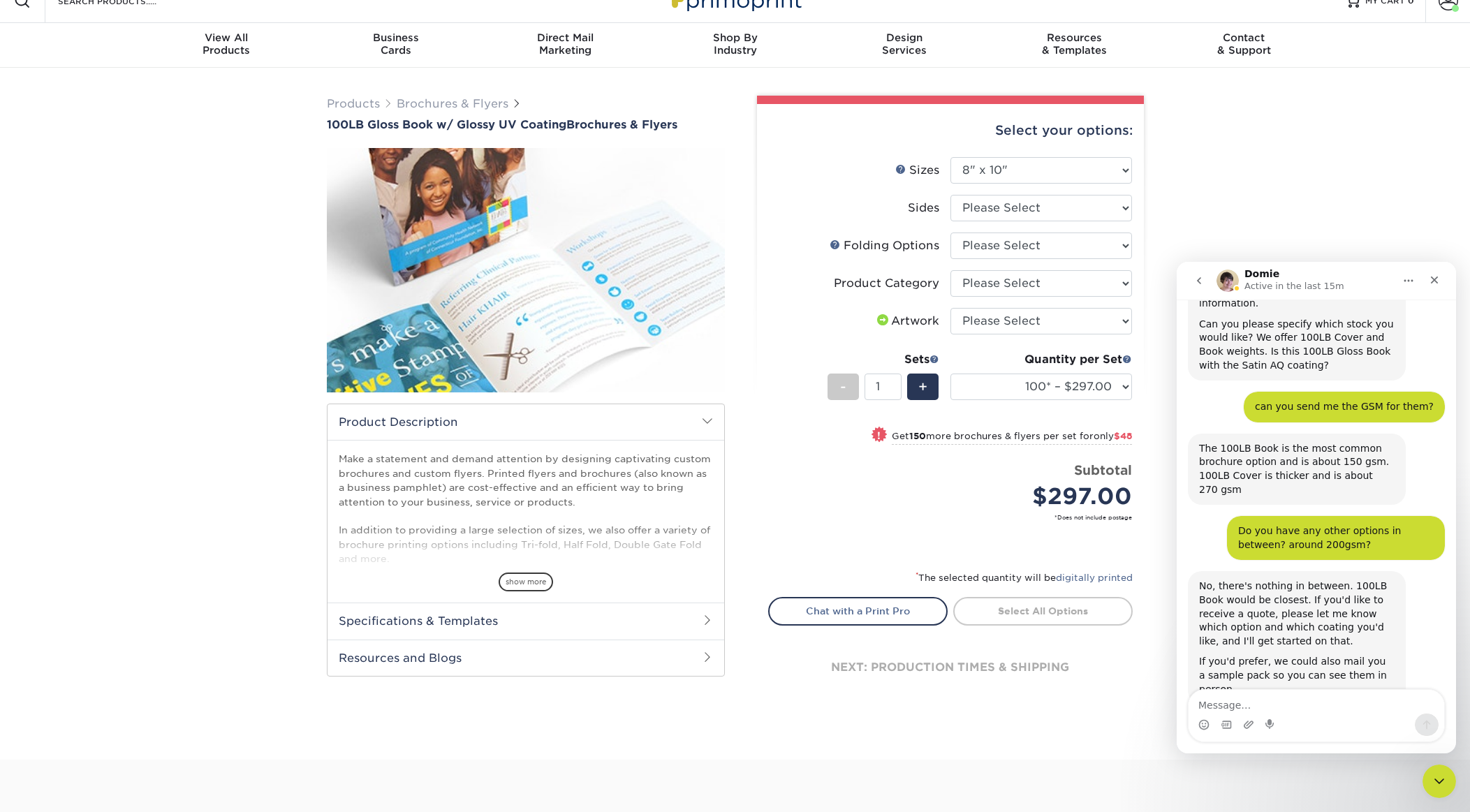
scroll to position [1410, 0]
drag, startPoint x: 1333, startPoint y: 660, endPoint x: 1333, endPoint y: 632, distance: 28.0
click at [1333, 632] on div "No, there's nothing in between. 100LB Book would be closest. If you'd like to r…" at bounding box center [1316, 651] width 257 height 164
click at [1333, 652] on div "If you'd prefer, we could also mail you a sample pack so you can see them in pe…" at bounding box center [1297, 673] width 196 height 42
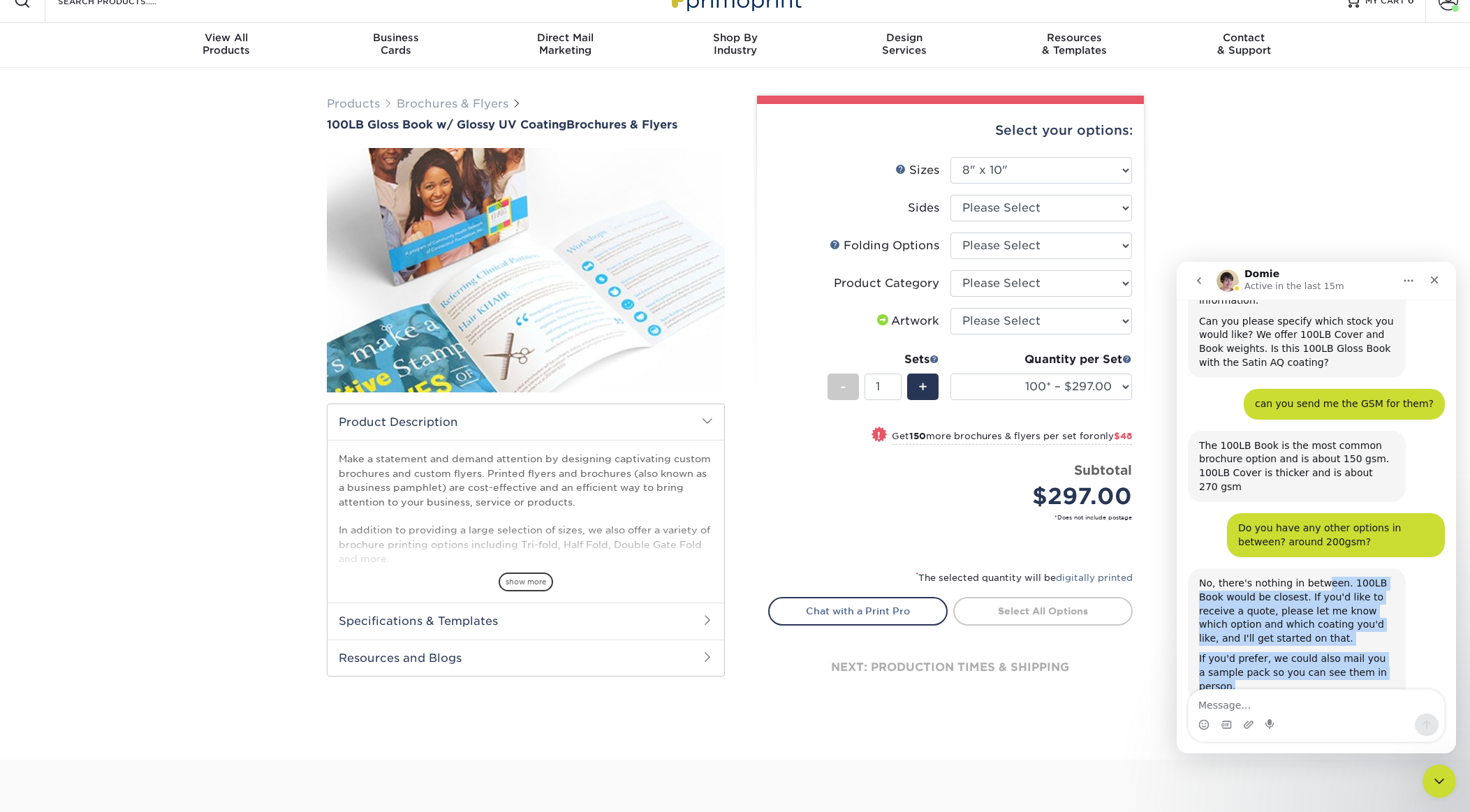
drag, startPoint x: 1327, startPoint y: 644, endPoint x: 1323, endPoint y: 549, distance: 95.1
click at [1323, 577] on div "No, there's nothing in between. 100LB Book would be closest. If you'd like to r…" at bounding box center [1297, 634] width 196 height 116
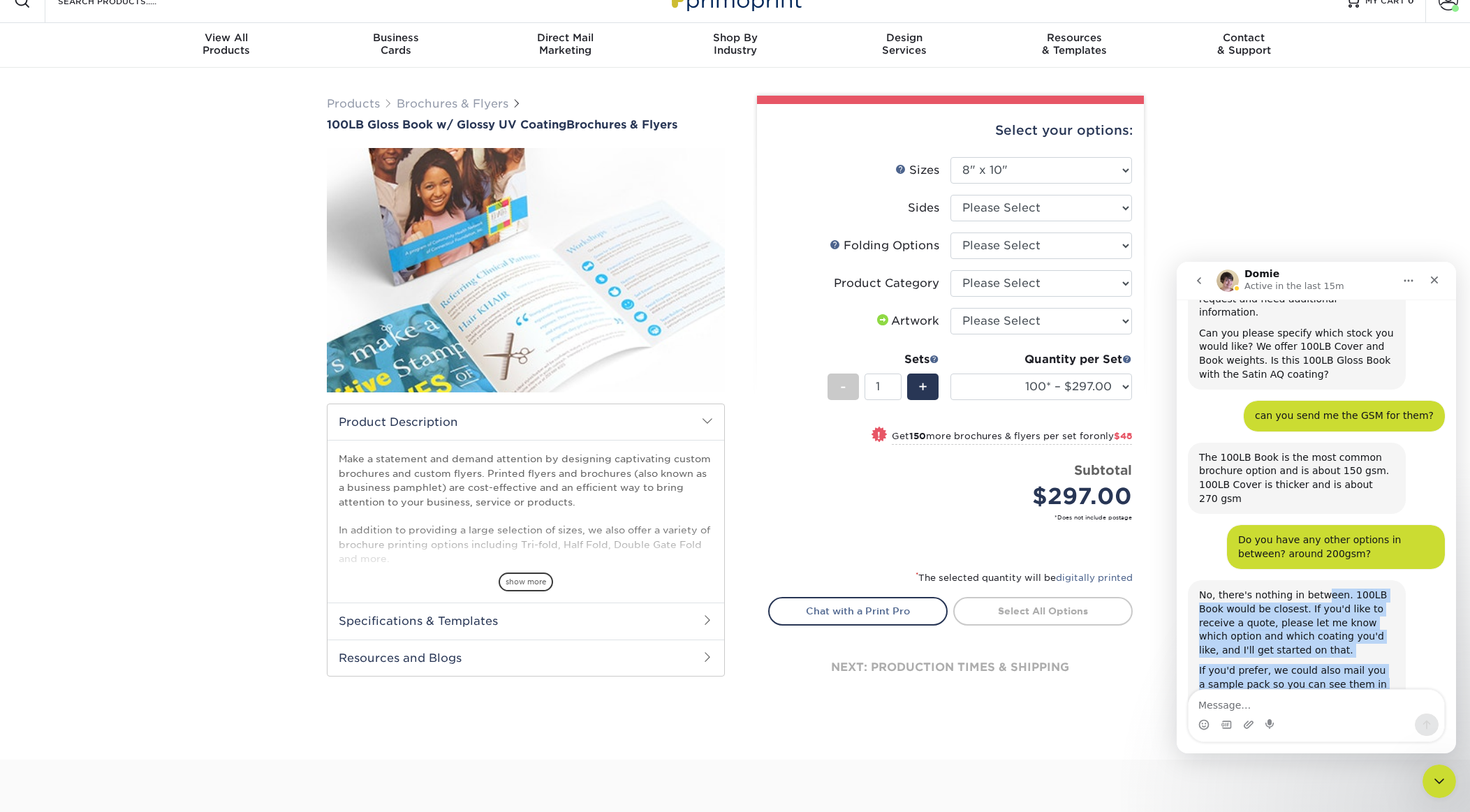
scroll to position [1398, 0]
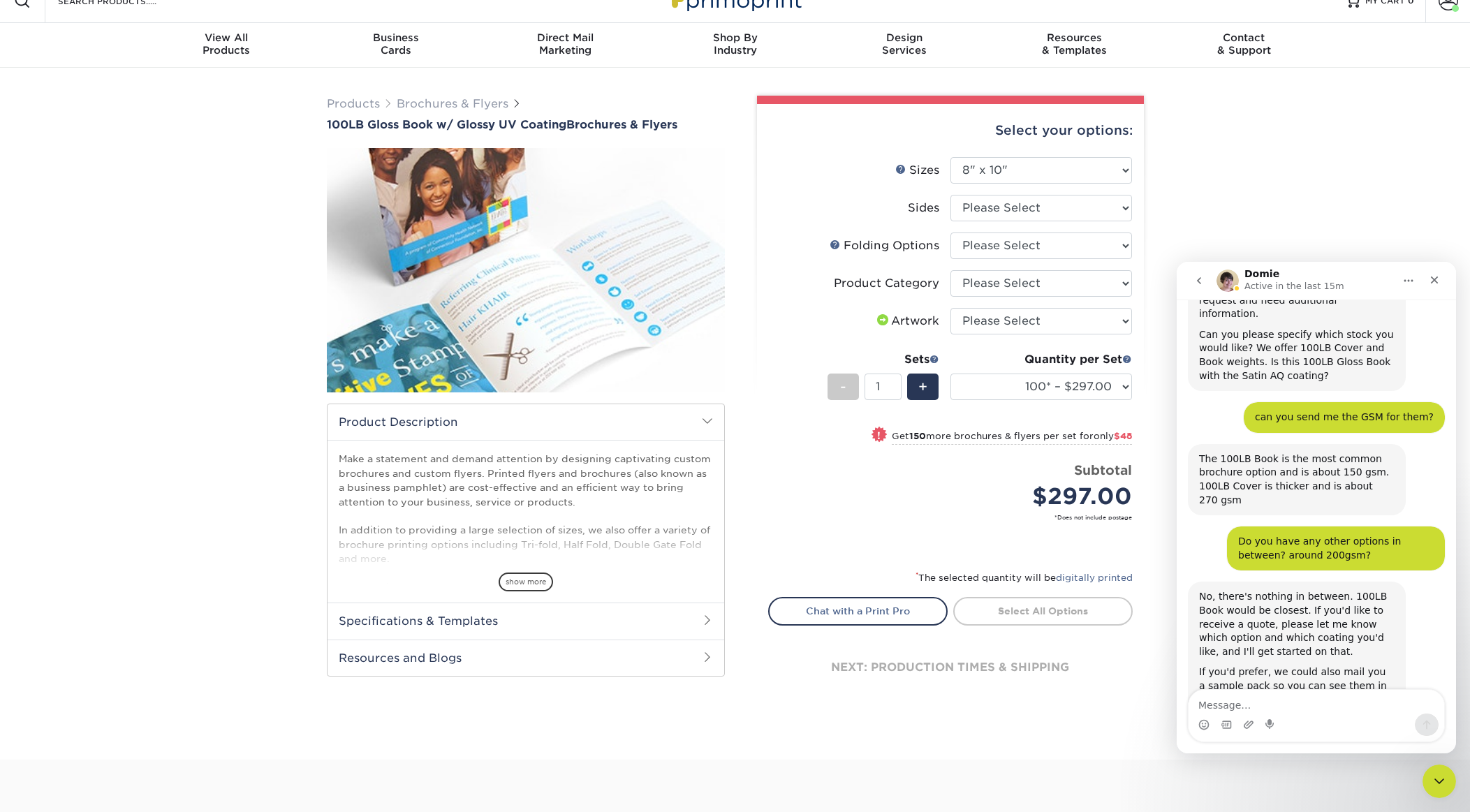
click at [1228, 452] on div "The 100LB Book is the most common brochure option and is about 150 gsm. 100LB C…" at bounding box center [1297, 479] width 196 height 54
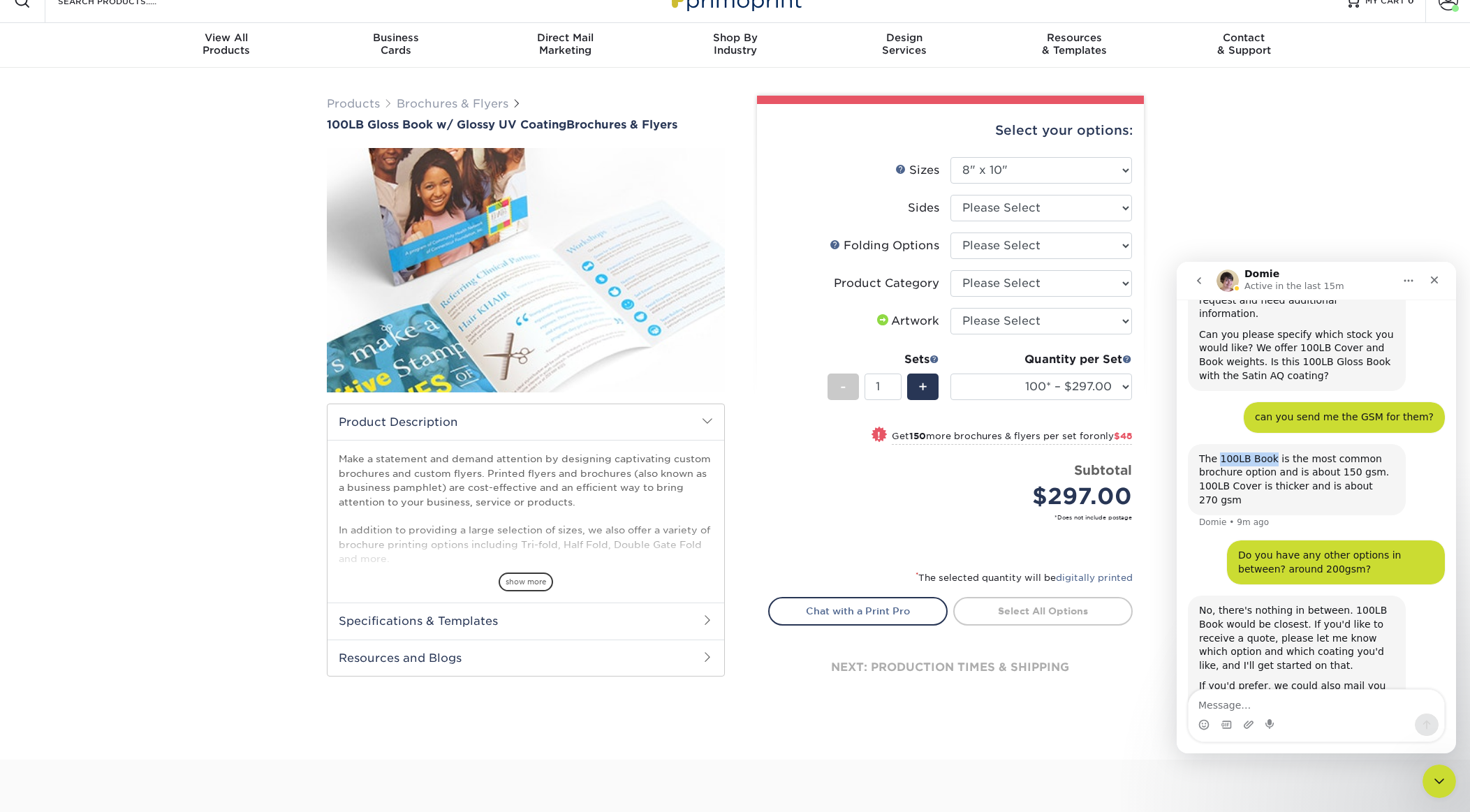
drag, startPoint x: 1228, startPoint y: 412, endPoint x: 1265, endPoint y: 411, distance: 37.0
click at [1265, 452] on div "The 100LB Book is the most common brochure option and is about 150 gsm. 100LB C…" at bounding box center [1297, 479] width 196 height 54
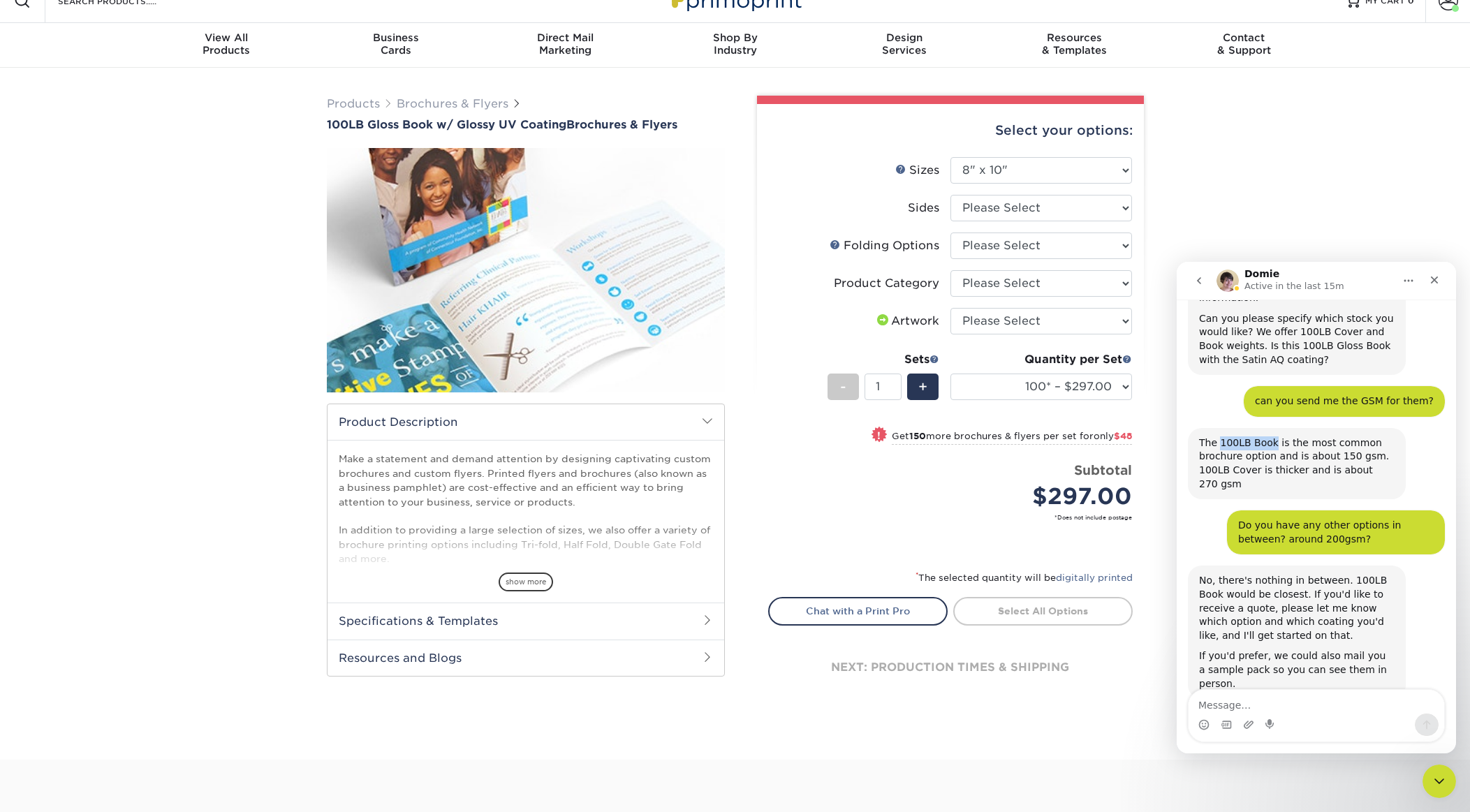
scroll to position [1410, 0]
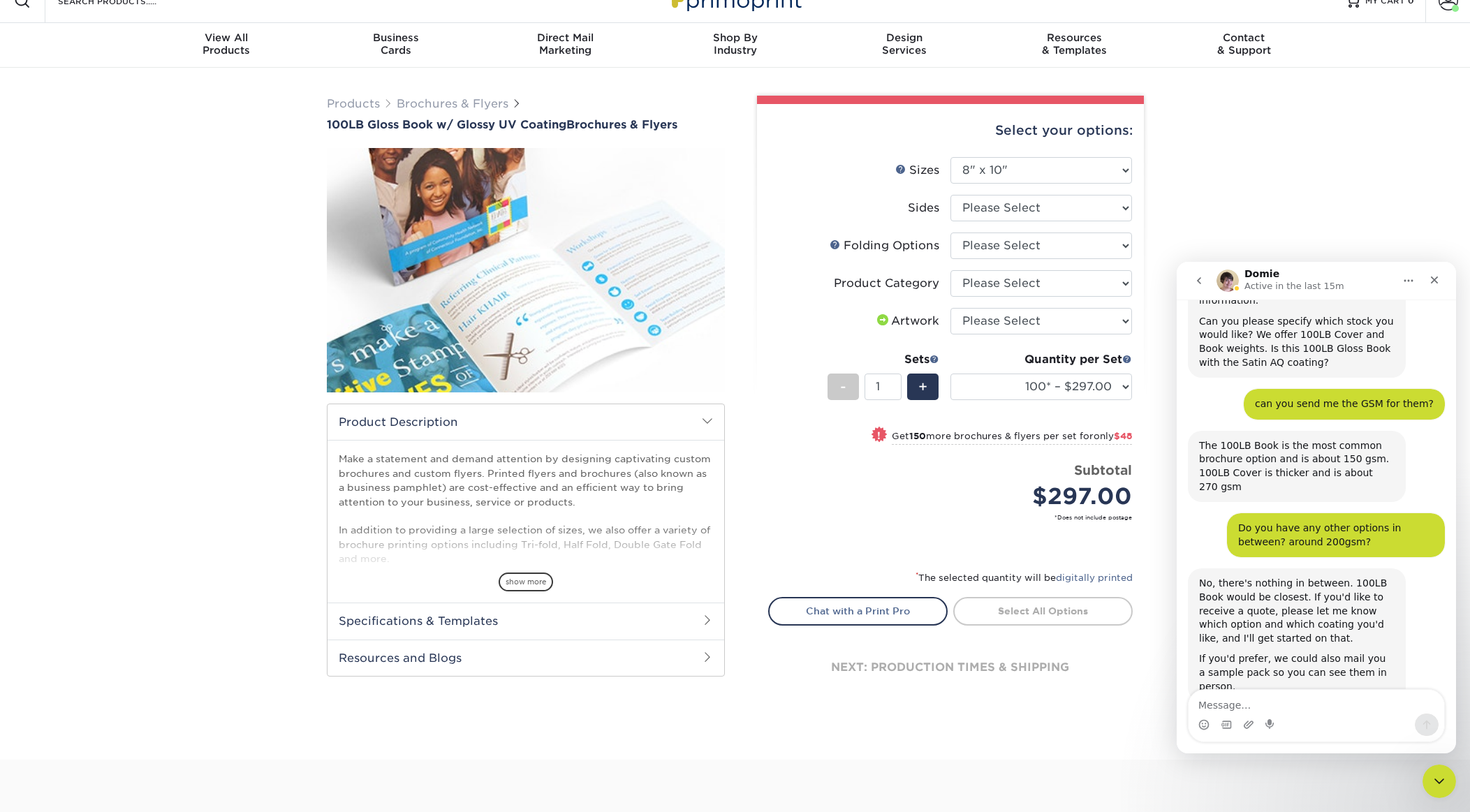
click at [1349, 601] on div "No, there's nothing in between. 100LB Book would be closest. If you'd like to r…" at bounding box center [1297, 611] width 196 height 69
click at [1336, 712] on textarea "Message…" at bounding box center [1316, 702] width 255 height 23
click at [1232, 439] on div "The 100LB Book is the most common brochure option and is about 150 gsm. 100LB C…" at bounding box center [1297, 466] width 196 height 54
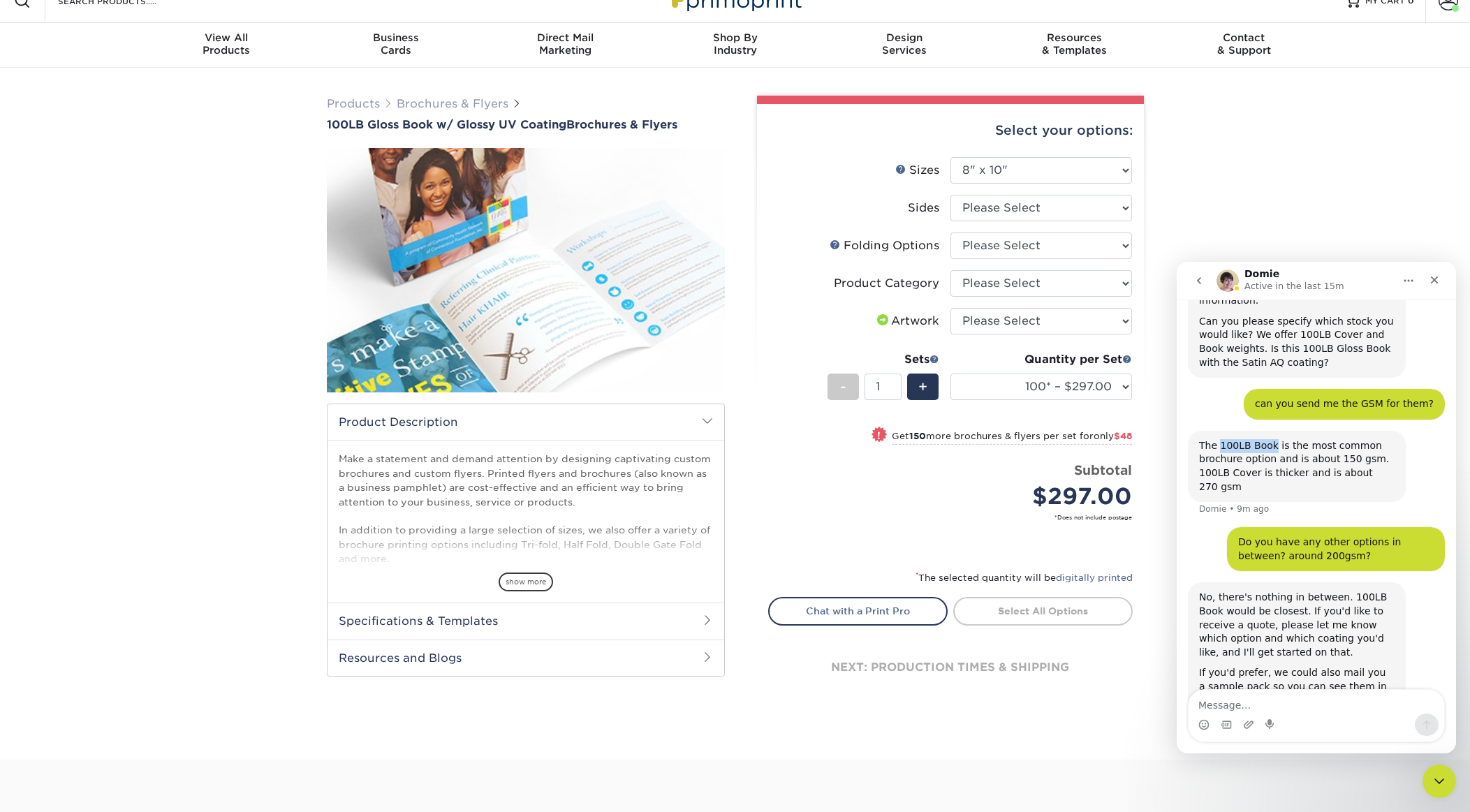
drag, startPoint x: 1232, startPoint y: 404, endPoint x: 1262, endPoint y: 404, distance: 30.0
click at [1262, 439] on div "The 100LB Book is the most common brochure option and is about 150 gsm. 100LB C…" at bounding box center [1297, 466] width 196 height 54
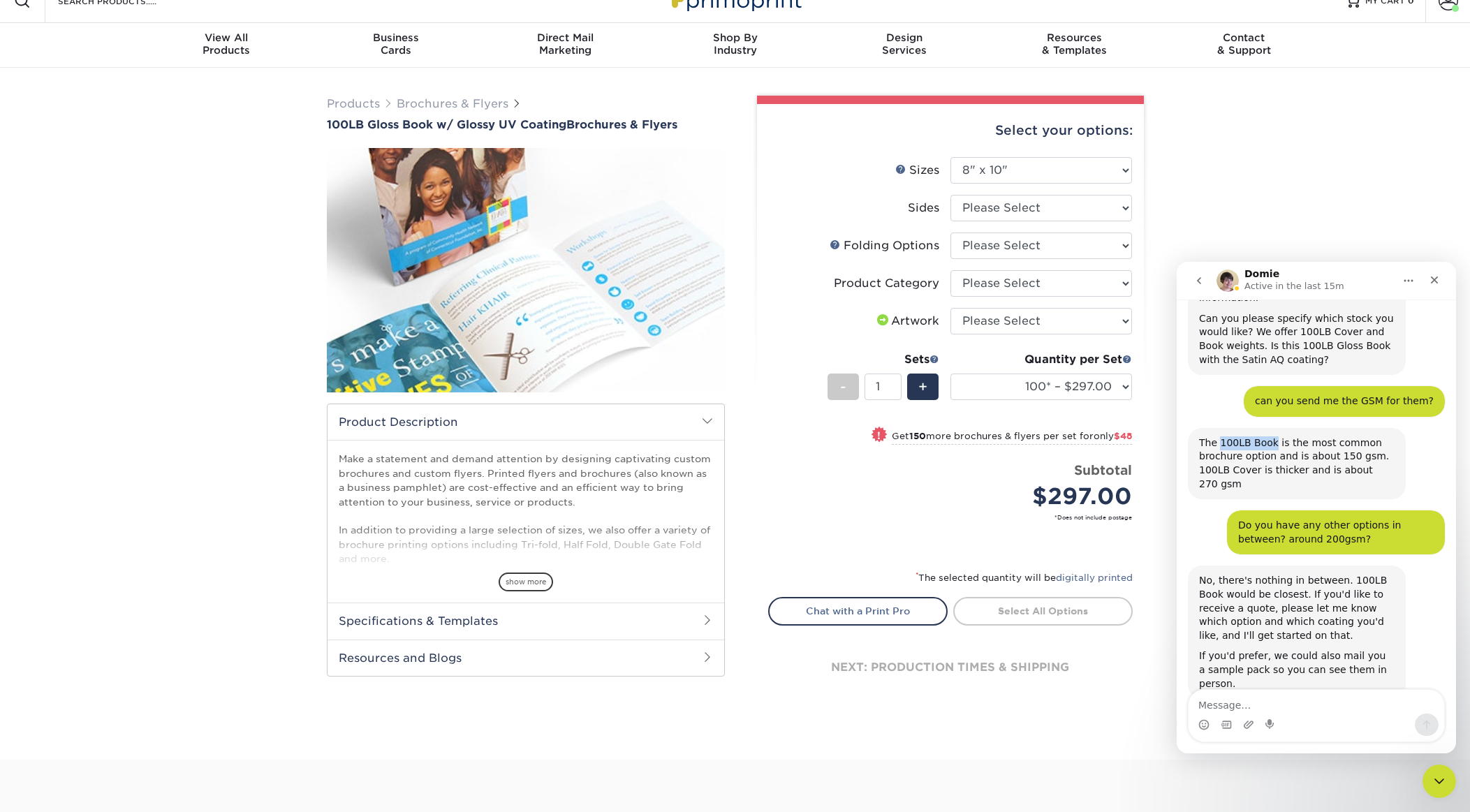
copy div "100LB Book"
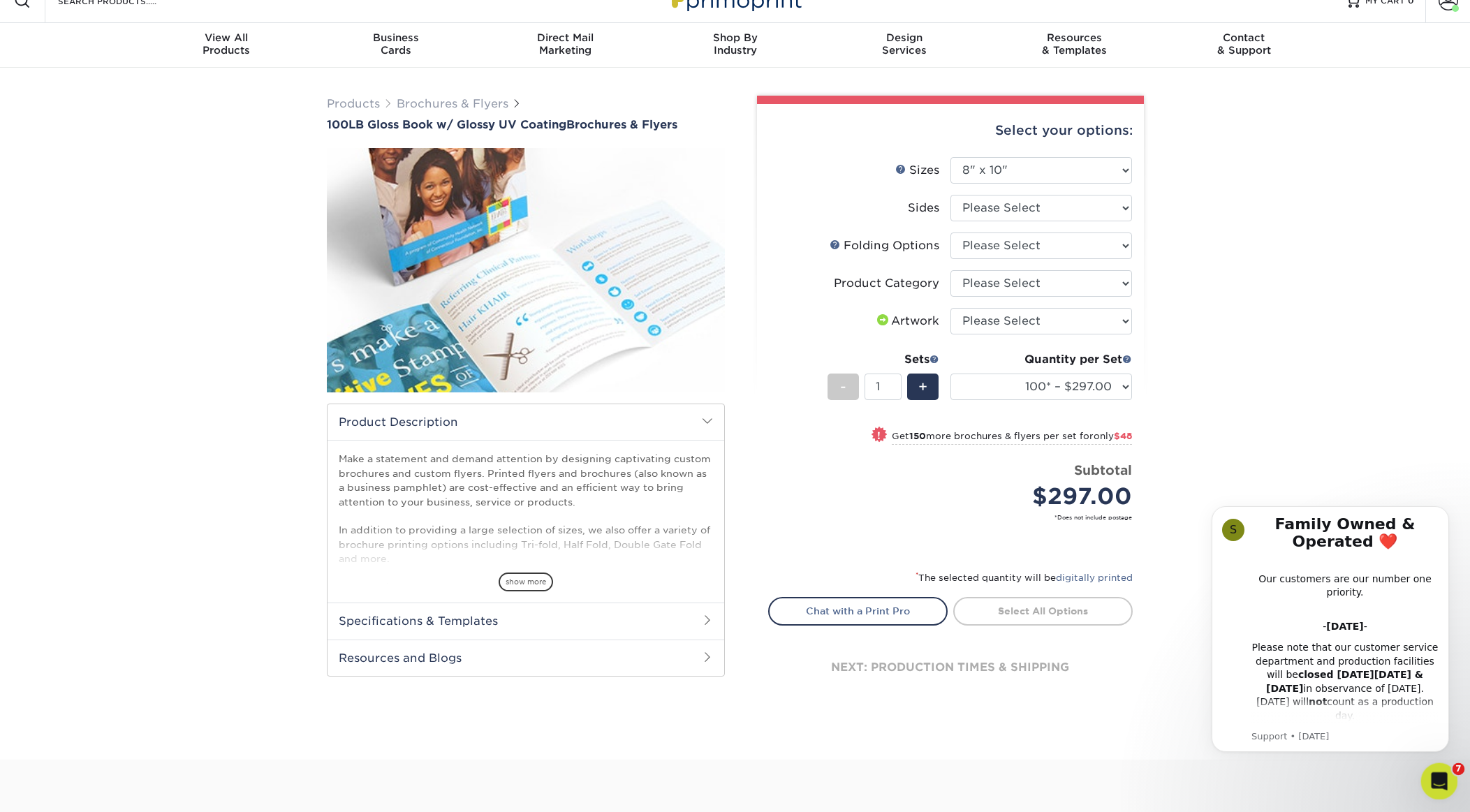
click at [1447, 776] on icon "Open Intercom Messenger" at bounding box center [1438, 780] width 23 height 23
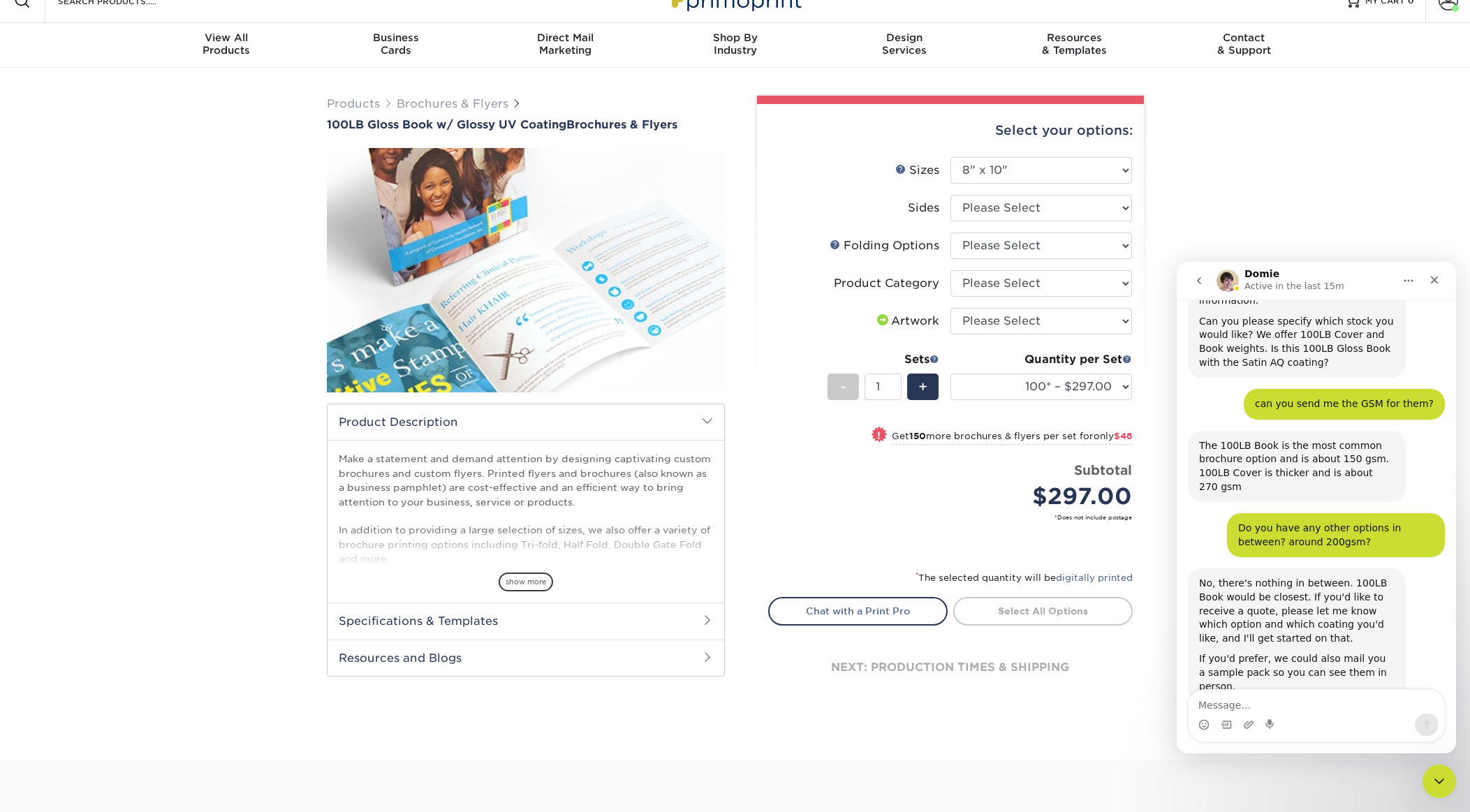
click at [1302, 710] on textarea "Message…" at bounding box center [1316, 702] width 255 height 23
type textarea "let's do on 100LB Book"
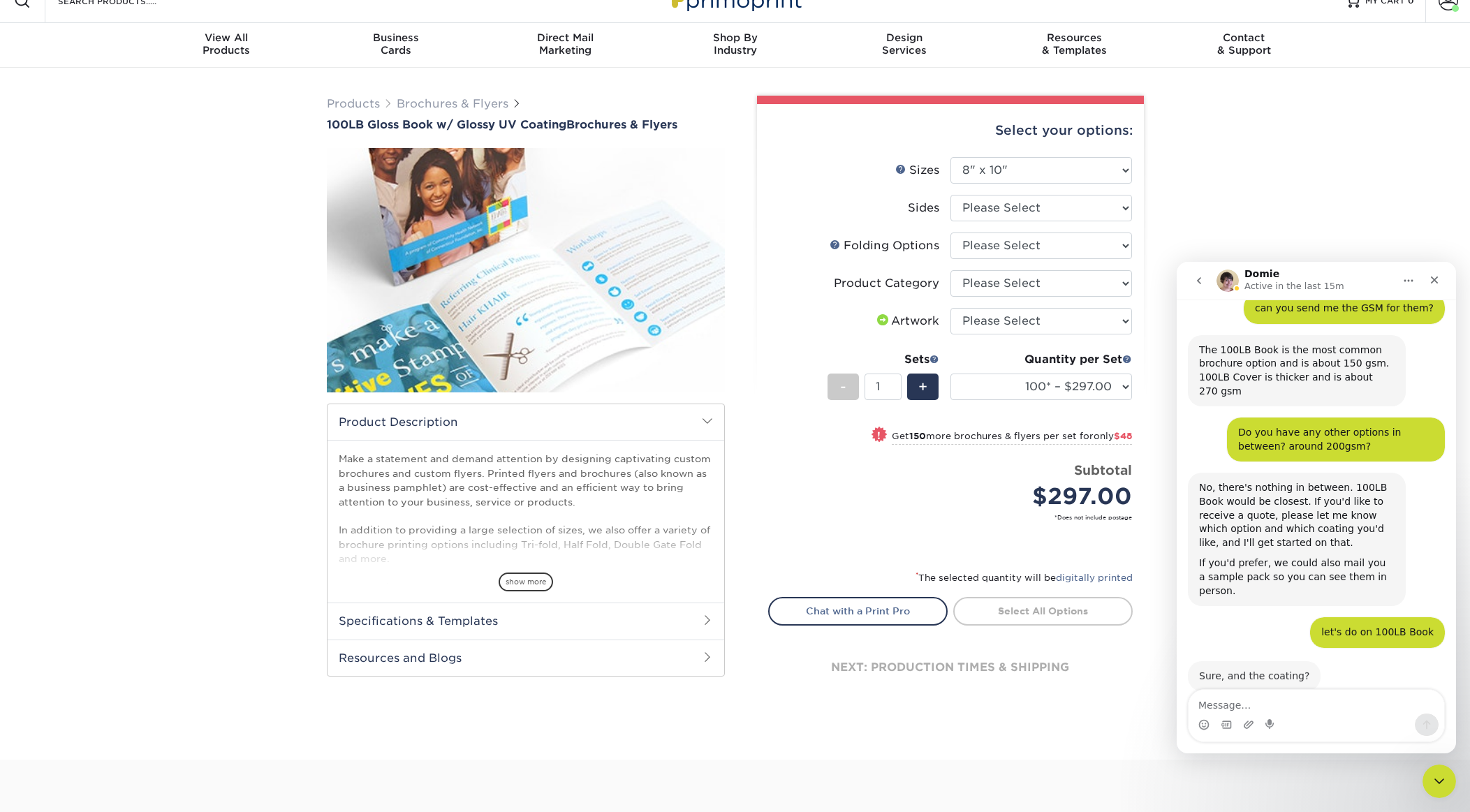
scroll to position [1493, 0]
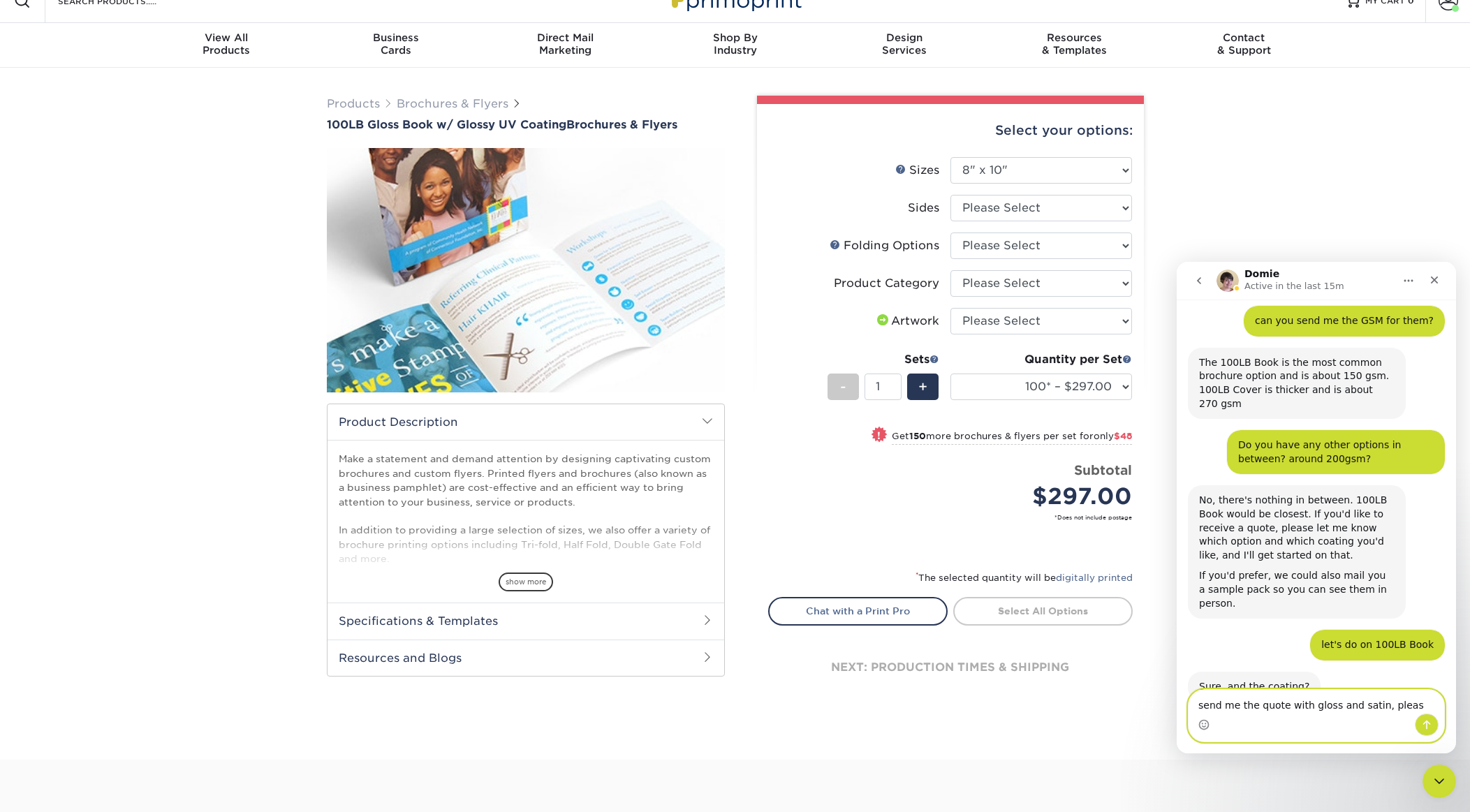
type textarea "send me the quote with gloss and satin, please"
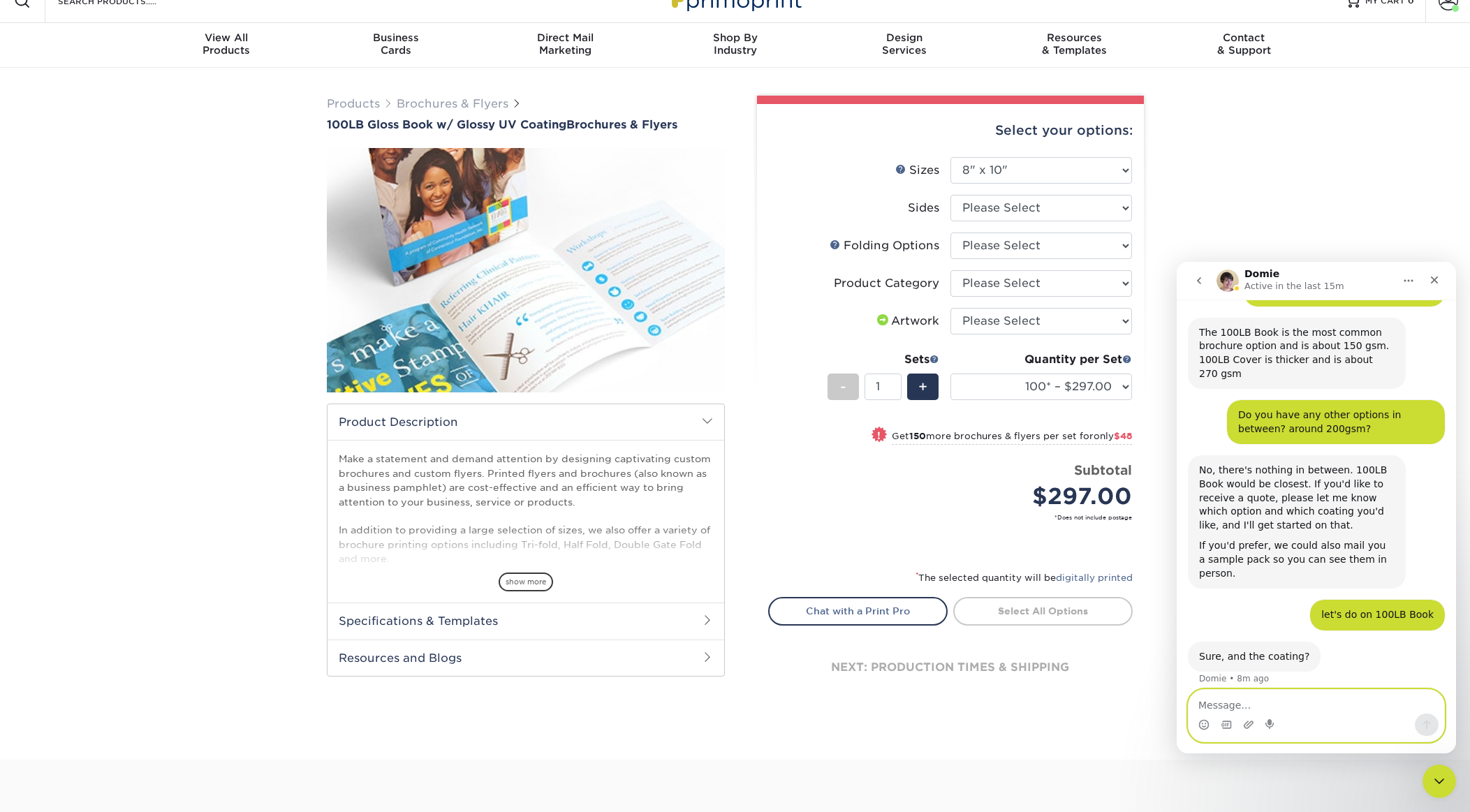
scroll to position [1549, 0]
